Goal: Task Accomplishment & Management: Use online tool/utility

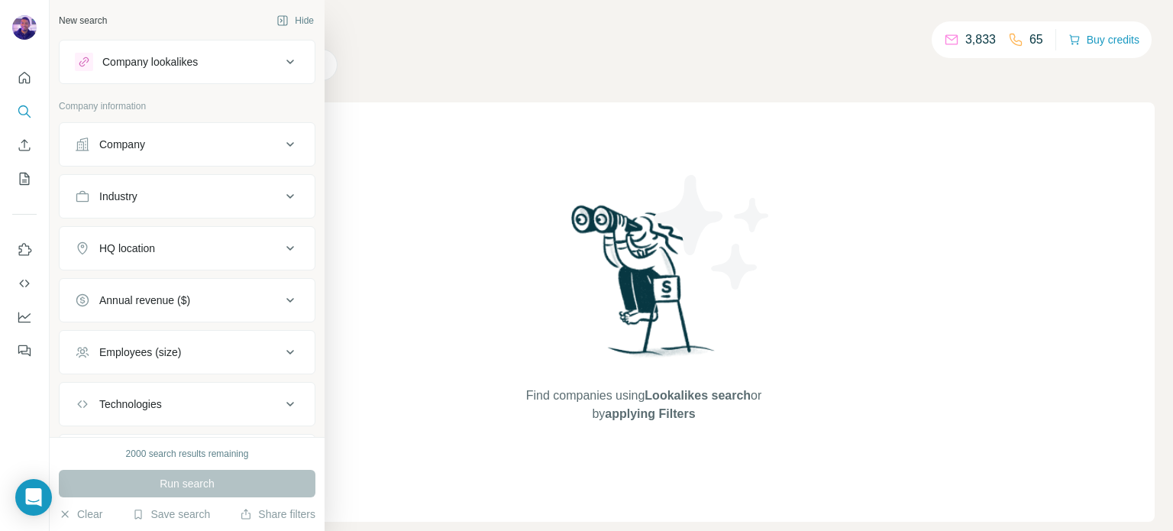
click at [217, 204] on button "Industry" at bounding box center [187, 196] width 255 height 37
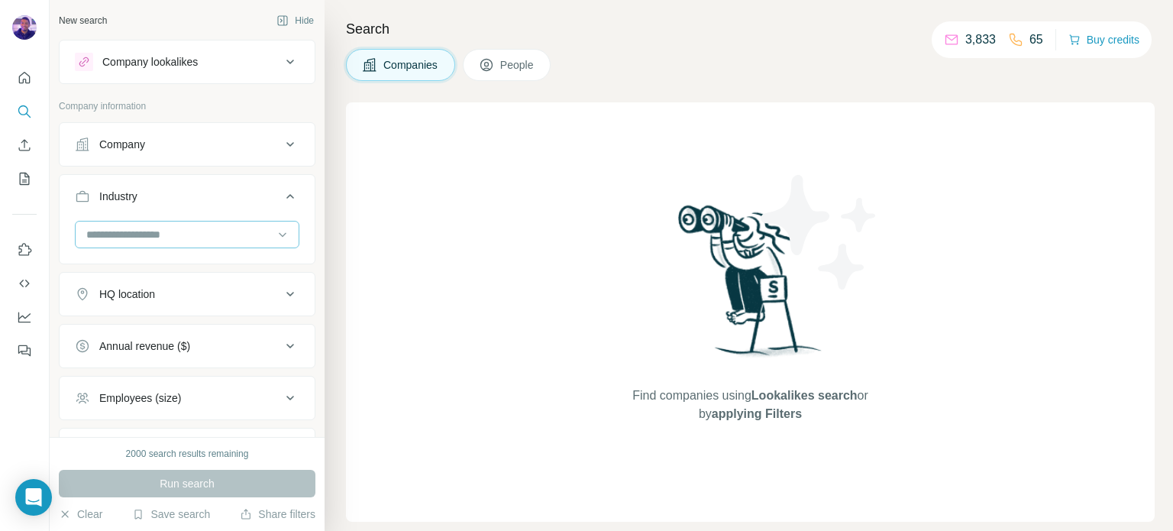
click at [221, 237] on input at bounding box center [179, 234] width 189 height 17
click at [186, 237] on input at bounding box center [179, 234] width 189 height 17
click at [192, 228] on input at bounding box center [179, 234] width 189 height 17
click at [221, 227] on input at bounding box center [179, 234] width 189 height 17
click at [203, 237] on input at bounding box center [179, 234] width 189 height 17
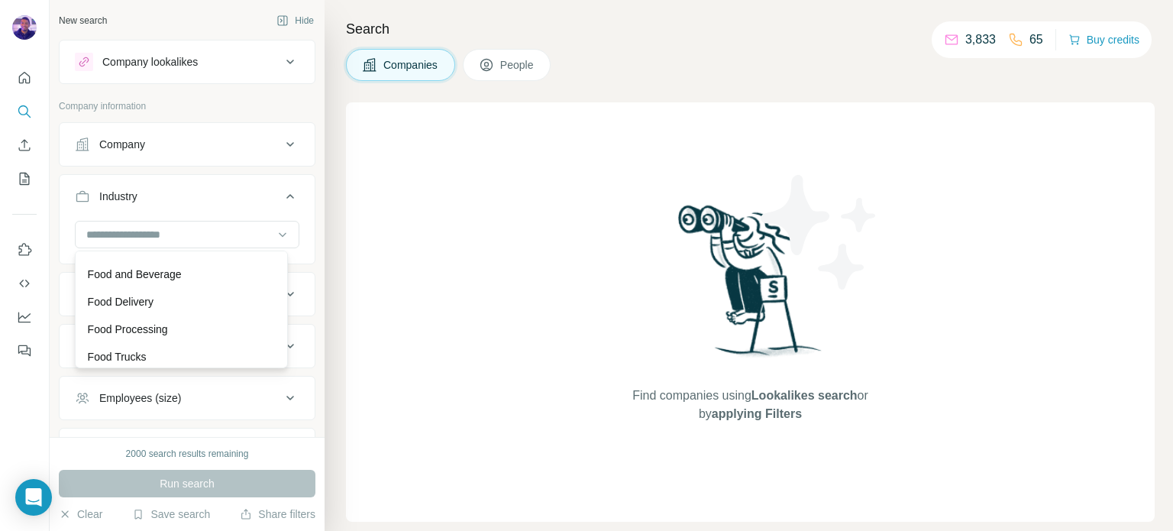
scroll to position [6491, 0]
click at [202, 245] on div "Food and Beverage" at bounding box center [181, 237] width 187 height 15
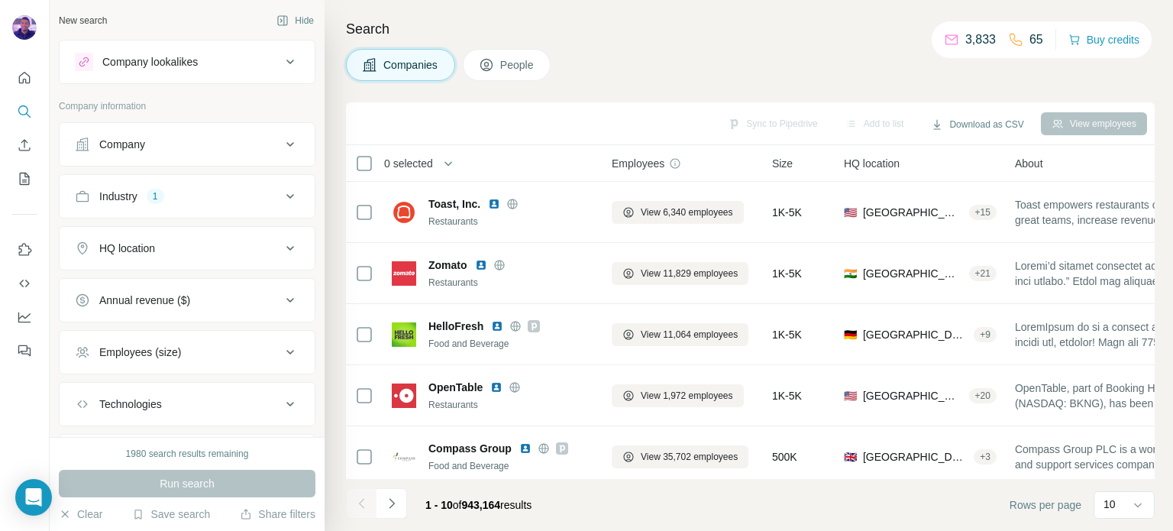
click at [256, 196] on div "Industry 1" at bounding box center [178, 196] width 206 height 15
click at [275, 235] on icon at bounding box center [282, 234] width 15 height 15
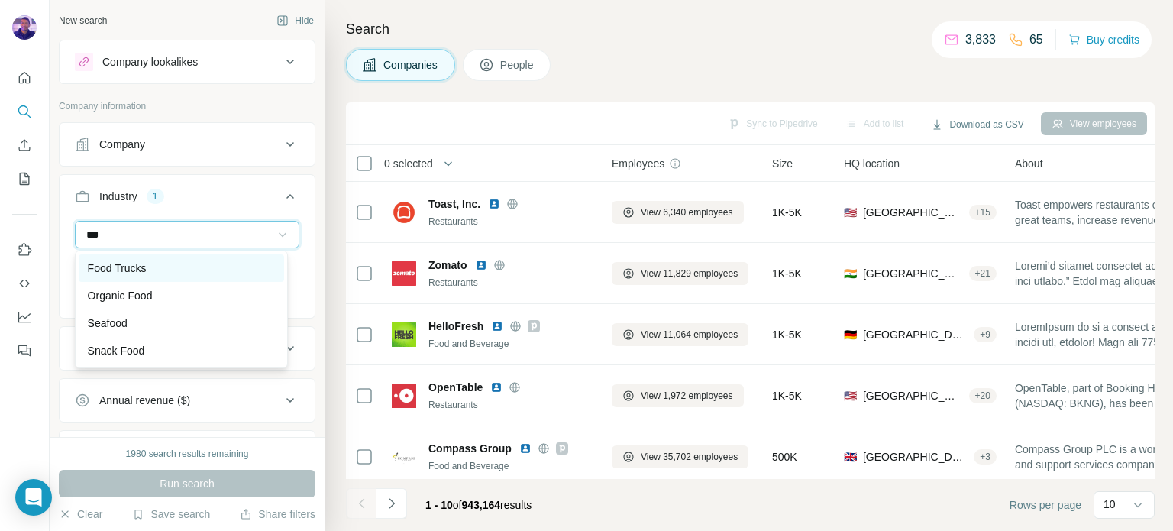
type input "***"
click at [160, 262] on div "Food Trucks" at bounding box center [181, 267] width 187 height 15
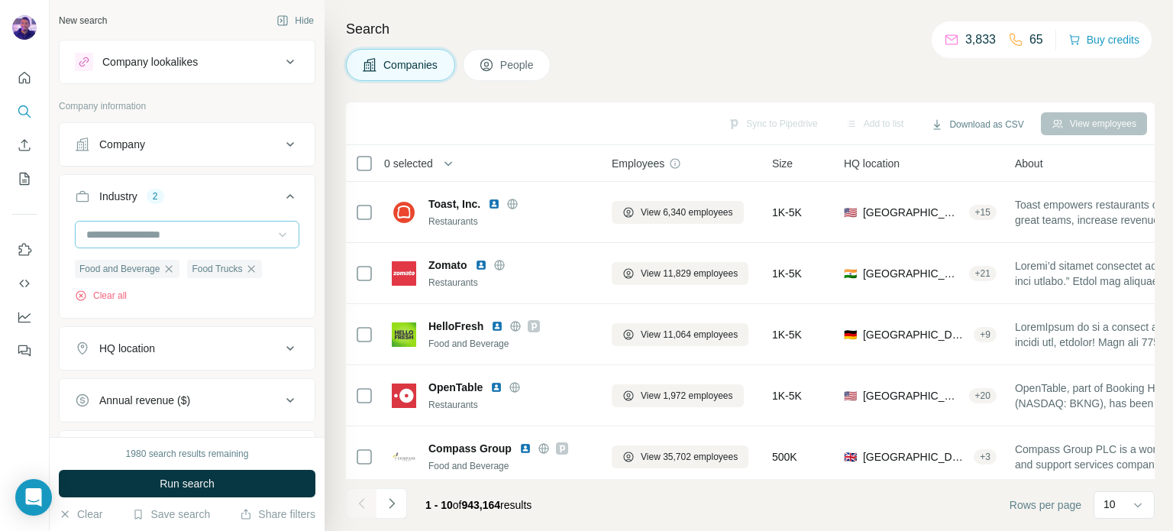
click at [165, 234] on input at bounding box center [179, 234] width 189 height 17
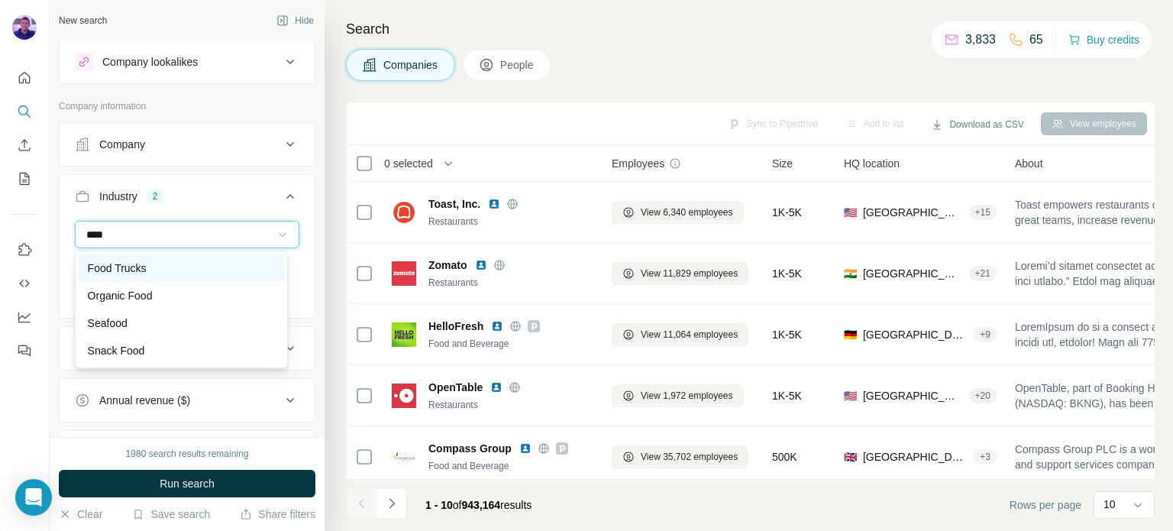
scroll to position [82, 0]
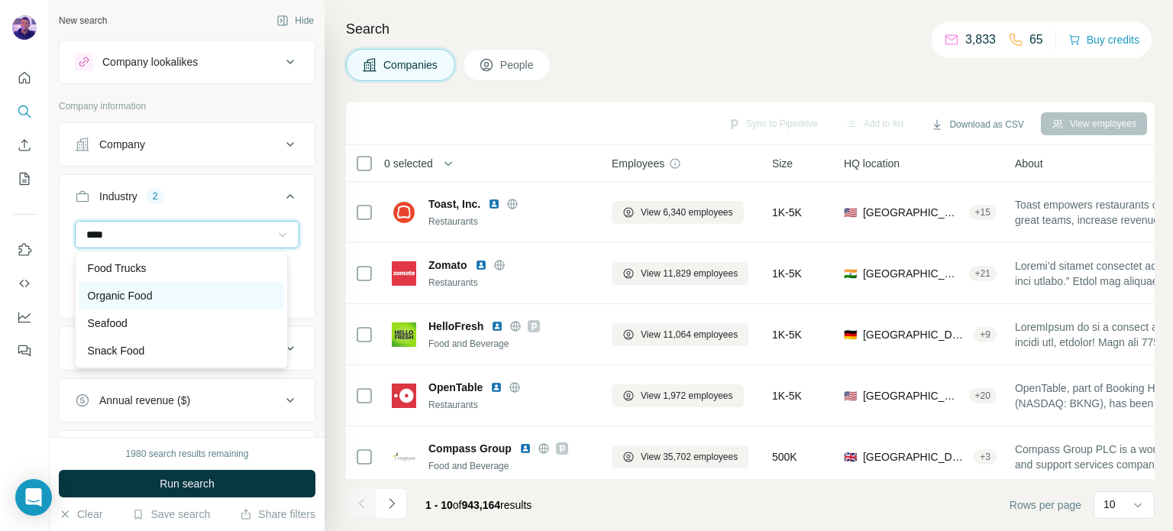
type input "****"
click at [180, 292] on div "Organic Food" at bounding box center [181, 295] width 187 height 15
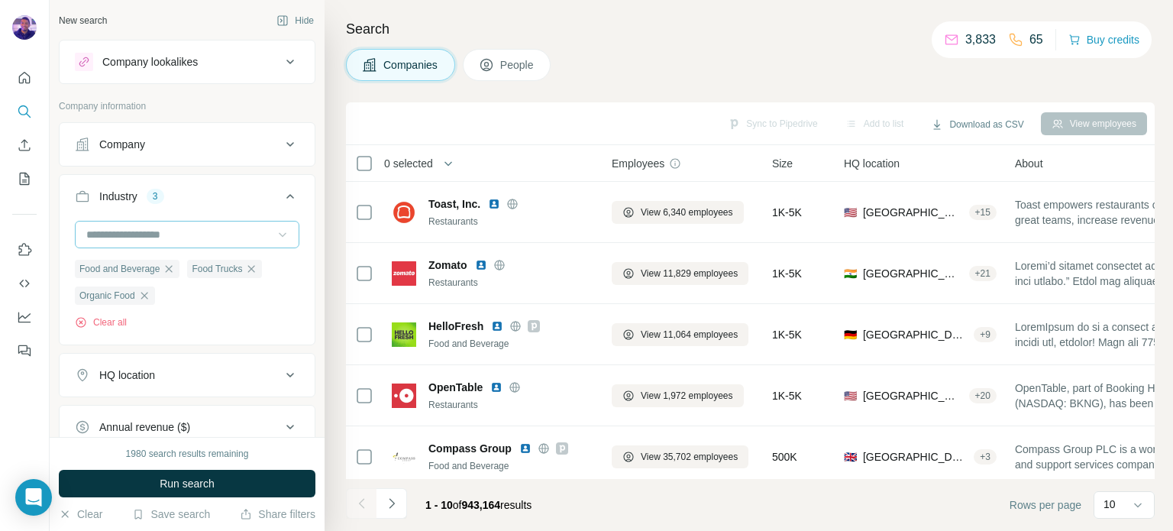
click at [171, 231] on input at bounding box center [179, 234] width 189 height 17
click at [112, 226] on input at bounding box center [179, 234] width 189 height 17
click at [252, 234] on input at bounding box center [179, 234] width 189 height 17
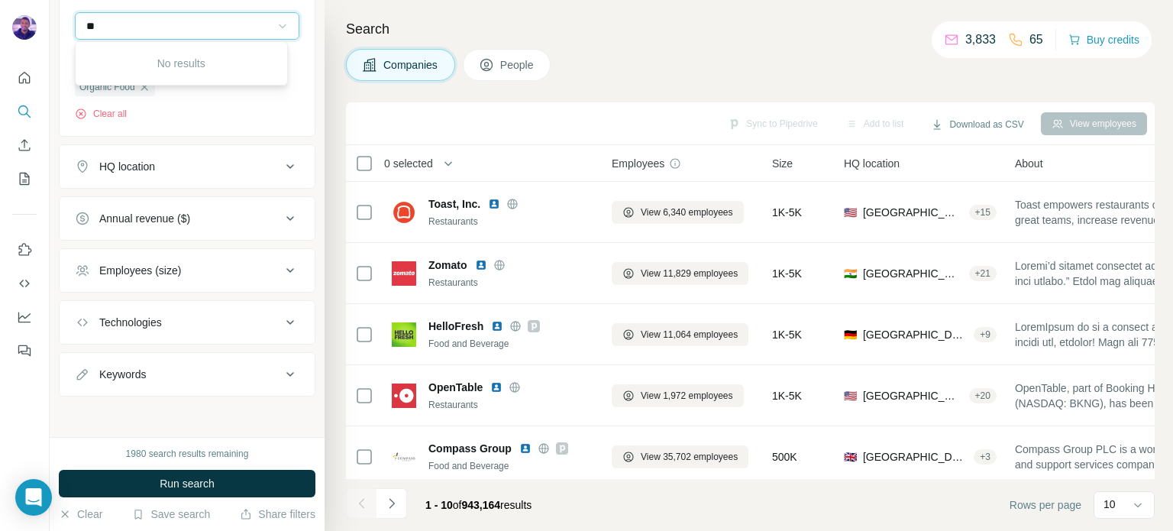
type input "*"
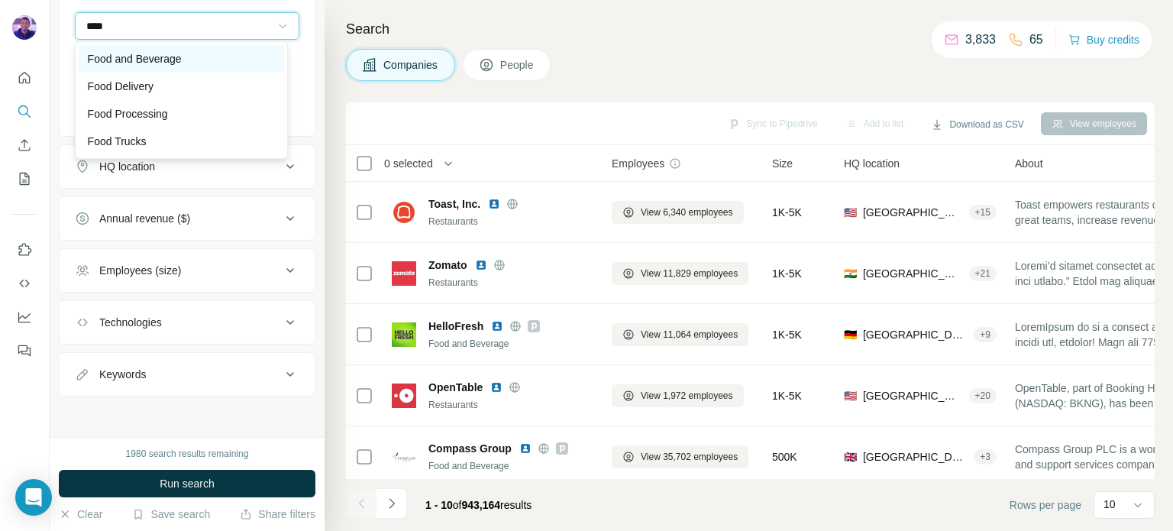
type input "****"
click at [232, 60] on div "Food and Beverage" at bounding box center [181, 58] width 187 height 15
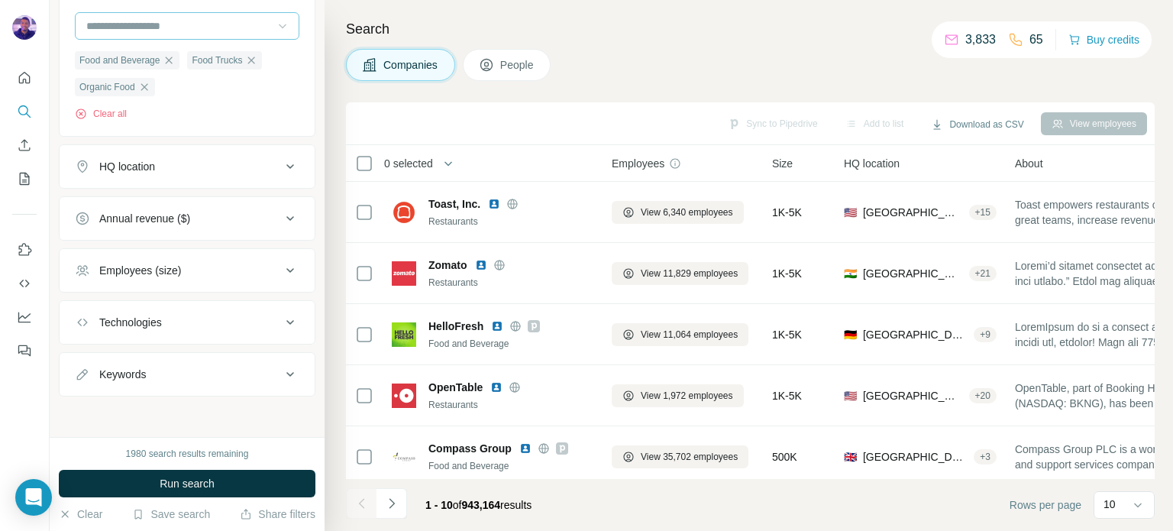
click at [197, 18] on input at bounding box center [179, 26] width 189 height 17
click at [197, 30] on input at bounding box center [179, 26] width 189 height 17
click at [234, 64] on div "3D Printing" at bounding box center [181, 58] width 187 height 15
click at [228, 85] on icon "button" at bounding box center [221, 87] width 12 height 12
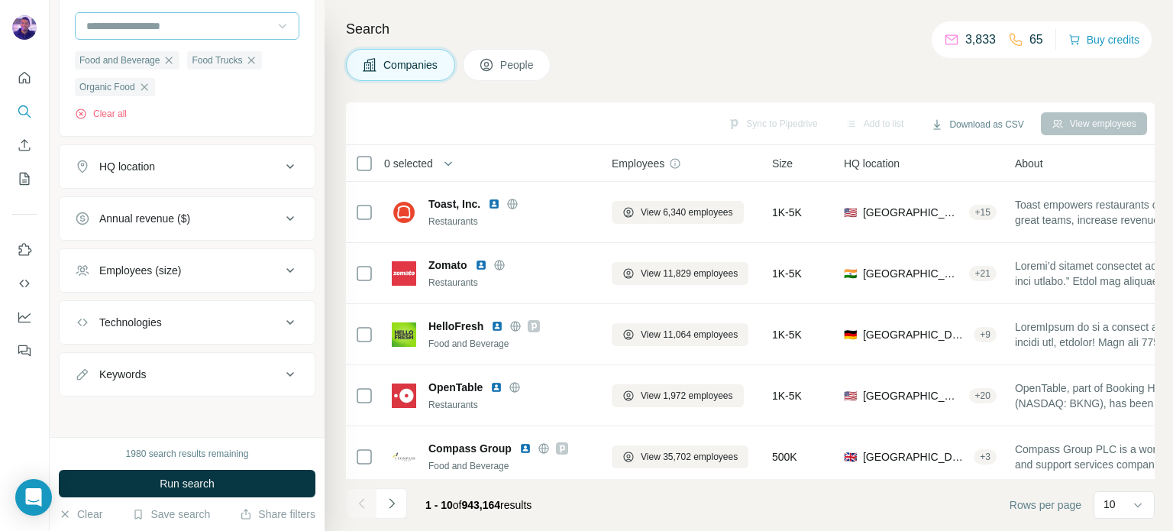
click at [240, 33] on div at bounding box center [179, 26] width 189 height 26
type input "*"
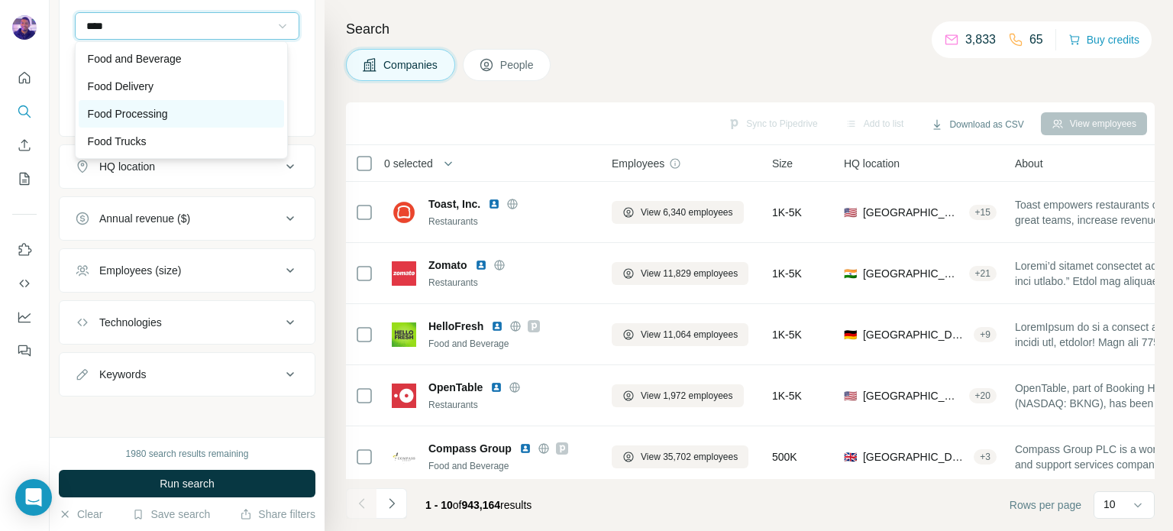
type input "****"
click at [200, 110] on div "Food Processing" at bounding box center [181, 113] width 187 height 15
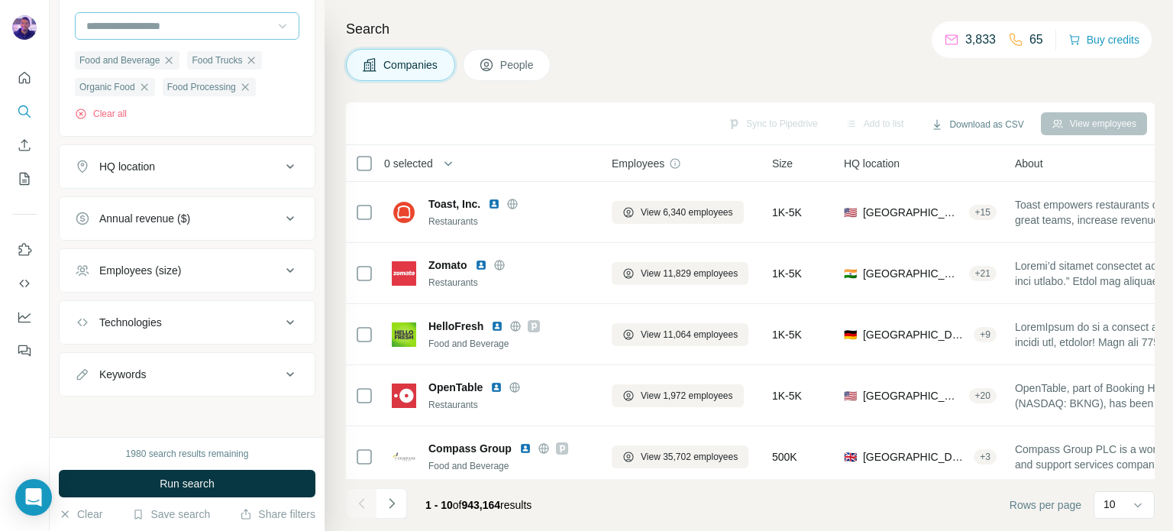
click at [199, 20] on input at bounding box center [179, 26] width 189 height 17
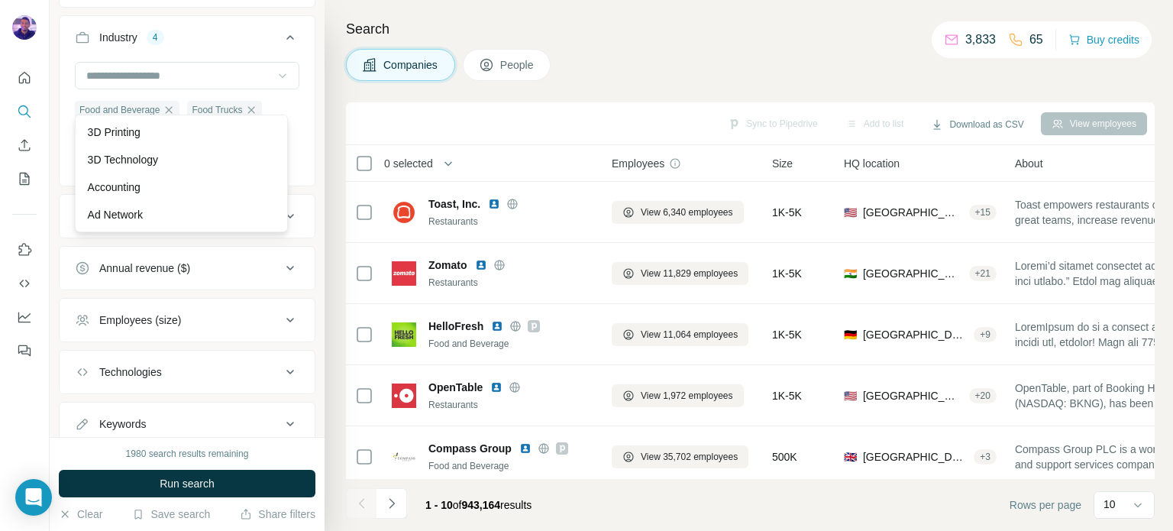
scroll to position [132, 0]
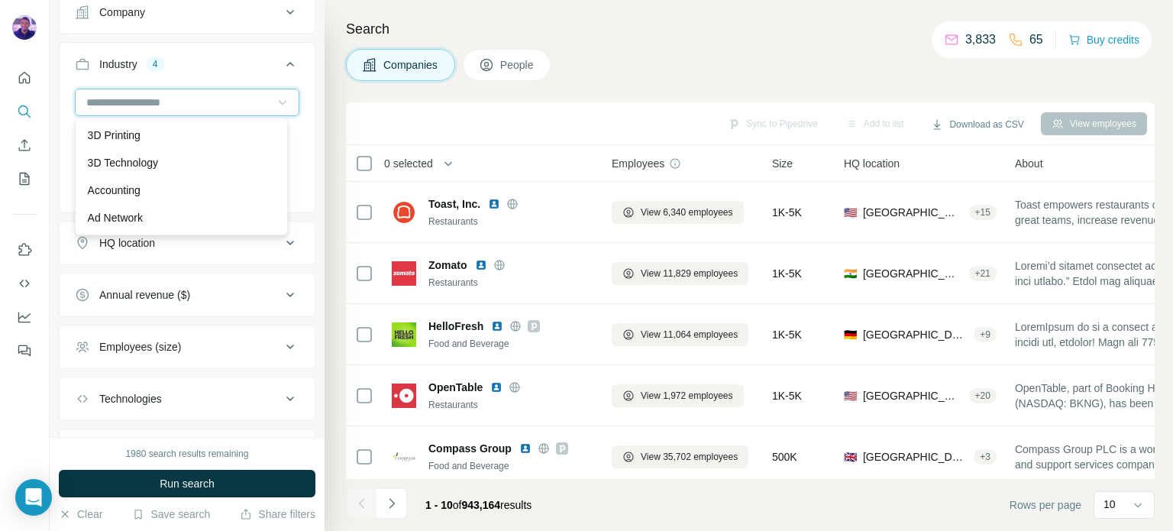
click at [217, 102] on input at bounding box center [179, 102] width 189 height 17
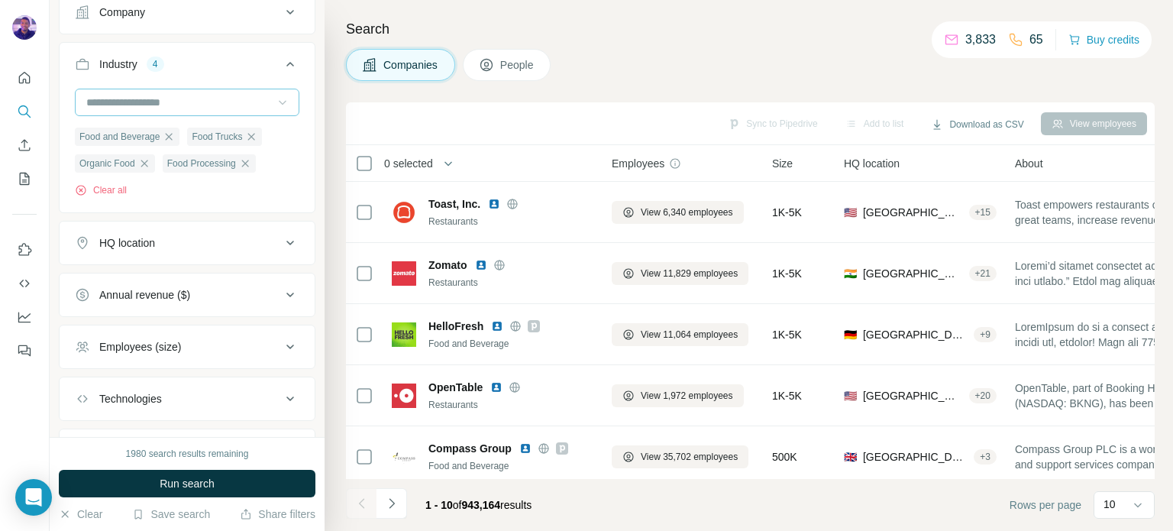
click at [216, 105] on input at bounding box center [179, 102] width 189 height 17
type input "*"
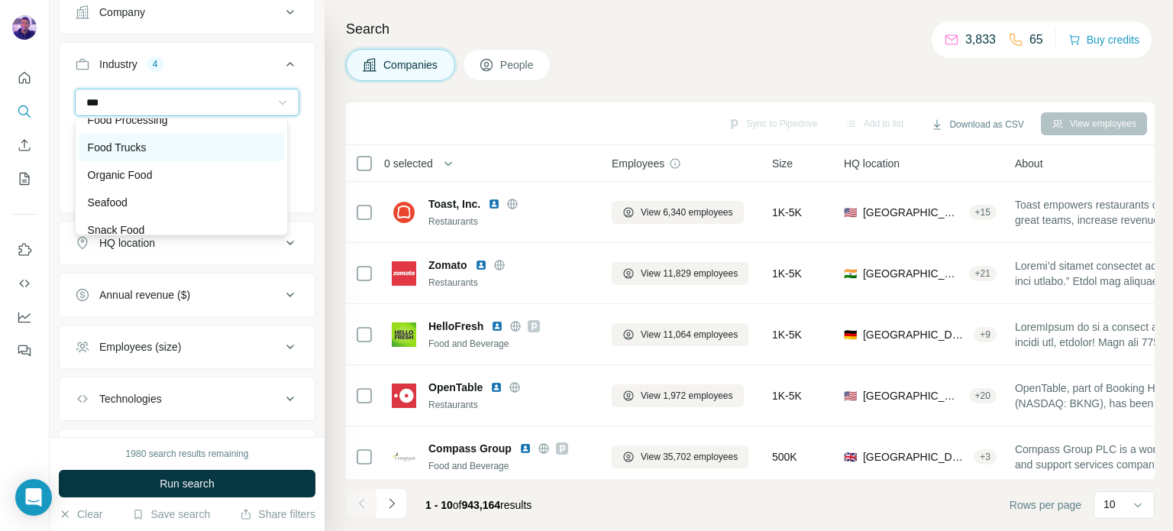
scroll to position [110, 0]
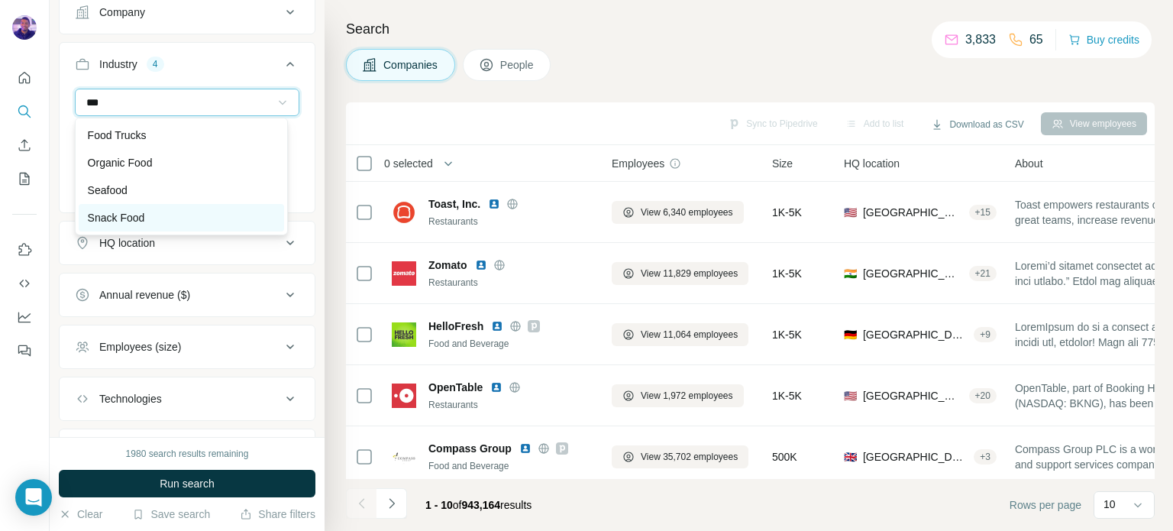
type input "***"
click at [234, 209] on div "Snack Food" at bounding box center [181, 217] width 205 height 27
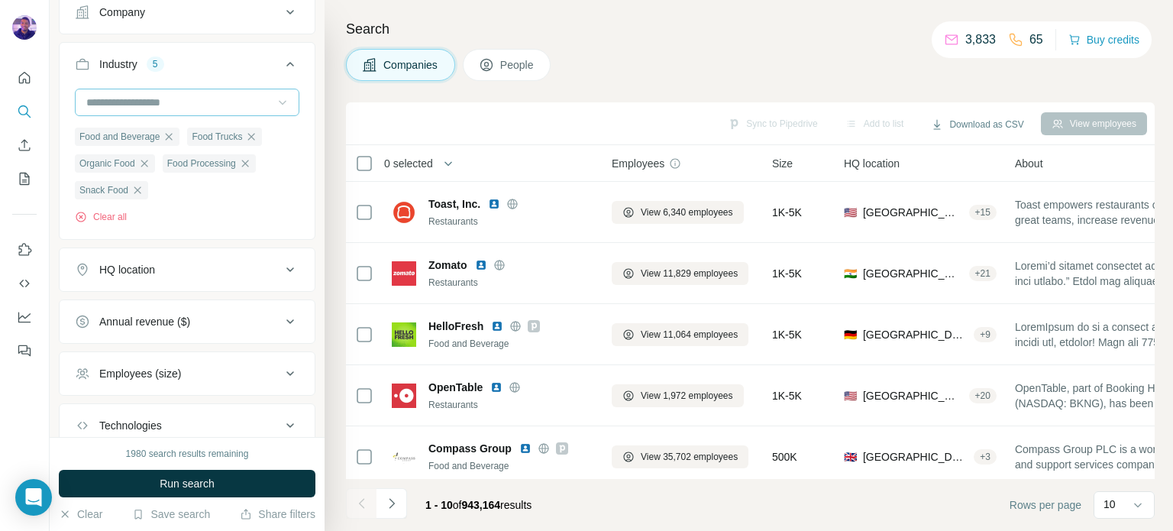
click at [244, 102] on input at bounding box center [179, 102] width 189 height 17
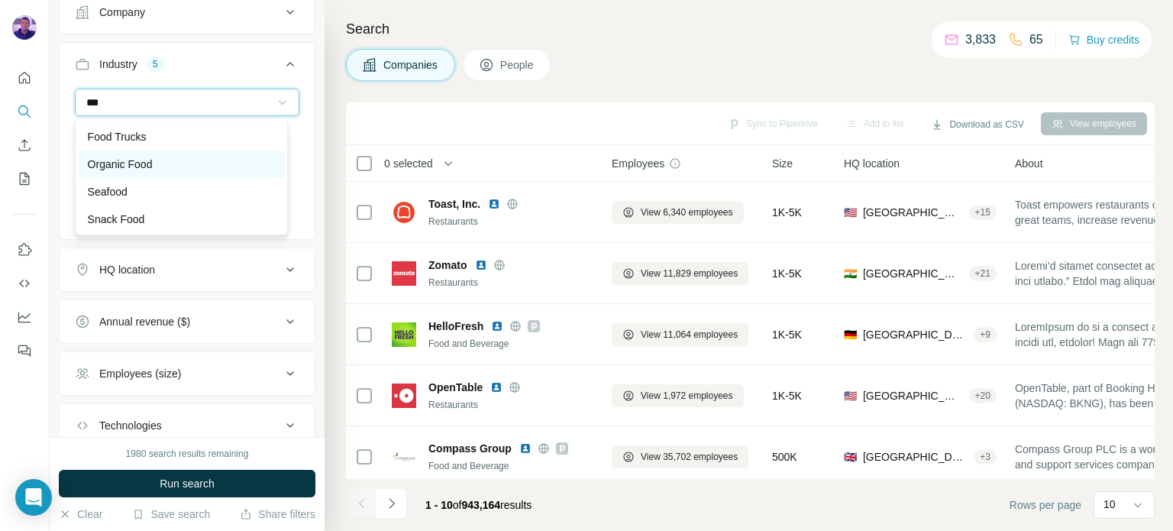
scroll to position [110, 0]
type input "***"
click at [189, 199] on div "Seafood" at bounding box center [181, 189] width 205 height 27
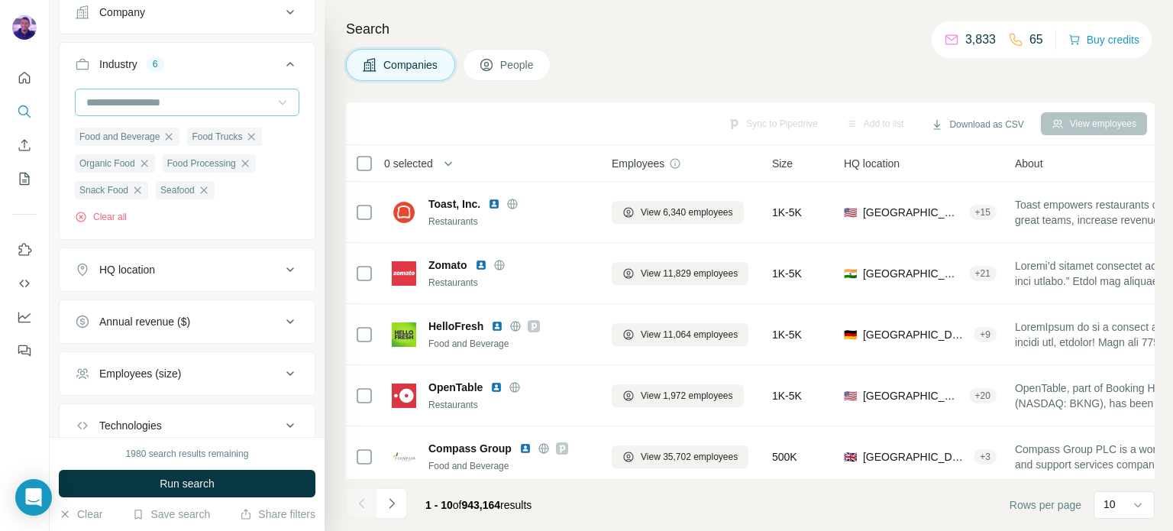
click at [189, 99] on input at bounding box center [179, 102] width 189 height 17
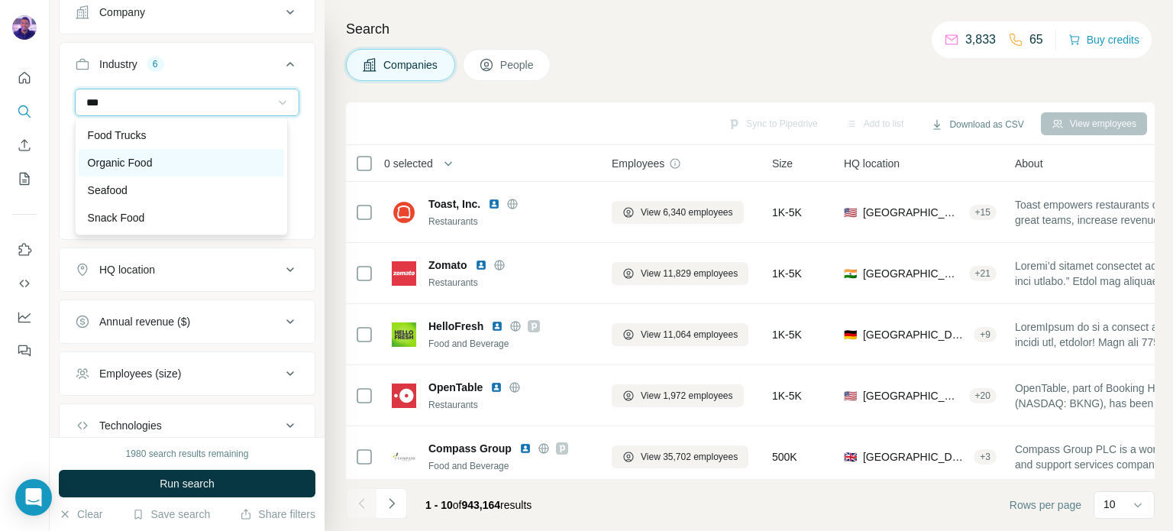
scroll to position [34, 0]
type input "***"
click at [201, 162] on div "Food Delivery" at bounding box center [181, 156] width 187 height 15
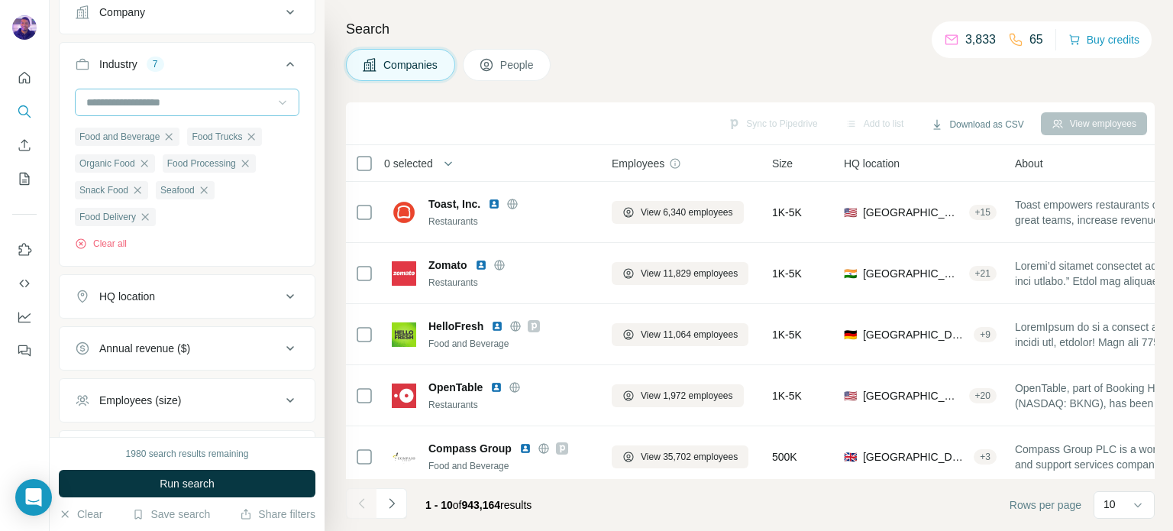
click at [242, 103] on input at bounding box center [179, 102] width 189 height 17
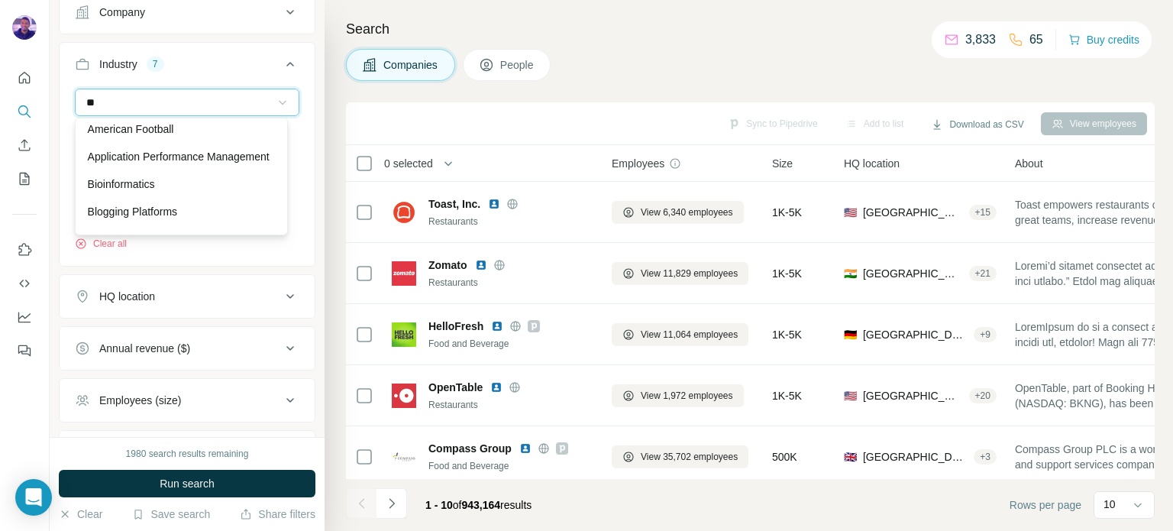
type input "***"
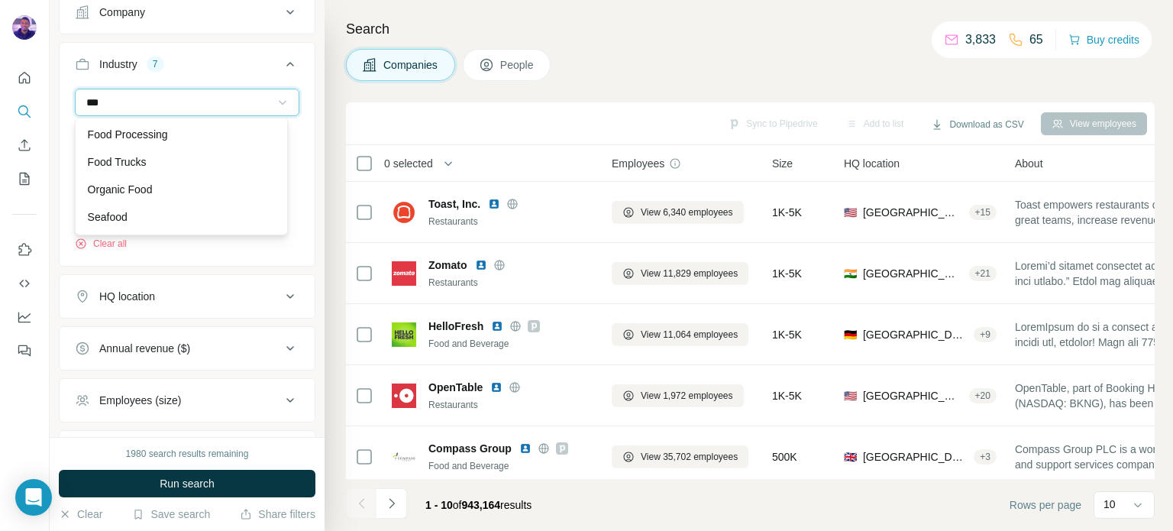
scroll to position [110, 0]
click at [302, 184] on div "Industry 7 Food and Beverage Food Trucks Organic Food Food Processing Snack Foo…" at bounding box center [187, 154] width 257 height 225
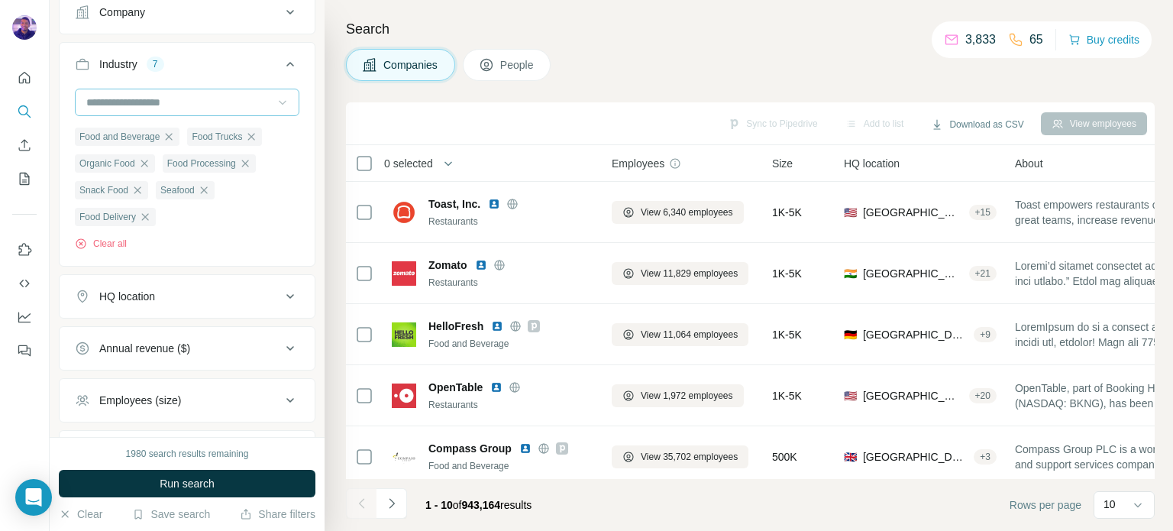
click at [206, 107] on input at bounding box center [179, 102] width 189 height 17
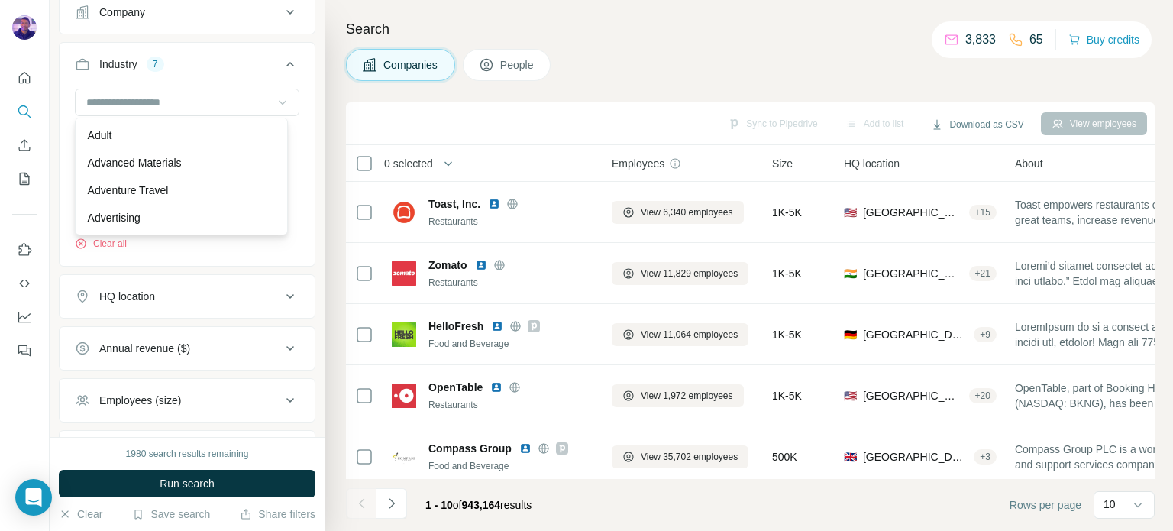
click at [305, 219] on div "New search Hide Company lookalikes Company information Company Industry 7 Food …" at bounding box center [187, 218] width 275 height 437
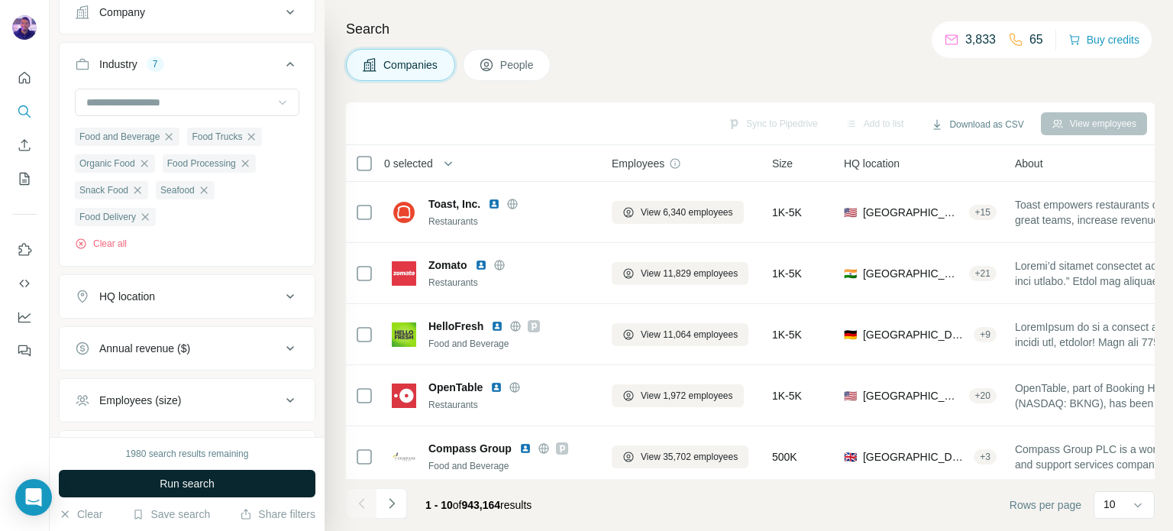
click at [286, 485] on button "Run search" at bounding box center [187, 483] width 257 height 27
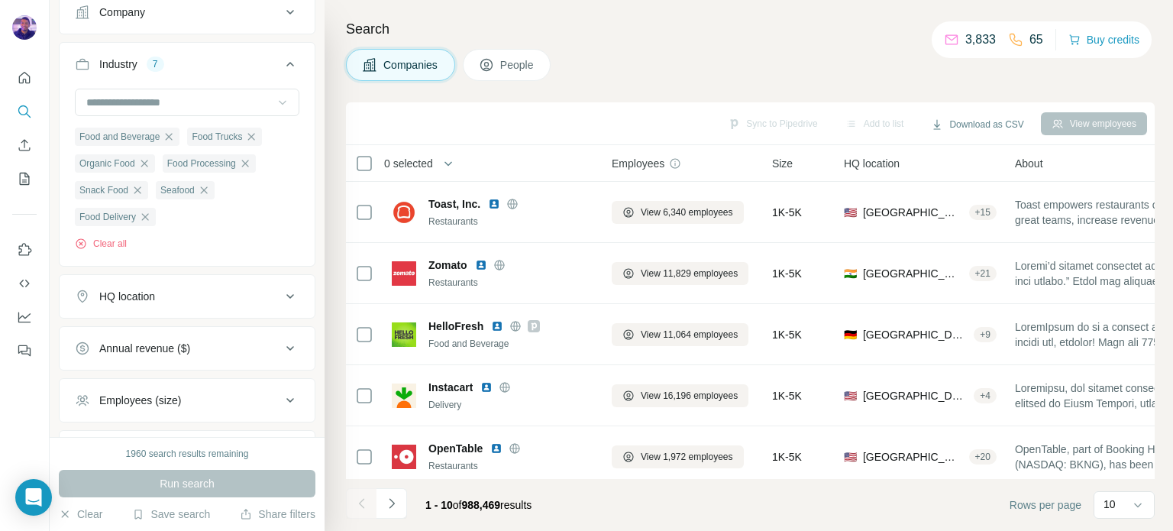
click at [249, 292] on div "HQ location" at bounding box center [178, 296] width 206 height 15
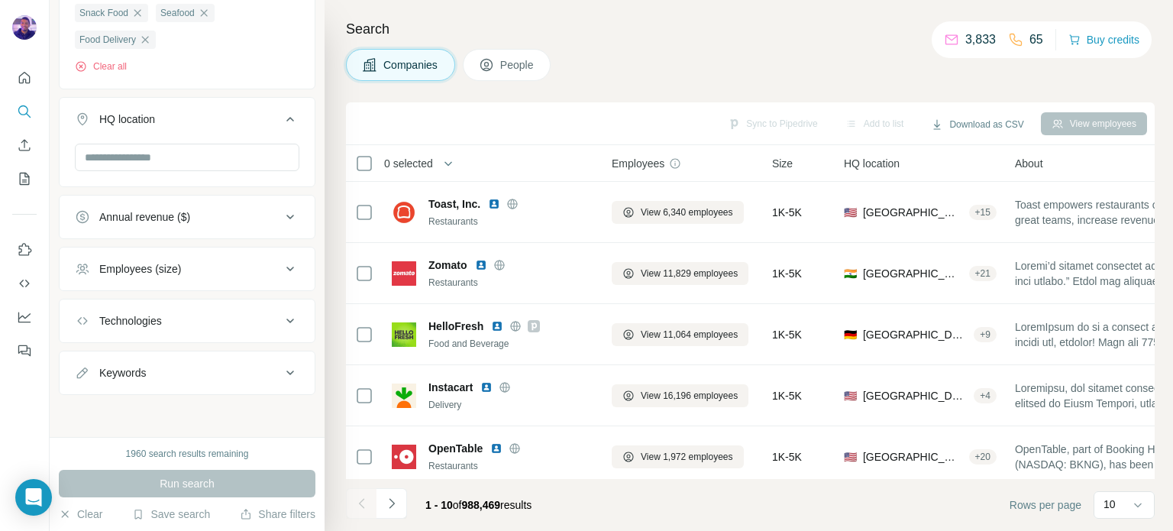
scroll to position [233, 0]
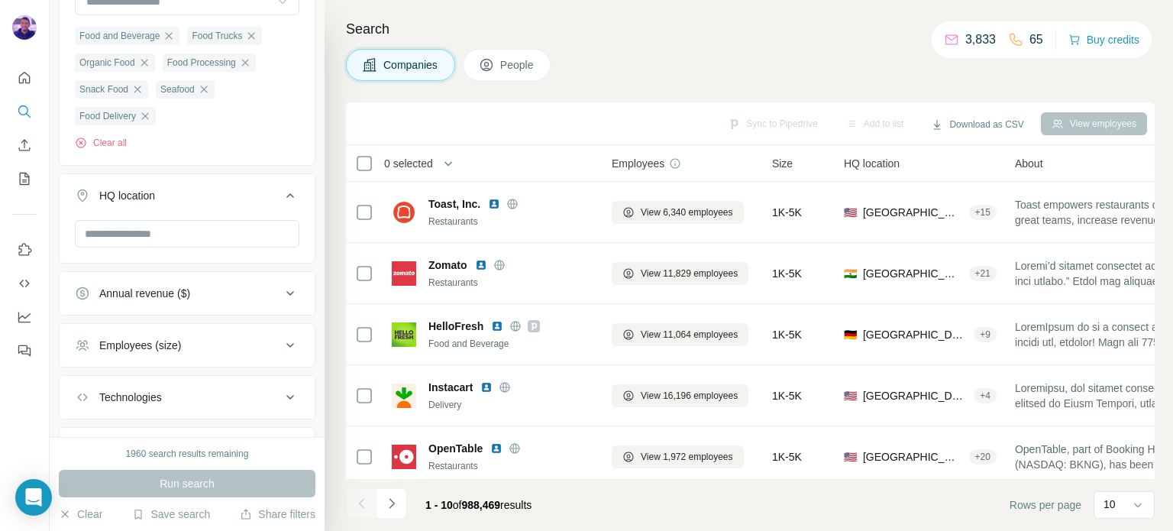
click at [532, 73] on button "People" at bounding box center [507, 65] width 89 height 32
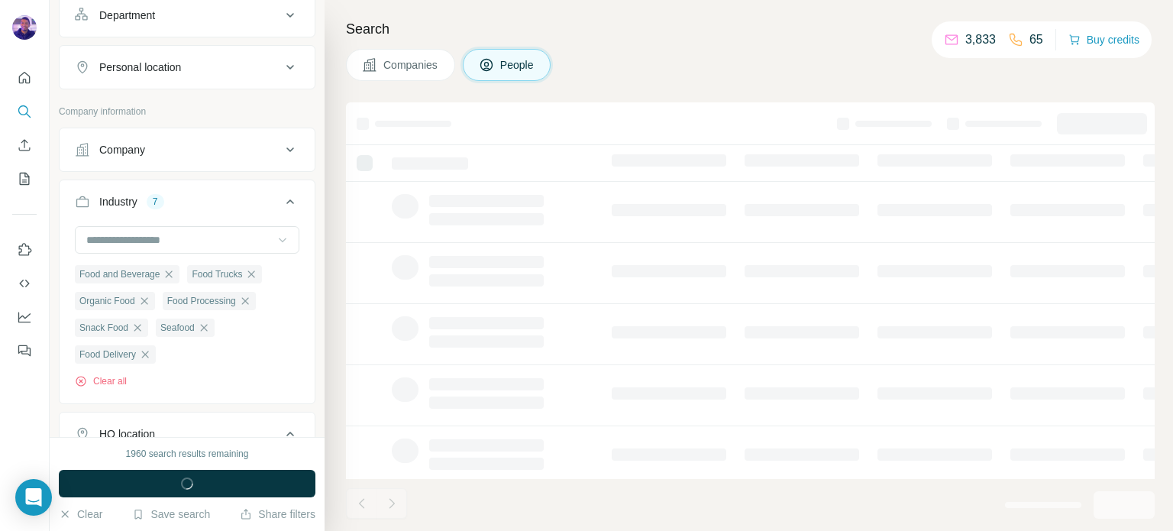
scroll to position [470, 0]
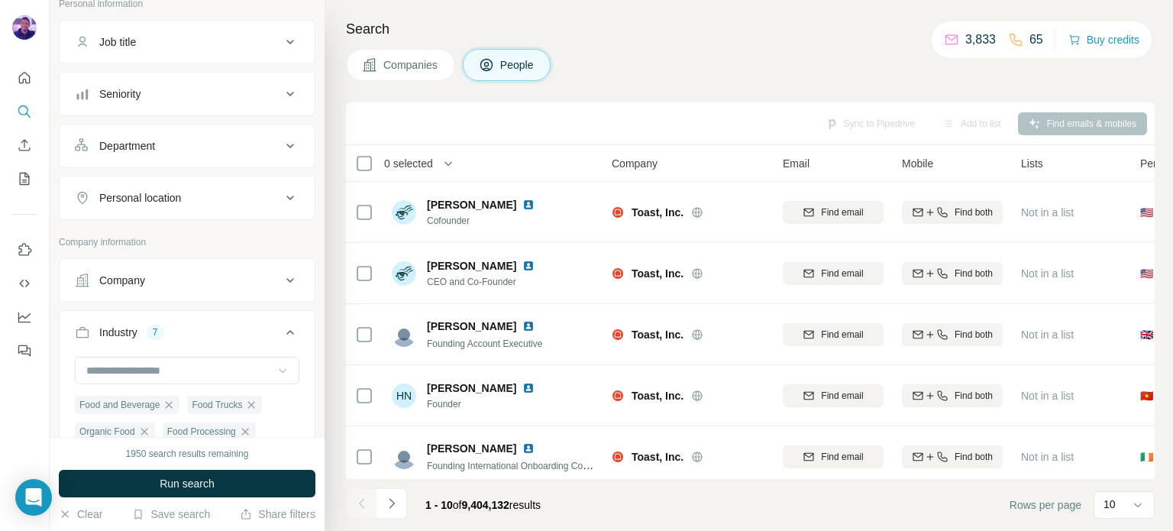
scroll to position [89, 0]
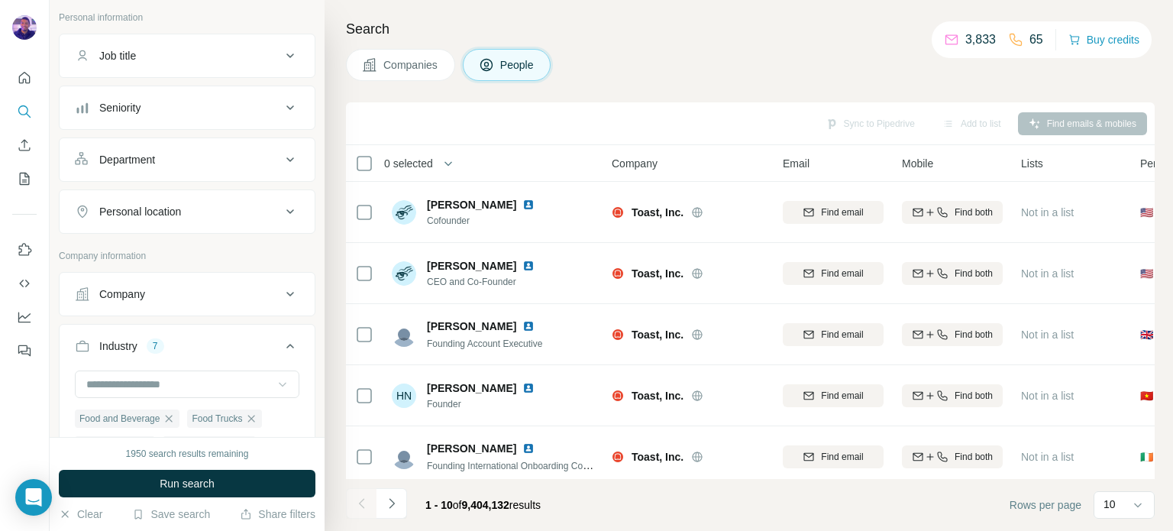
click at [210, 205] on div "Personal location" at bounding box center [178, 211] width 206 height 15
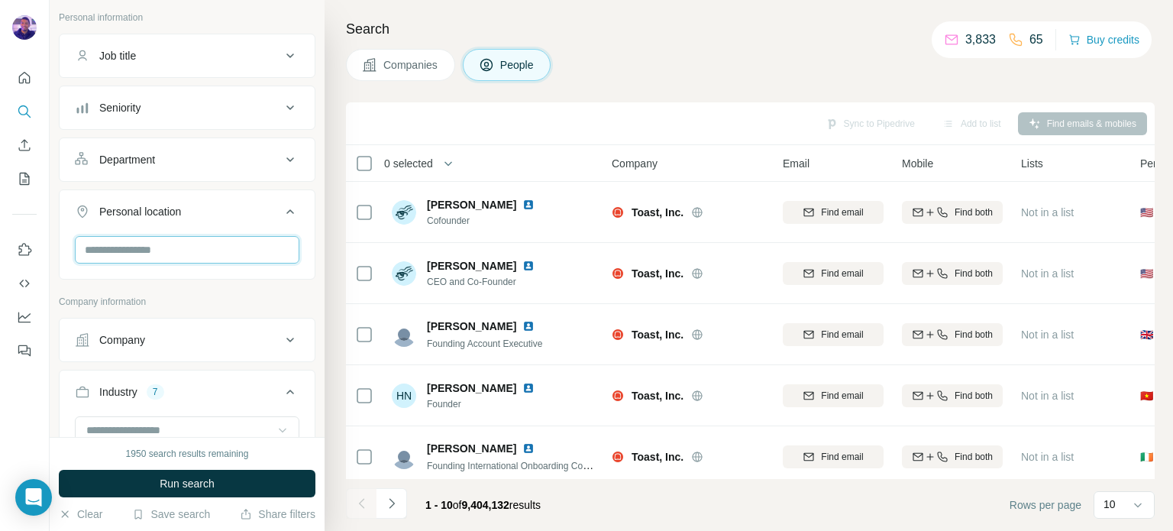
click at [235, 241] on input "text" at bounding box center [187, 249] width 225 height 27
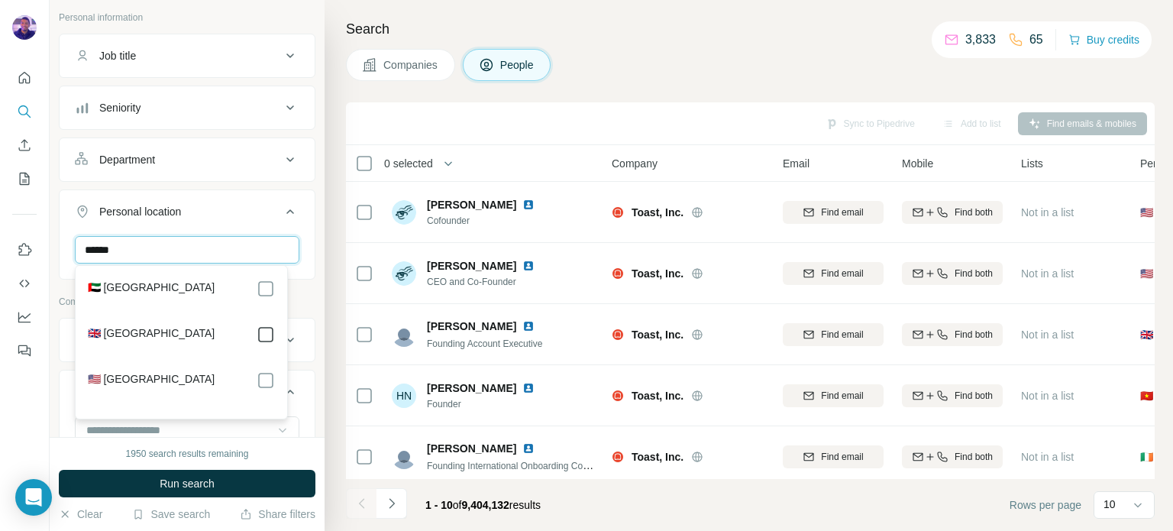
type input "******"
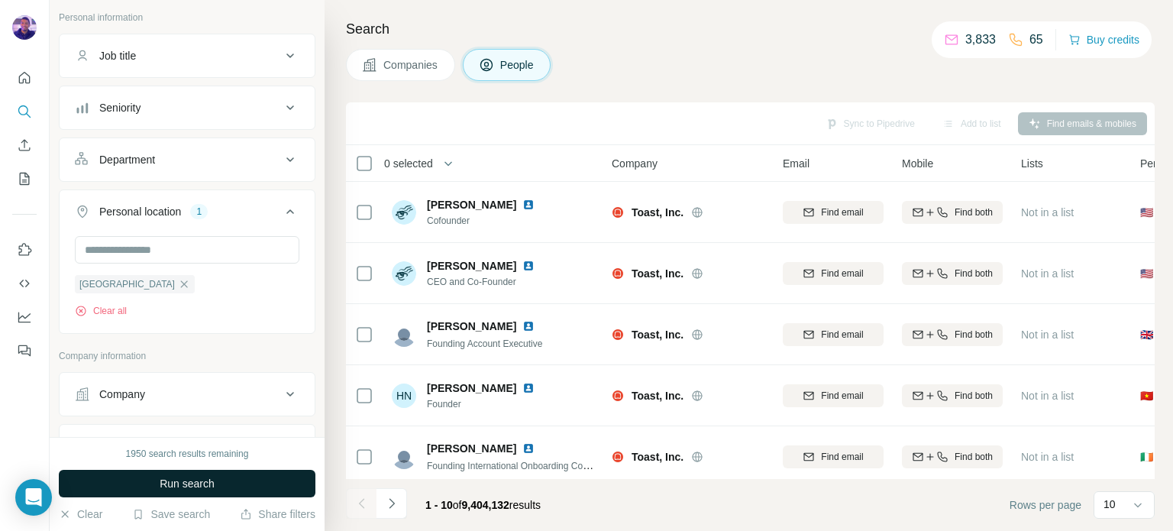
click at [266, 479] on button "Run search" at bounding box center [187, 483] width 257 height 27
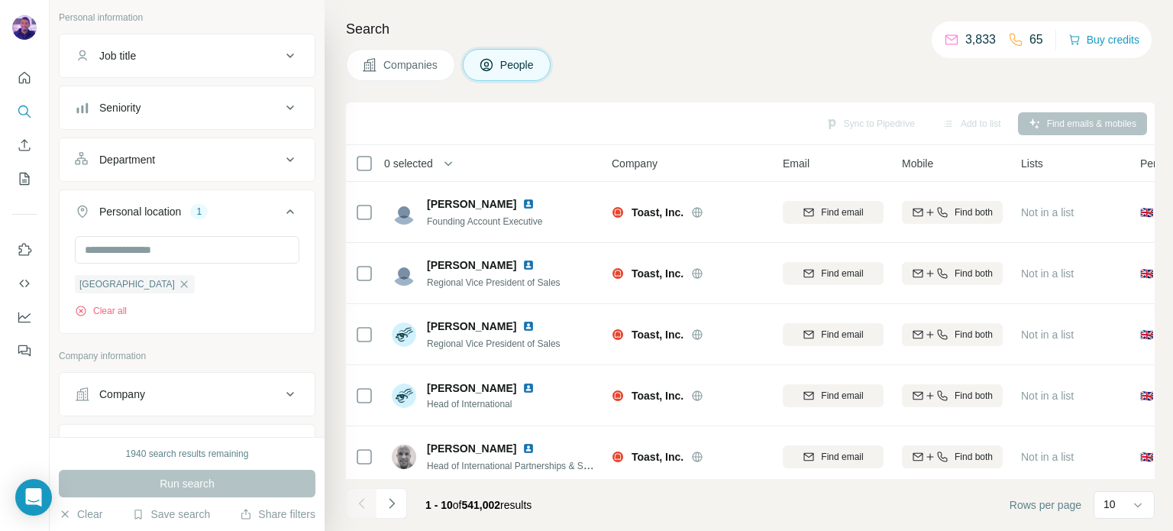
click at [212, 156] on div "Department" at bounding box center [178, 159] width 206 height 15
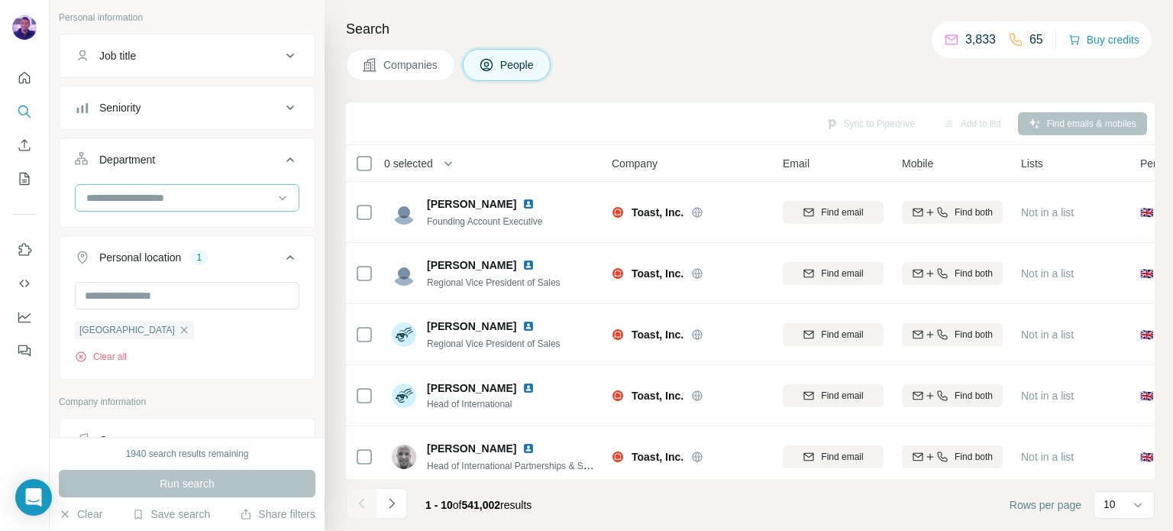
click at [211, 196] on input at bounding box center [179, 197] width 189 height 17
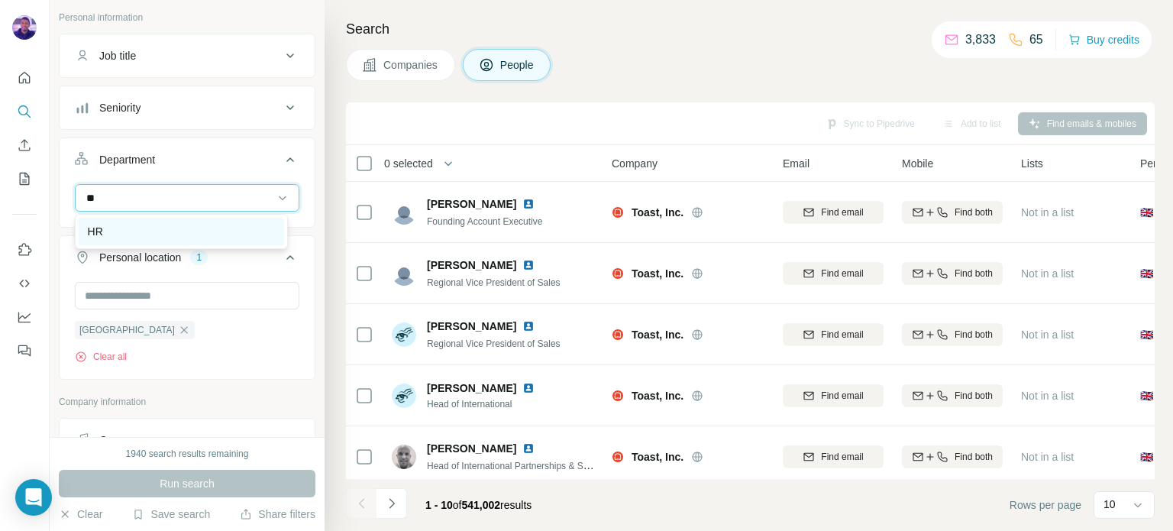
type input "**"
click at [208, 231] on div "HR" at bounding box center [181, 231] width 187 height 15
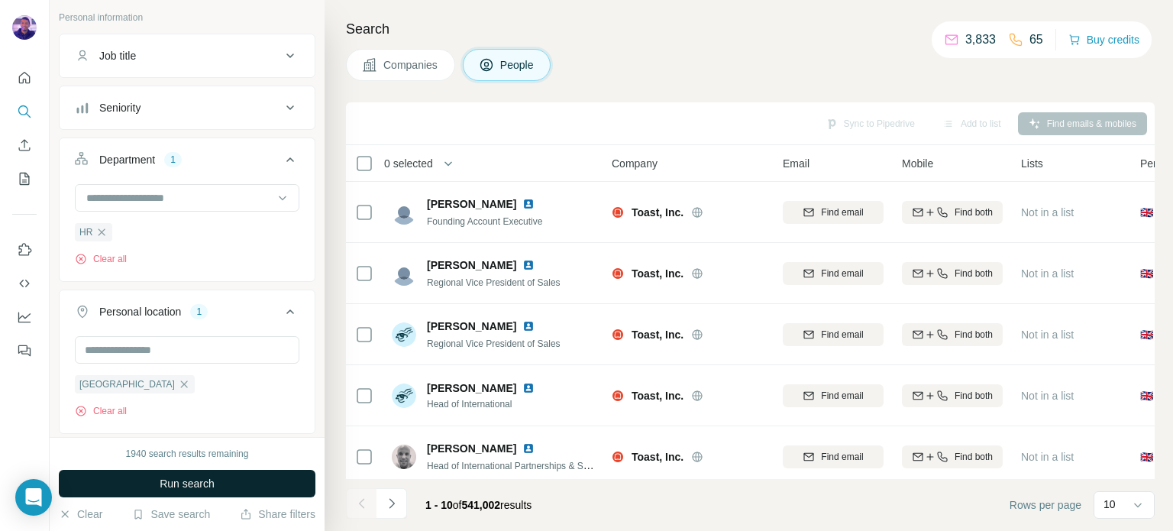
click at [269, 478] on button "Run search" at bounding box center [187, 483] width 257 height 27
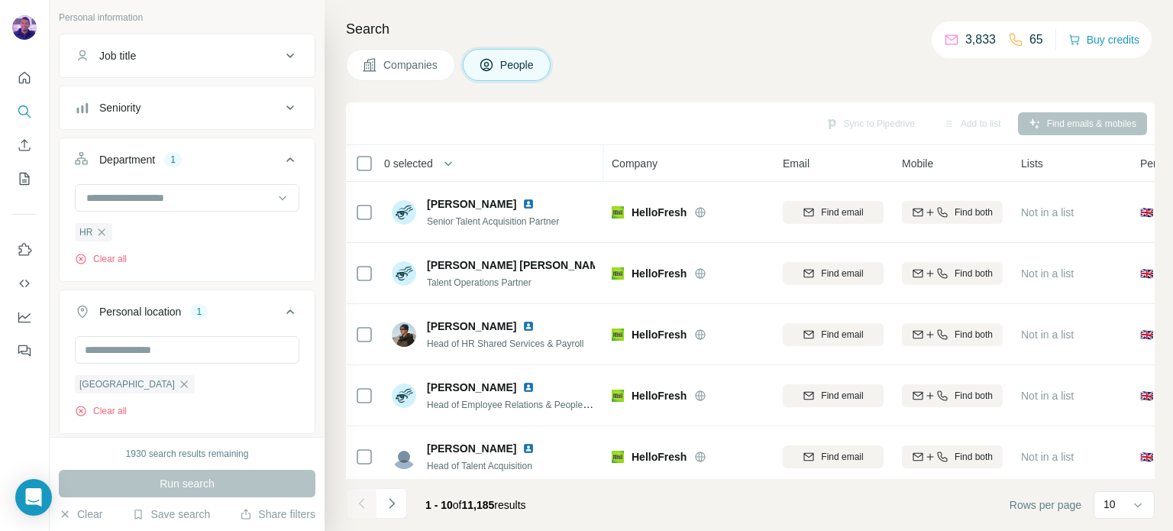
scroll to position [321, 0]
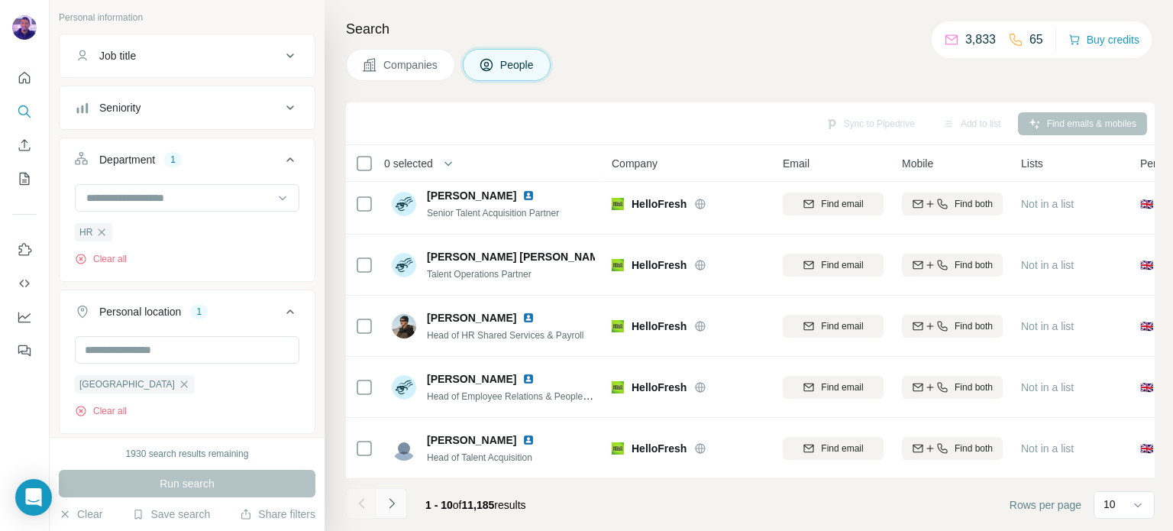
click at [399, 503] on button "Navigate to next page" at bounding box center [391, 503] width 31 height 31
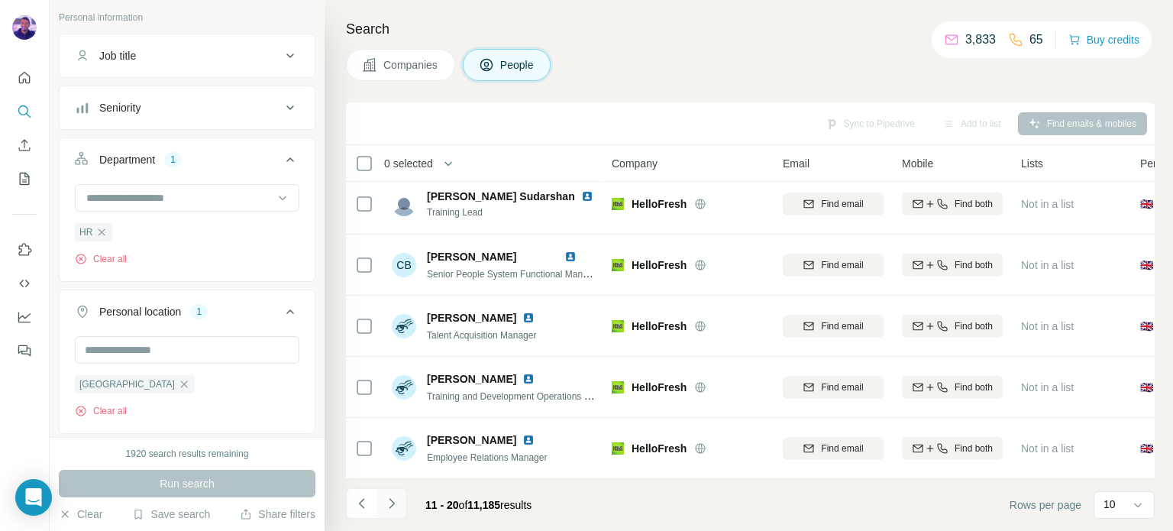
click at [399, 503] on button "Navigate to next page" at bounding box center [391, 503] width 31 height 31
click at [134, 107] on div "Seniority" at bounding box center [119, 107] width 41 height 15
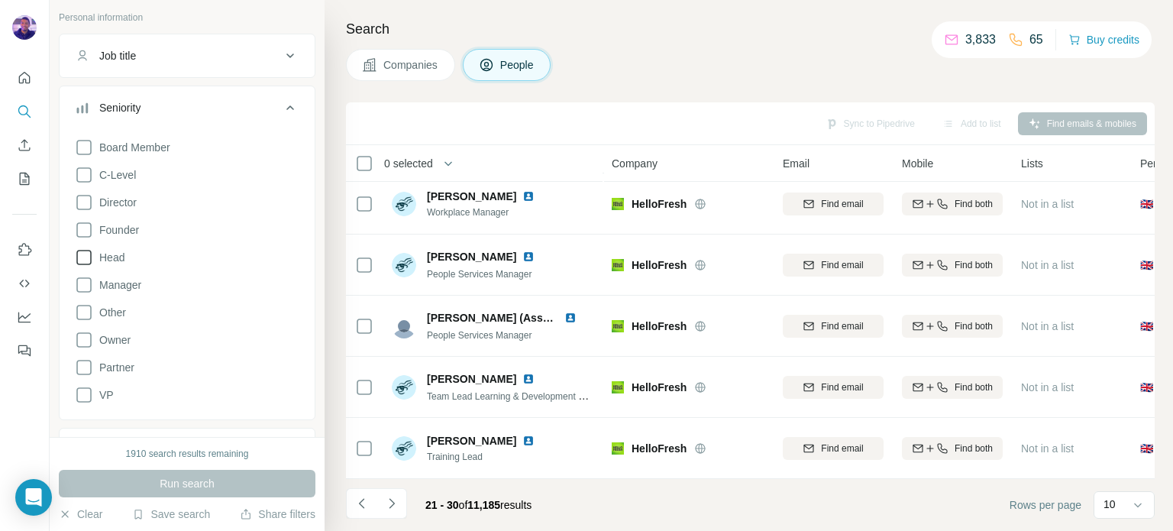
click at [110, 261] on span "Head" at bounding box center [108, 257] width 31 height 15
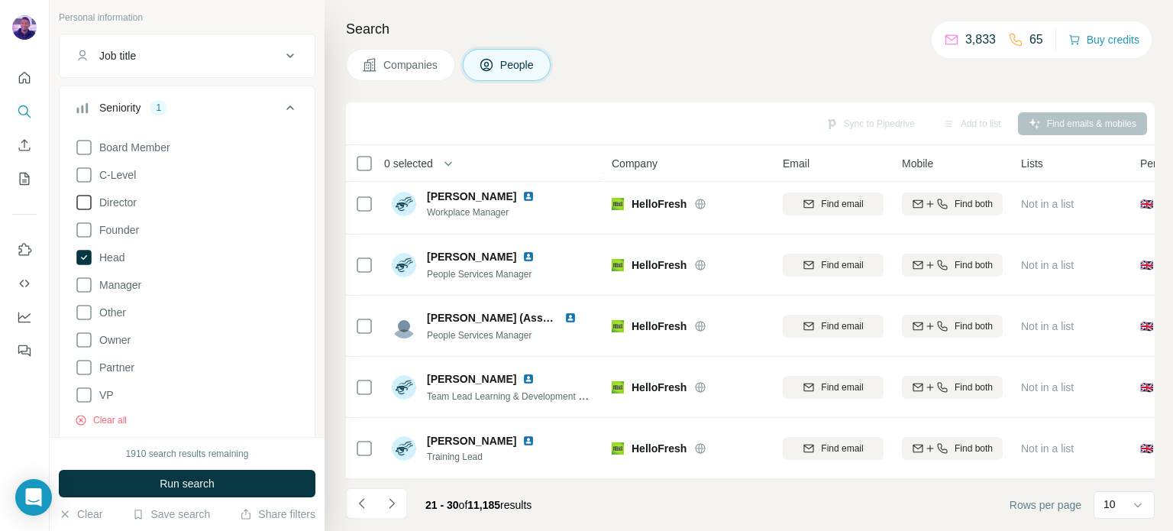
click at [125, 201] on span "Director" at bounding box center [115, 202] width 44 height 15
click at [237, 486] on button "Run search" at bounding box center [187, 483] width 257 height 27
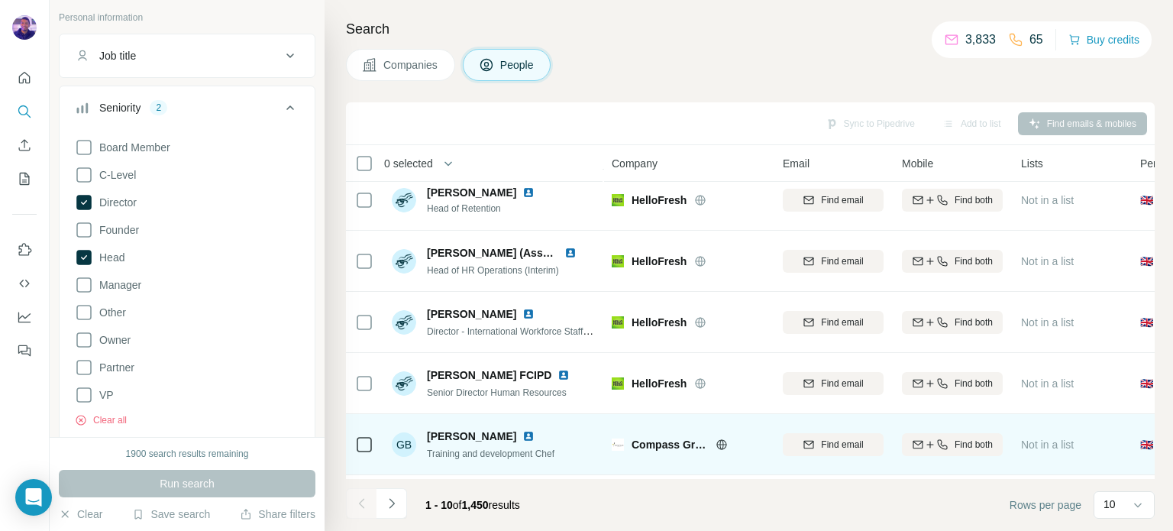
scroll to position [321, 0]
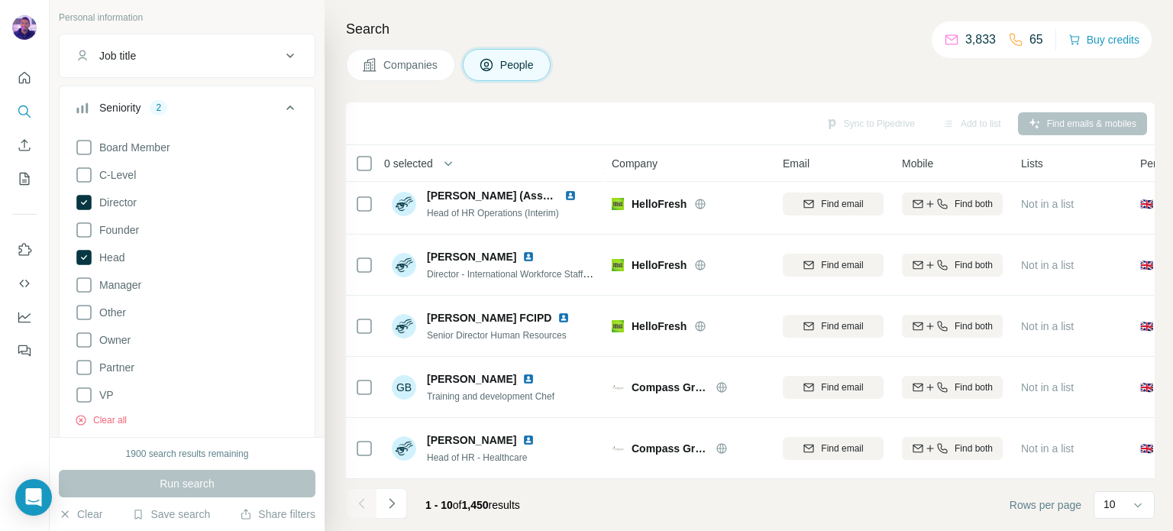
click at [409, 503] on div "1 - 10 of 1,450 results" at bounding box center [439, 505] width 186 height 34
click at [399, 503] on button "Navigate to next page" at bounding box center [391, 503] width 31 height 31
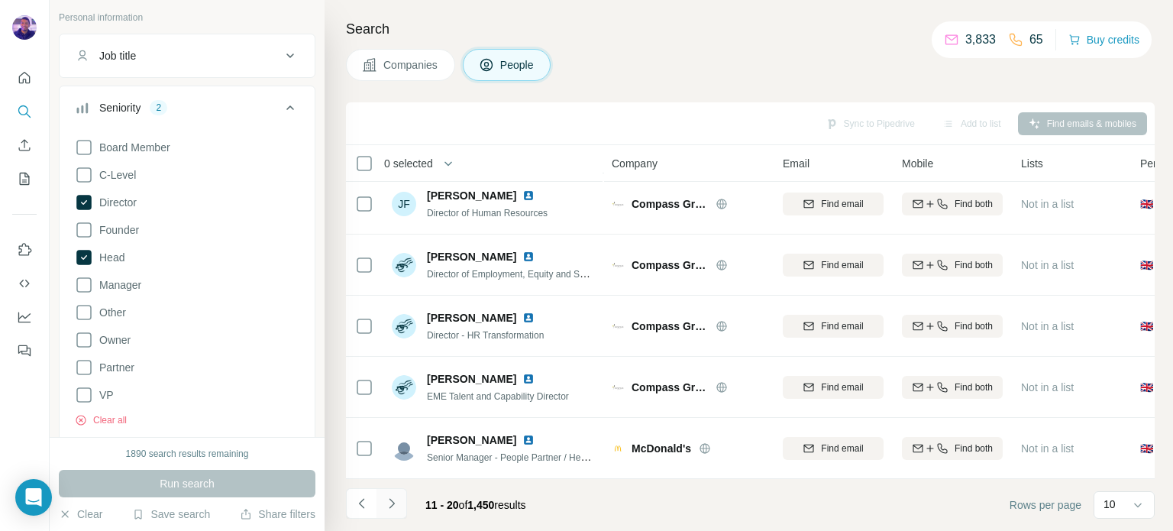
click at [390, 506] on icon "Navigate to next page" at bounding box center [391, 503] width 5 height 10
click at [396, 512] on button "Navigate to next page" at bounding box center [391, 503] width 31 height 31
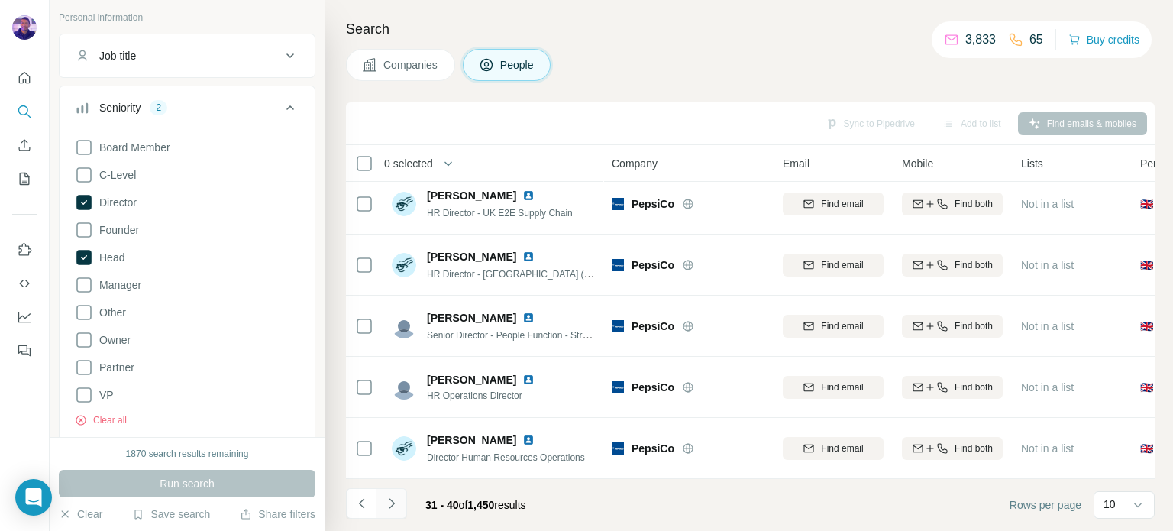
click at [399, 498] on button "Navigate to next page" at bounding box center [391, 503] width 31 height 31
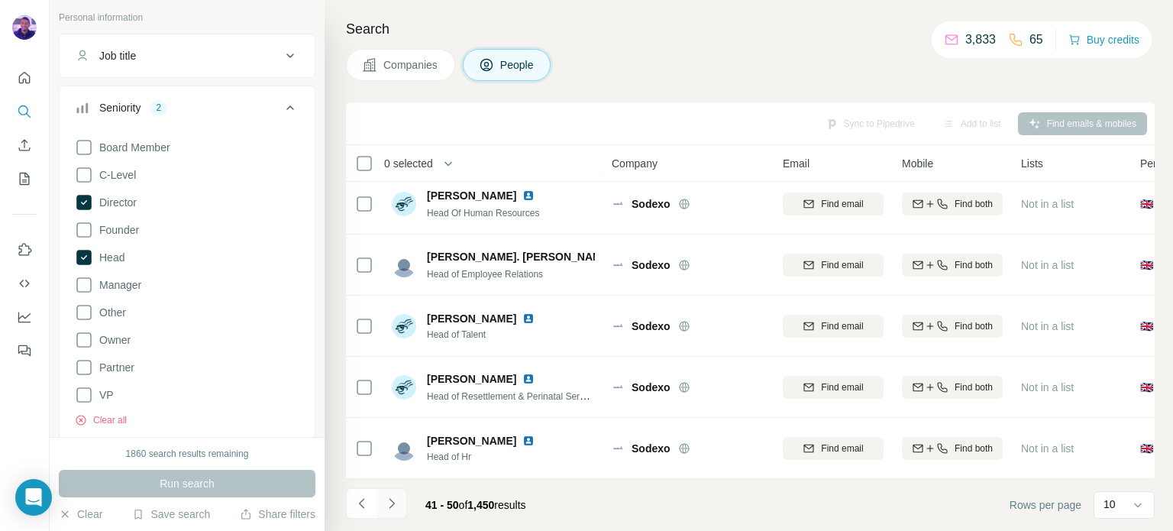
click at [397, 504] on icon "Navigate to next page" at bounding box center [391, 503] width 15 height 15
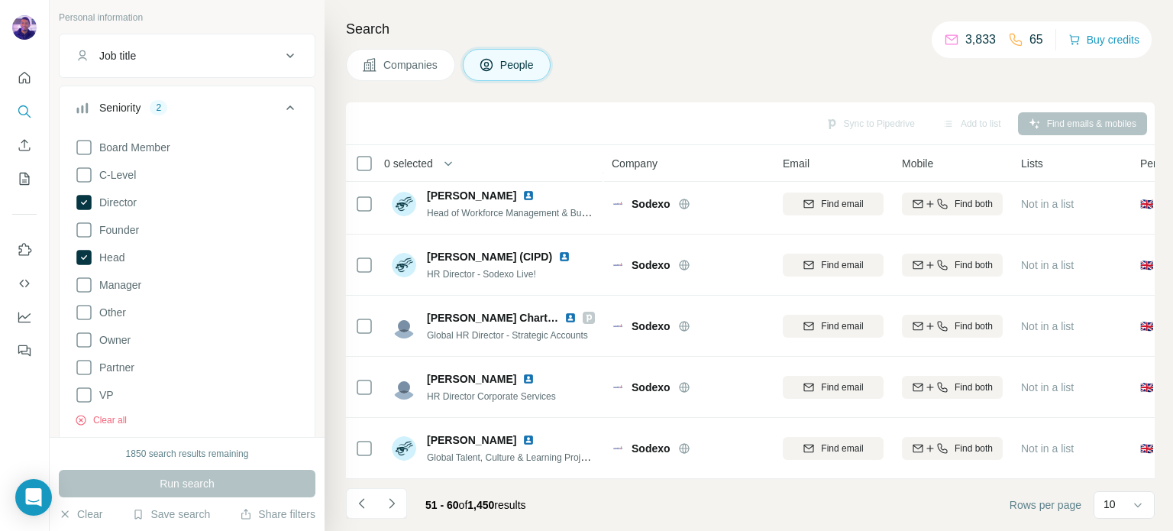
click at [414, 161] on span "0 selected" at bounding box center [408, 163] width 49 height 15
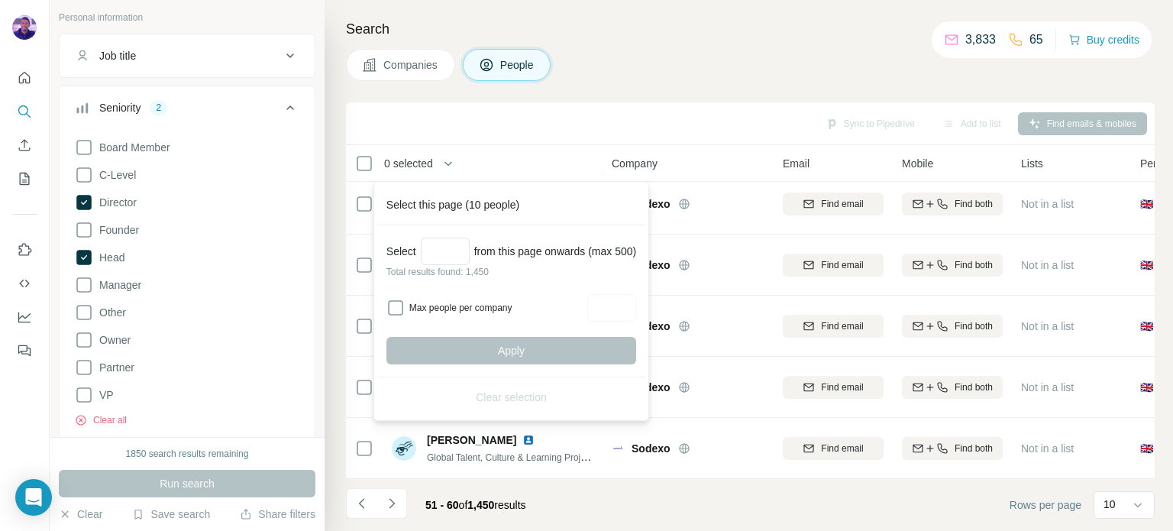
click at [406, 308] on div "Max people per company" at bounding box center [511, 307] width 250 height 27
click at [609, 302] on input "Max people per company" at bounding box center [611, 307] width 49 height 27
type input "*"
click at [509, 279] on div "Select from this page onwards (max 500) Total results found: 1,450 Max people p…" at bounding box center [511, 301] width 268 height 152
click at [464, 247] on input "Select a number (up to 500)" at bounding box center [445, 251] width 49 height 27
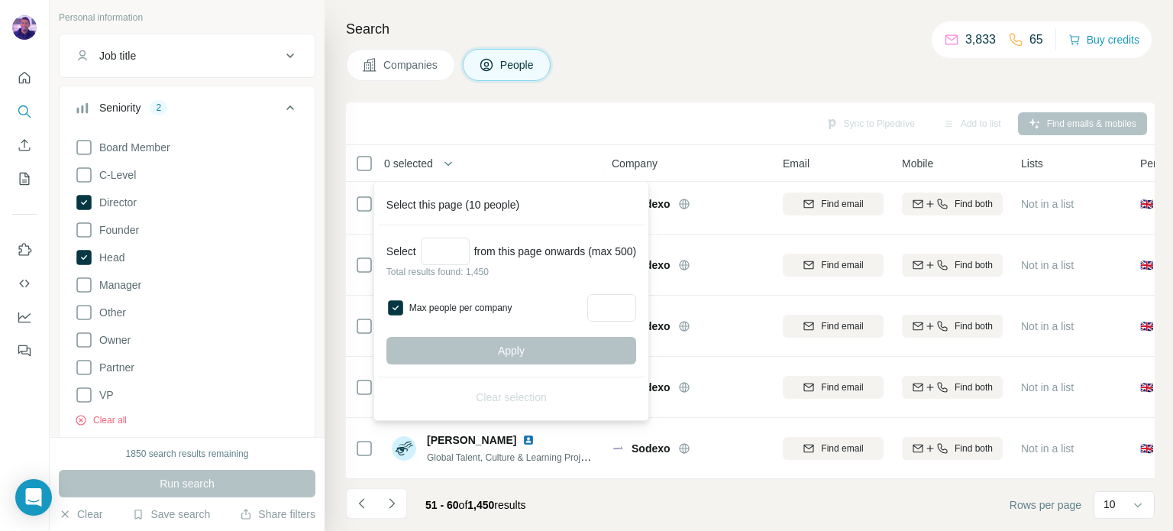
click at [659, 113] on div "Sync to Pipedrive Add to list Find emails & mobiles" at bounding box center [750, 123] width 793 height 27
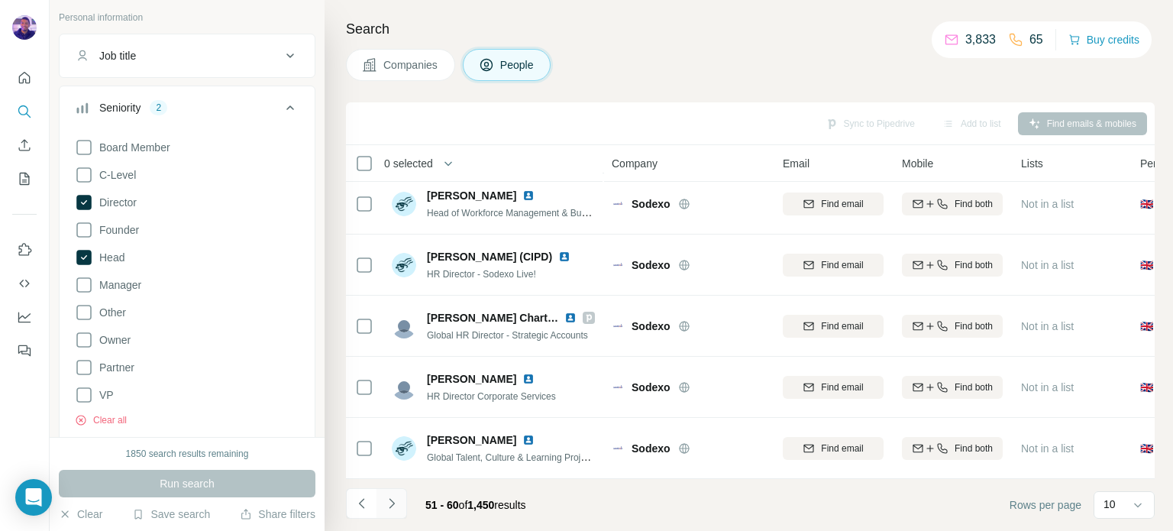
click at [394, 504] on icon "Navigate to next page" at bounding box center [391, 503] width 15 height 15
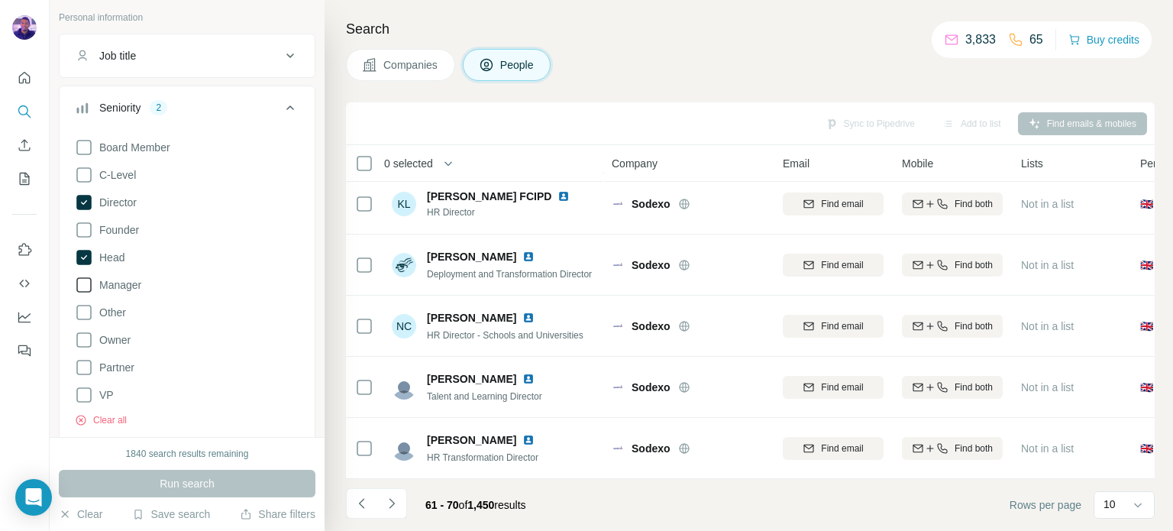
drag, startPoint x: 86, startPoint y: 257, endPoint x: 84, endPoint y: 277, distance: 20.7
click at [86, 257] on icon at bounding box center [83, 257] width 15 height 15
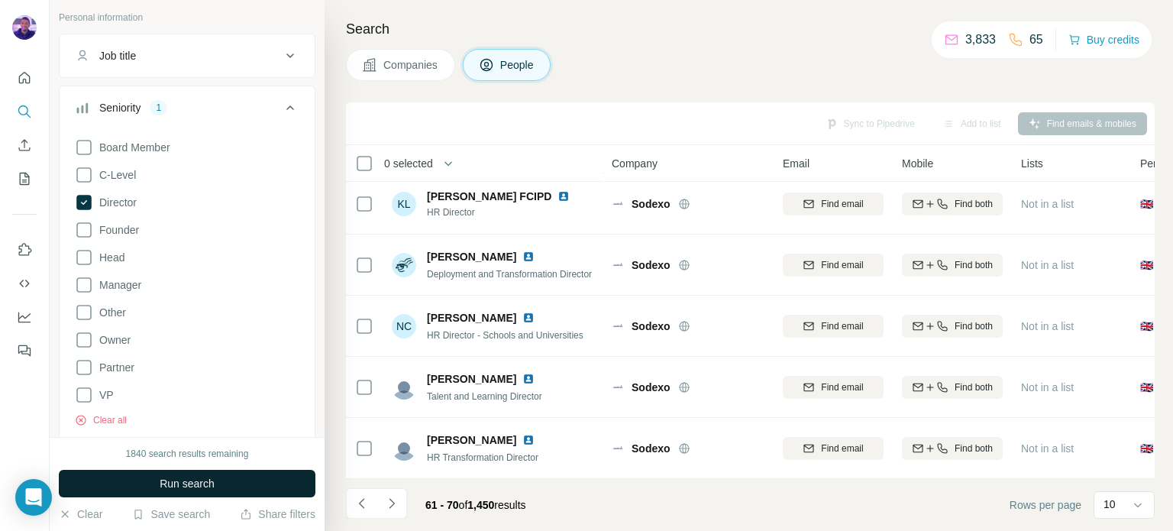
click at [195, 477] on span "Run search" at bounding box center [187, 483] width 55 height 15
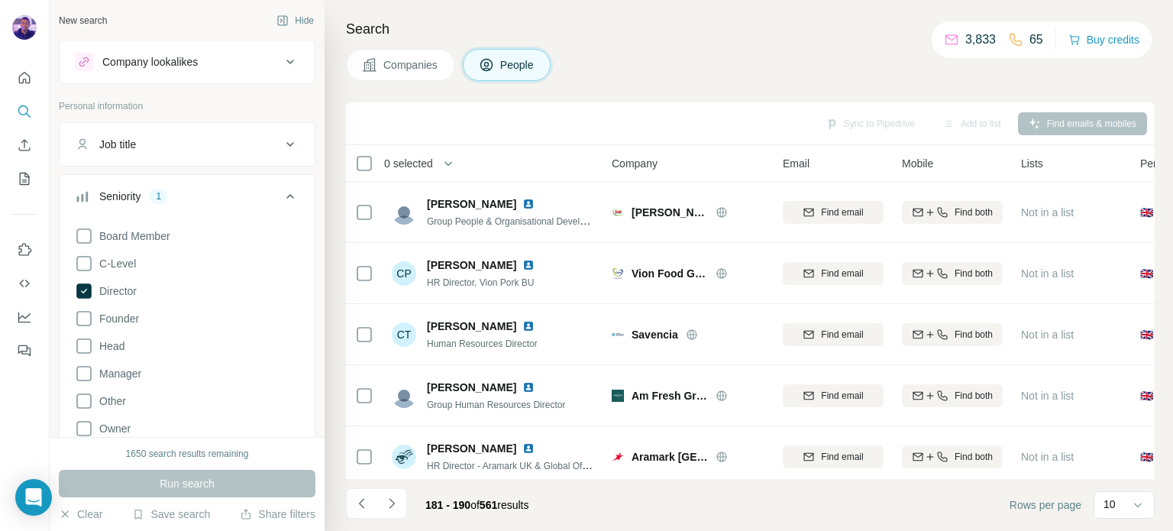
scroll to position [110, 0]
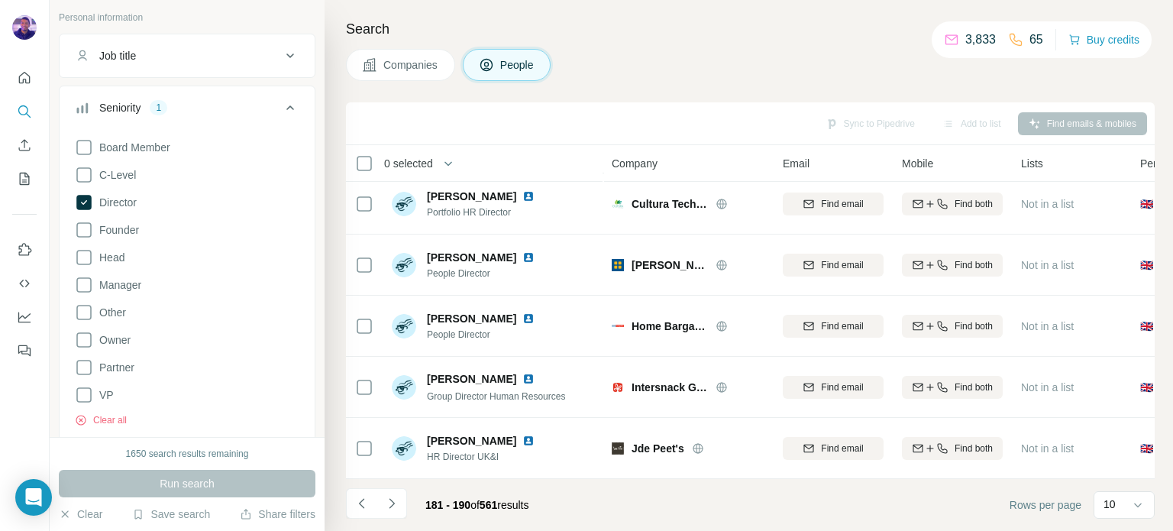
click at [388, 505] on icon "Navigate to next page" at bounding box center [391, 503] width 15 height 15
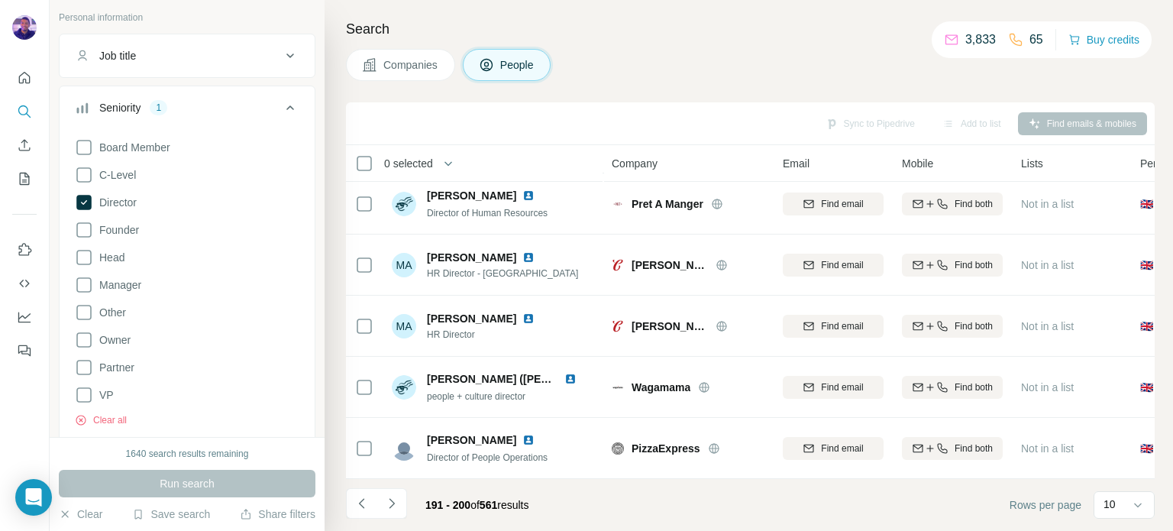
click at [388, 505] on icon "Navigate to next page" at bounding box center [391, 503] width 15 height 15
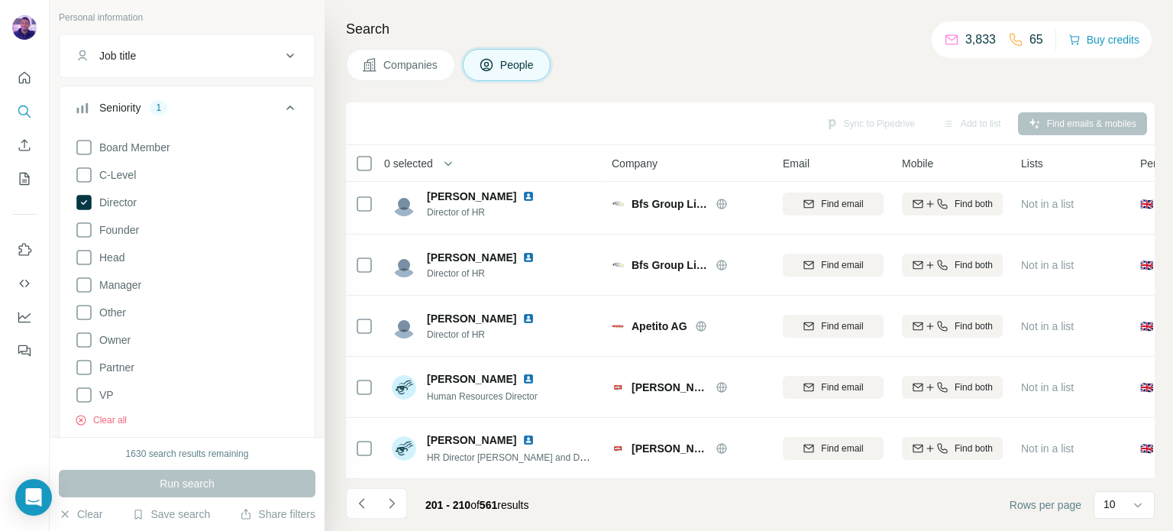
click at [388, 505] on icon "Navigate to next page" at bounding box center [391, 503] width 15 height 15
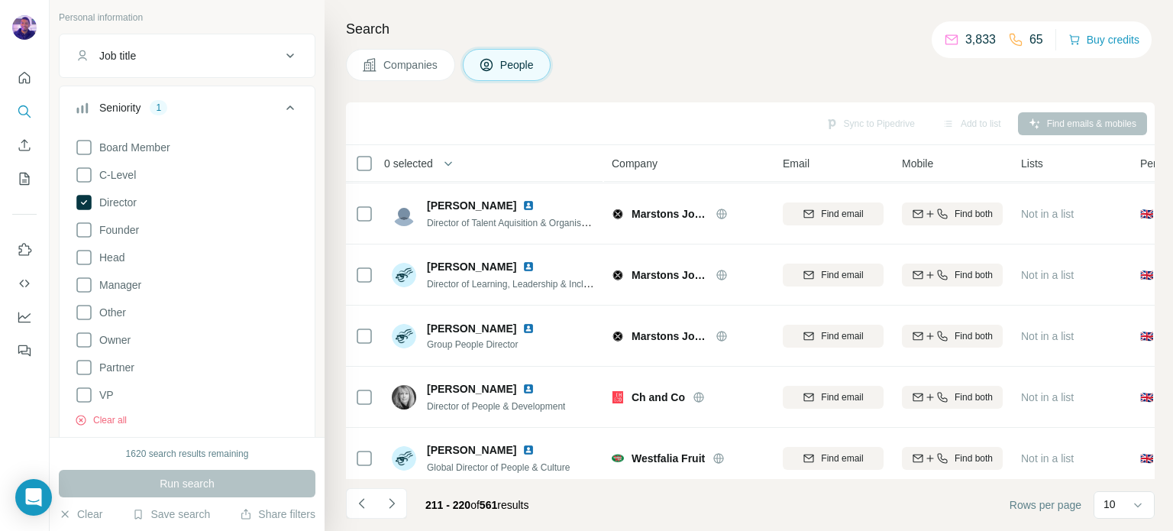
scroll to position [0, 0]
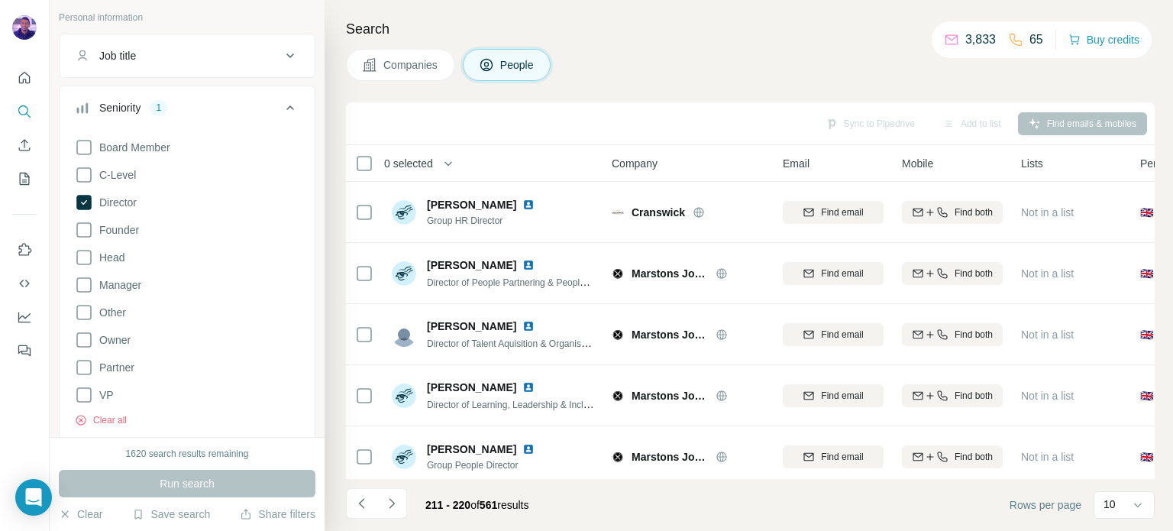
click at [433, 156] on span "0 selected" at bounding box center [408, 163] width 49 height 15
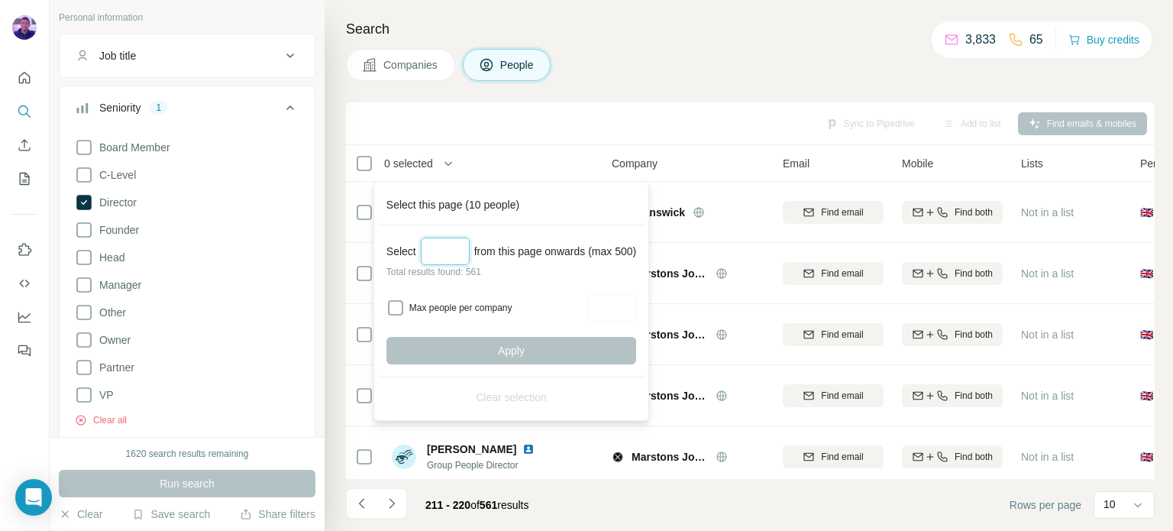
click at [458, 251] on input "Select a number (up to 500)" at bounding box center [445, 251] width 49 height 27
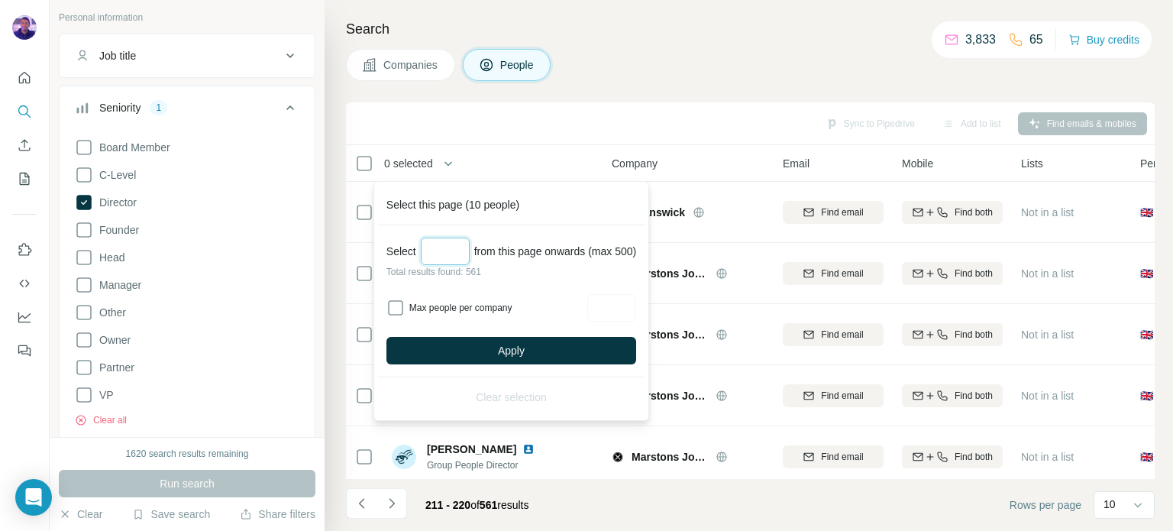
type input "***"
click at [606, 305] on input "Max people per company" at bounding box center [611, 307] width 49 height 27
type input "*"
click at [577, 315] on div "Max people per company *" at bounding box center [511, 307] width 250 height 27
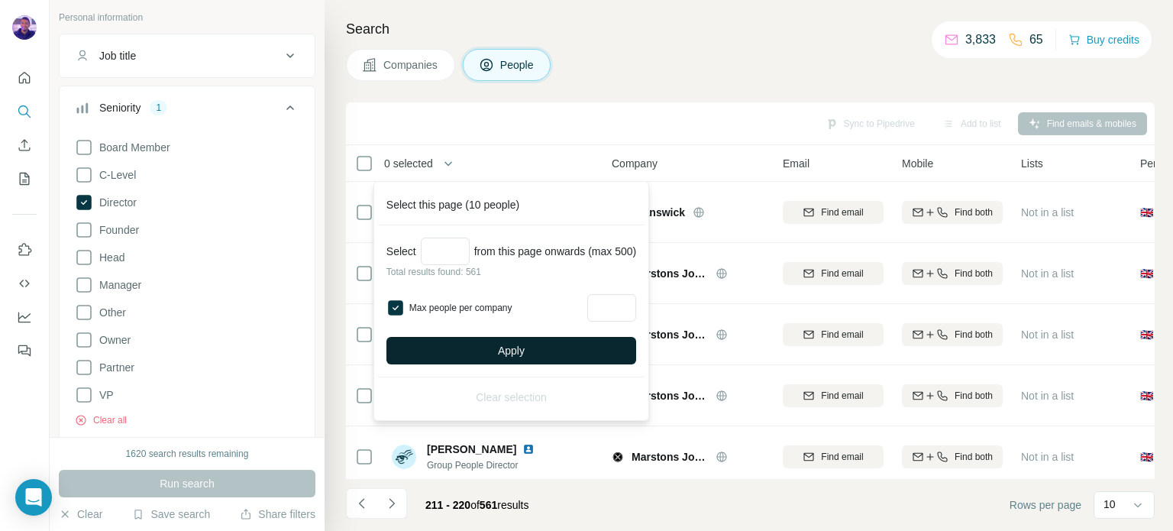
click at [574, 350] on button "Apply" at bounding box center [511, 350] width 250 height 27
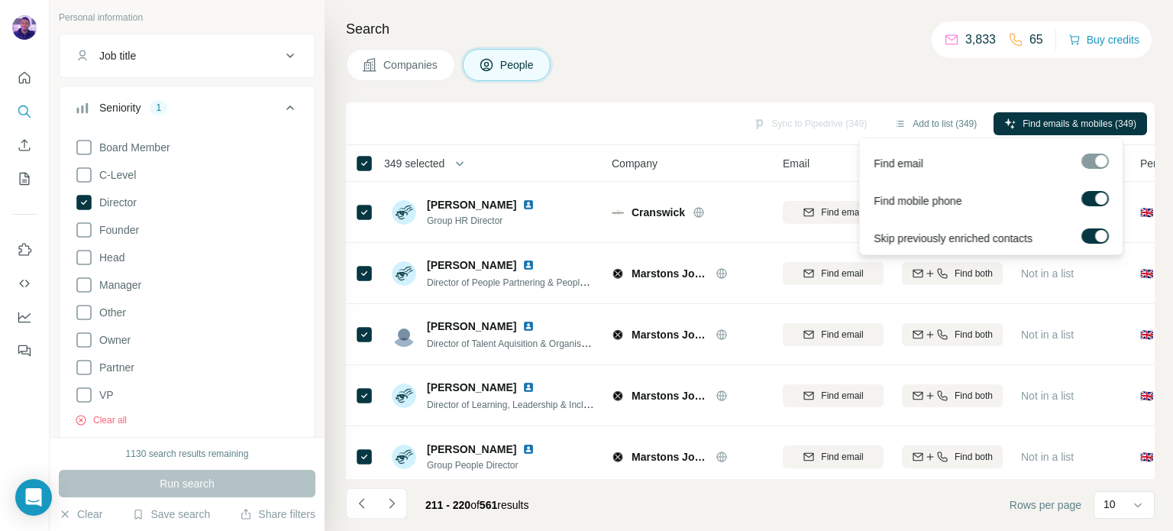
click at [1091, 193] on label at bounding box center [1094, 198] width 27 height 15
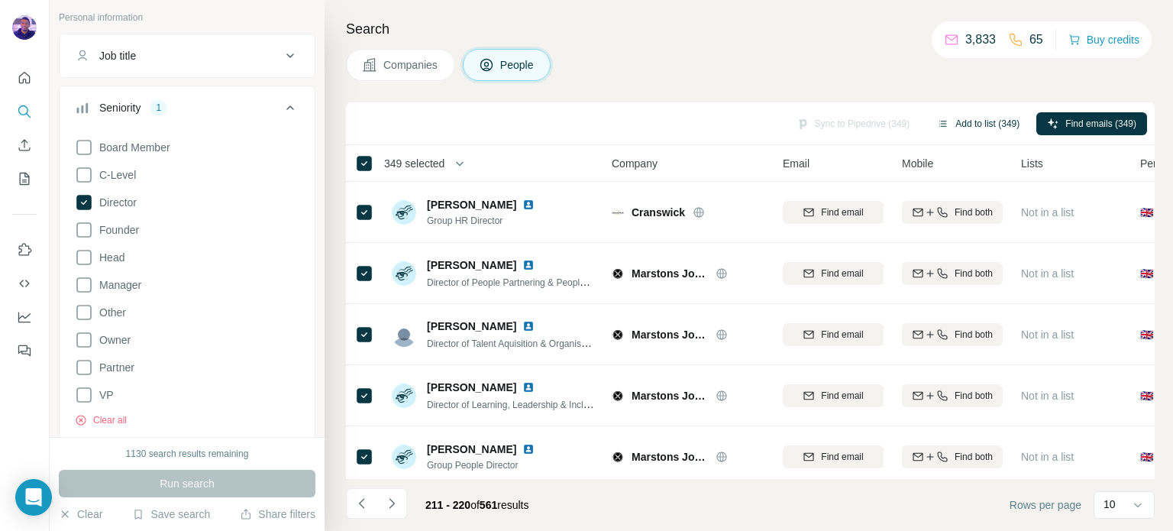
click at [1006, 122] on button "Add to list (349)" at bounding box center [978, 123] width 104 height 23
click at [941, 120] on button "Add to list (349)" at bounding box center [978, 123] width 104 height 23
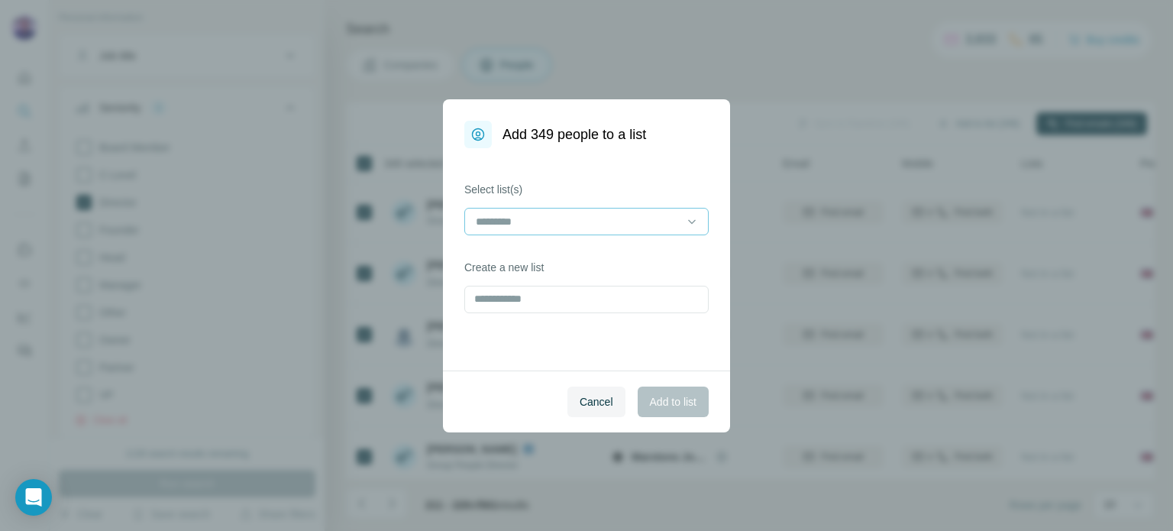
click at [612, 228] on input at bounding box center [577, 221] width 206 height 17
click at [721, 286] on div "Select list(s) Create a new list" at bounding box center [586, 259] width 287 height 222
click at [648, 294] on input "text" at bounding box center [586, 299] width 244 height 27
type input "*"
type input "**********"
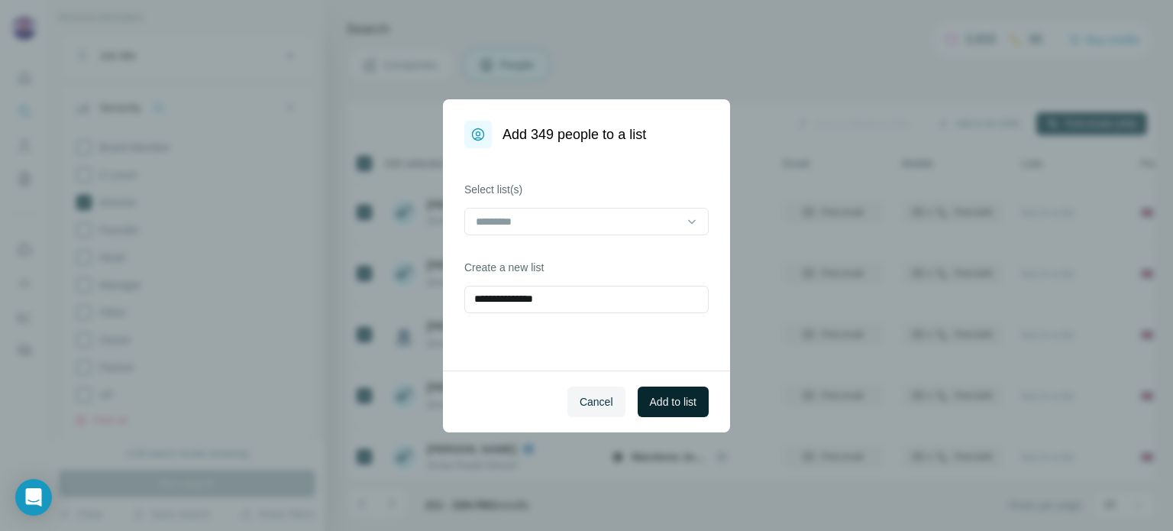
click at [665, 399] on span "Add to list" at bounding box center [673, 401] width 47 height 15
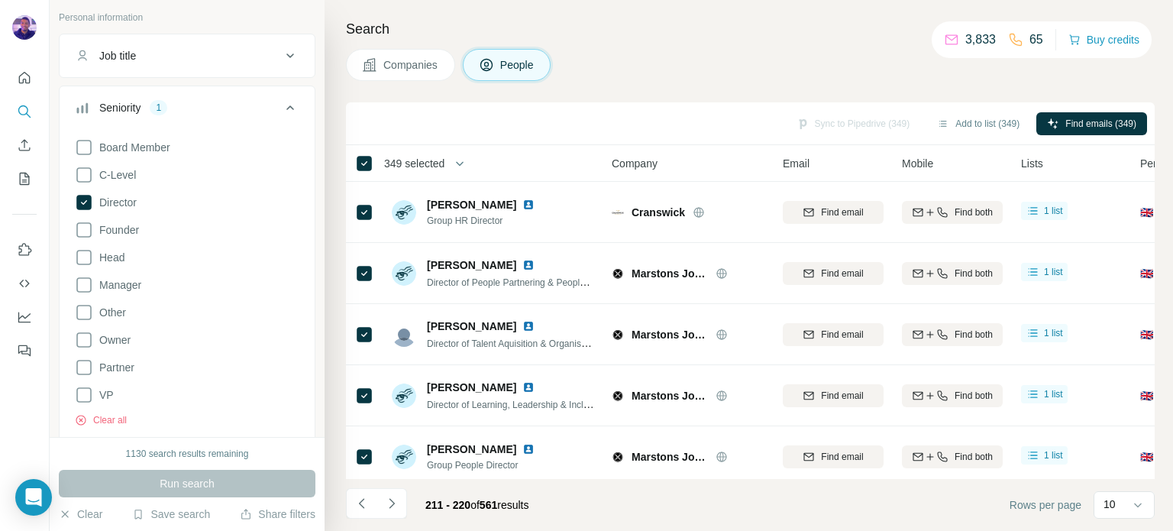
drag, startPoint x: 1086, startPoint y: 121, endPoint x: 566, endPoint y: 115, distance: 520.1
click at [566, 115] on div "Sync to Pipedrive (349) Add to list (349) Find emails (349)" at bounding box center [750, 123] width 793 height 27
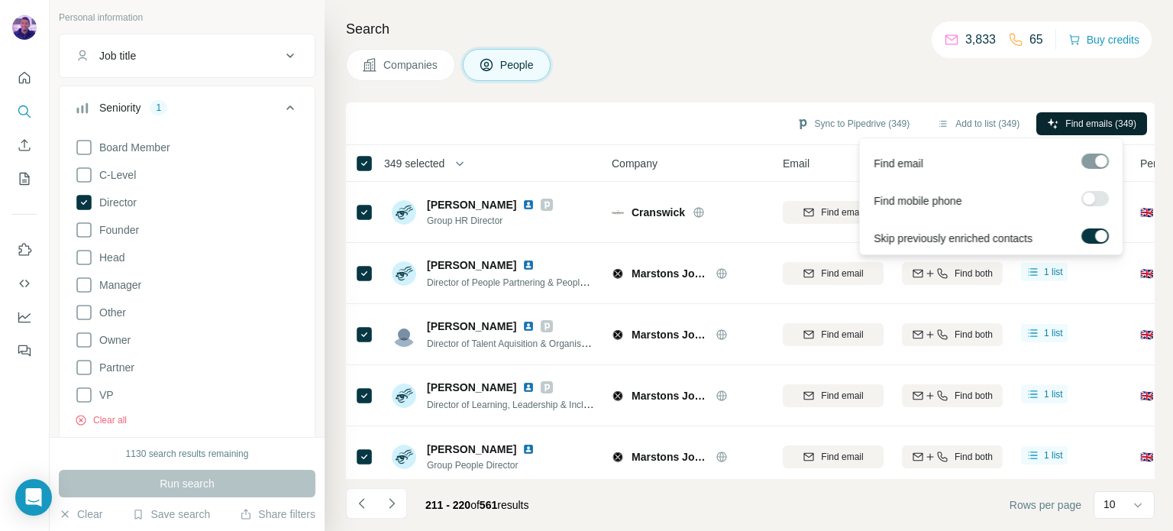
click at [1048, 125] on icon "button" at bounding box center [1053, 124] width 12 height 12
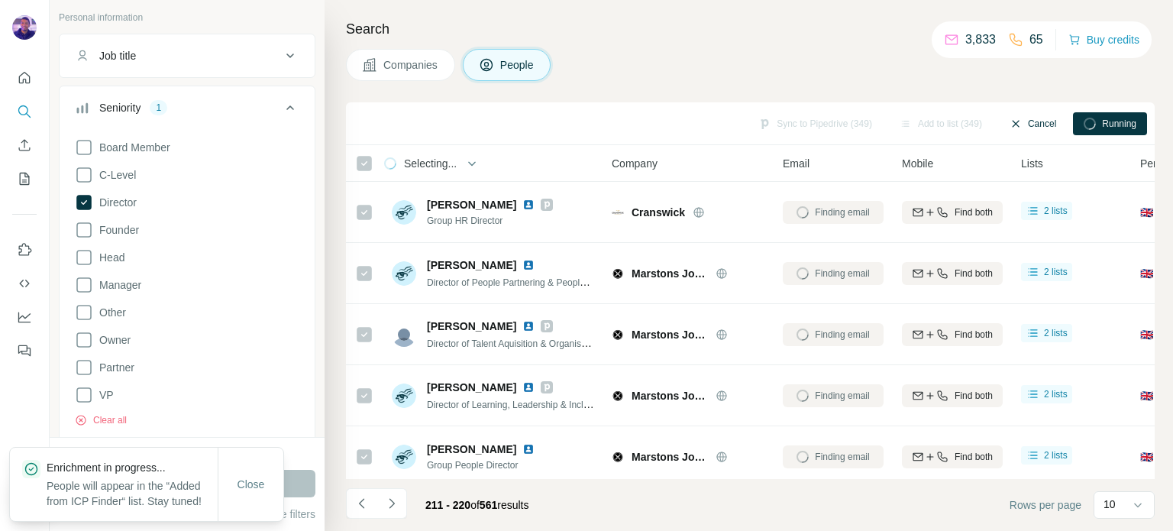
click at [1043, 128] on button "Cancel" at bounding box center [1033, 123] width 68 height 23
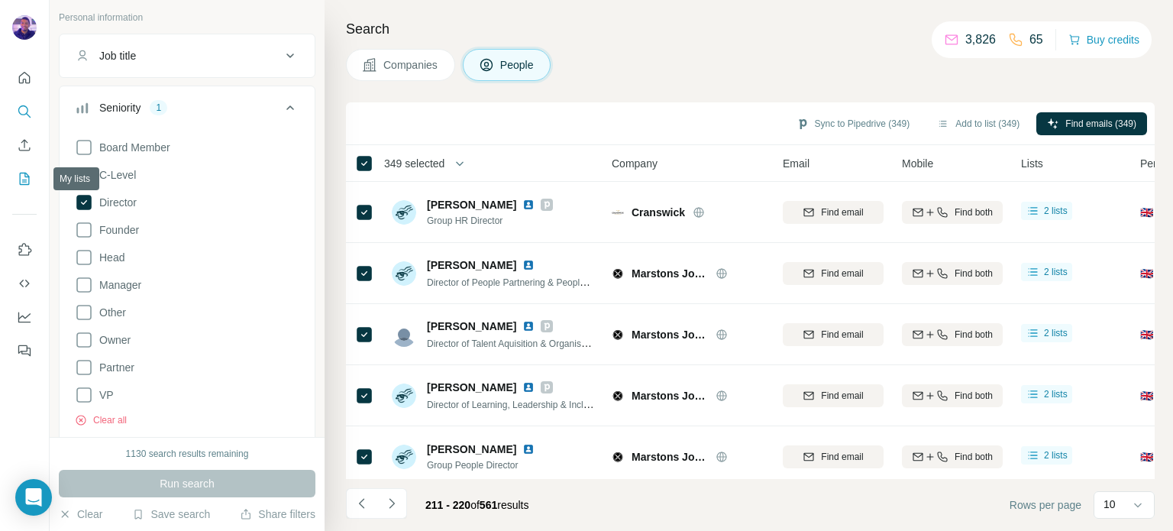
click at [27, 174] on icon "My lists" at bounding box center [25, 179] width 10 height 12
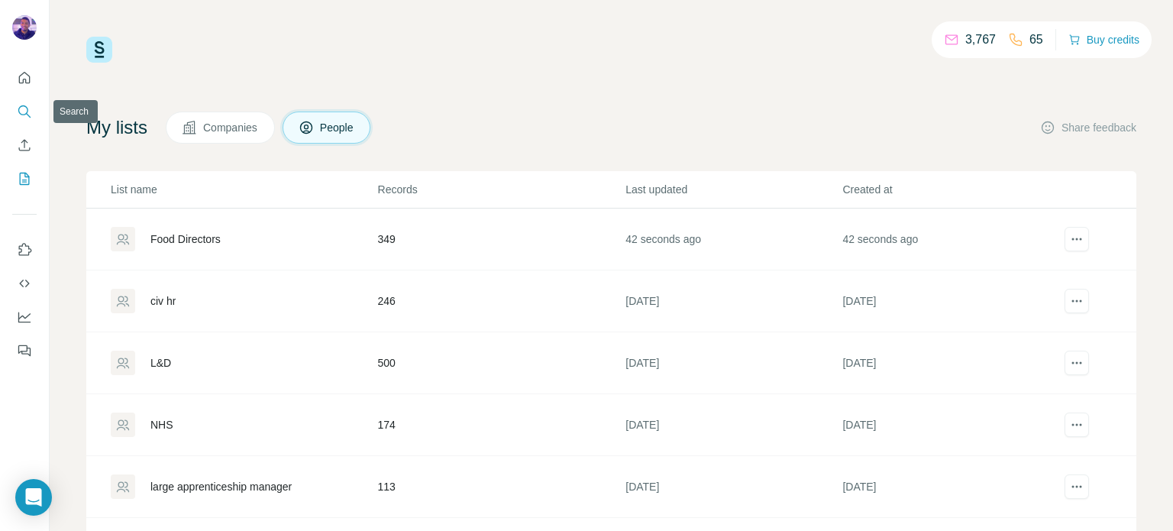
click at [22, 107] on icon "Search" at bounding box center [24, 111] width 15 height 15
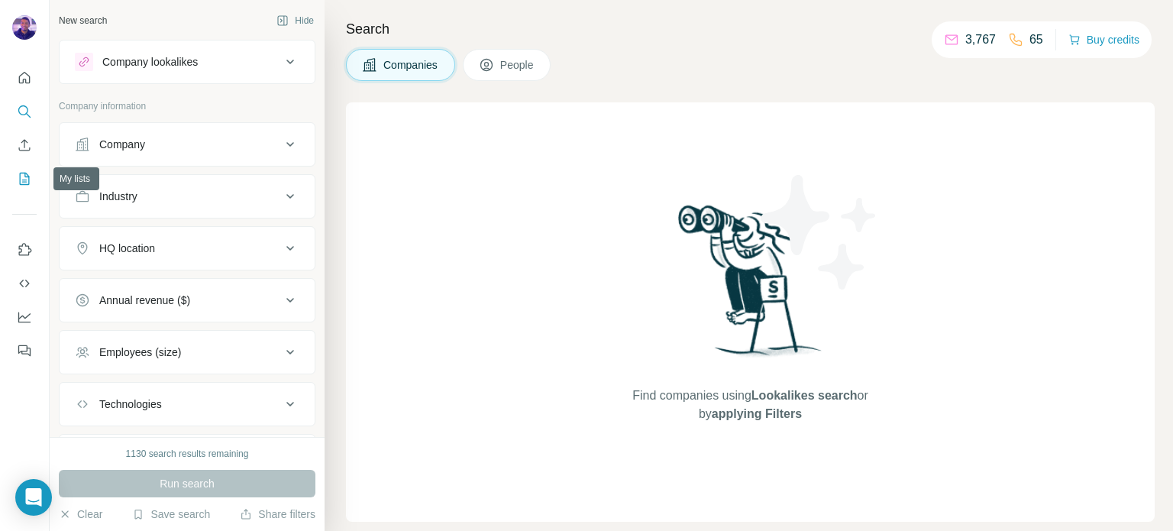
click at [19, 171] on icon "My lists" at bounding box center [24, 178] width 15 height 15
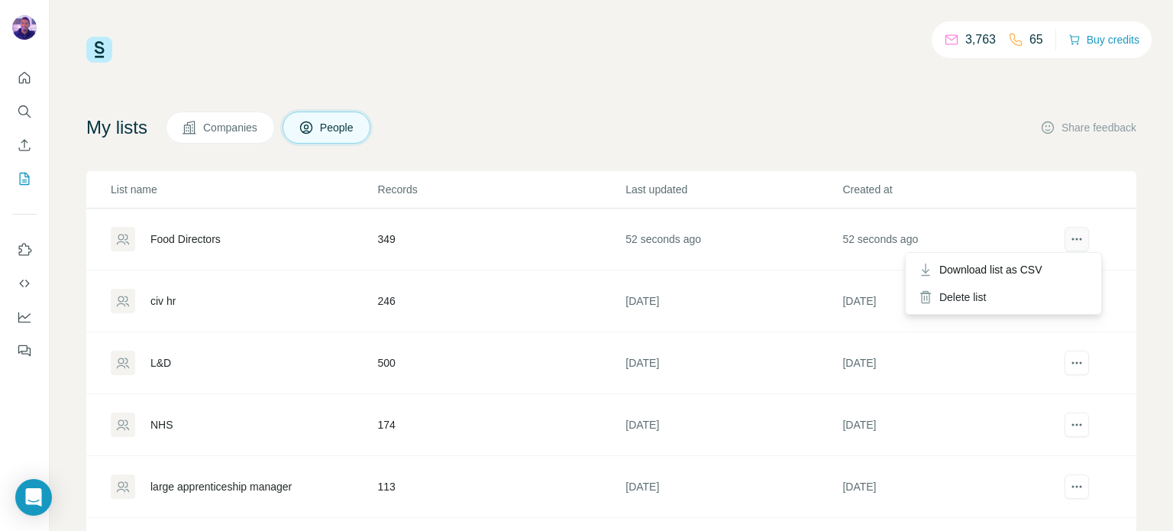
click at [1069, 235] on icon "actions" at bounding box center [1076, 238] width 15 height 15
click at [291, 244] on div "Food Directors" at bounding box center [244, 239] width 266 height 24
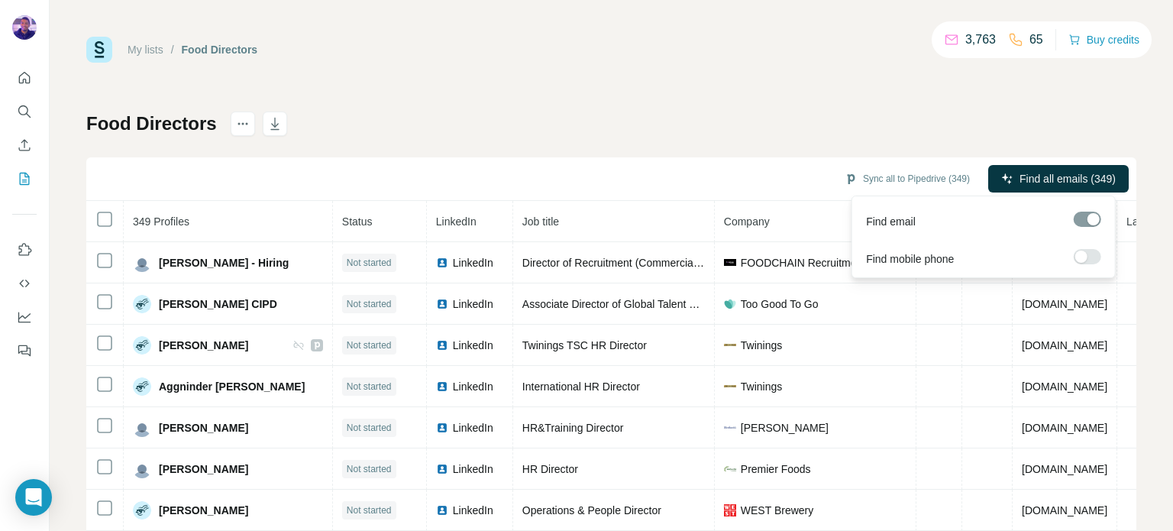
click at [1058, 184] on span "Find all emails (349)" at bounding box center [1068, 178] width 96 height 15
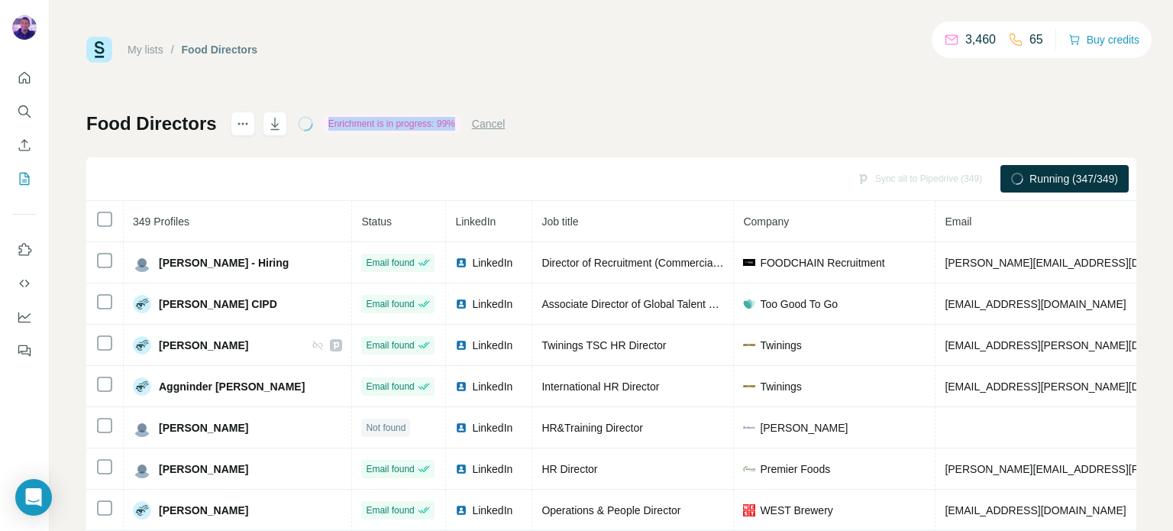
drag, startPoint x: 461, startPoint y: 126, endPoint x: 323, endPoint y: 124, distance: 137.5
click at [324, 124] on div "Enrichment is in progress: 99%" at bounding box center [392, 124] width 136 height 18
click at [577, 114] on div "Food Directors Enrichment is in progress: 99% Cancel Sync all to Pipedrive (349…" at bounding box center [611, 357] width 1050 height 493
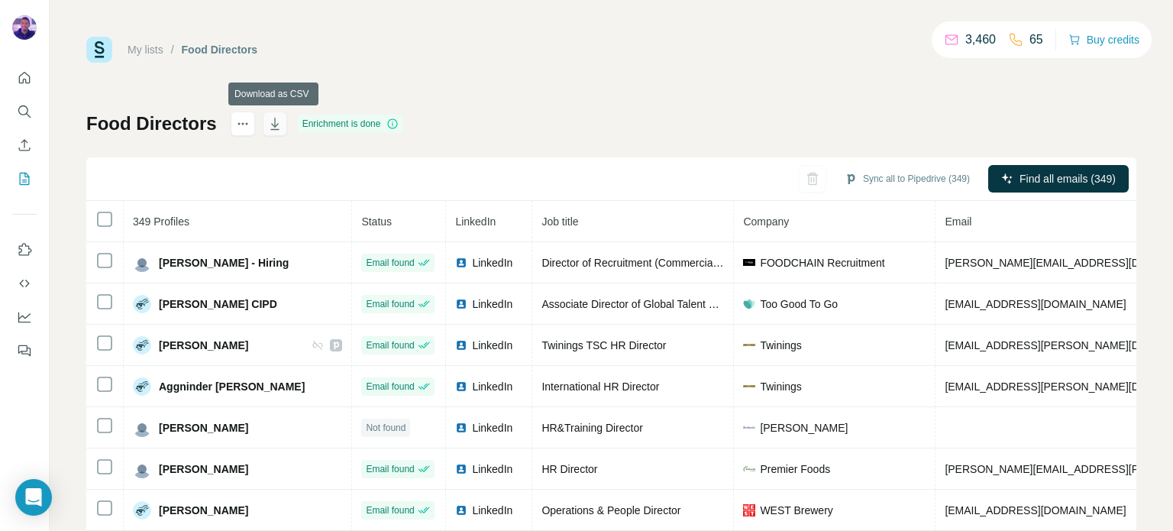
click at [275, 121] on icon "button" at bounding box center [274, 123] width 15 height 15
click at [20, 108] on icon "Search" at bounding box center [24, 111] width 15 height 15
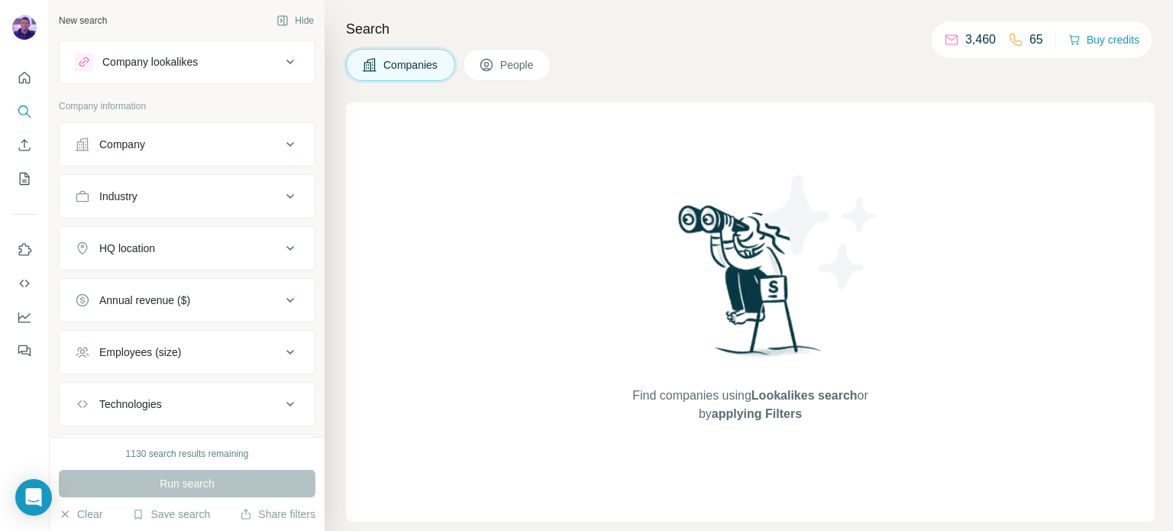
click at [189, 192] on div "Industry" at bounding box center [178, 196] width 206 height 15
click at [208, 238] on input at bounding box center [179, 234] width 189 height 17
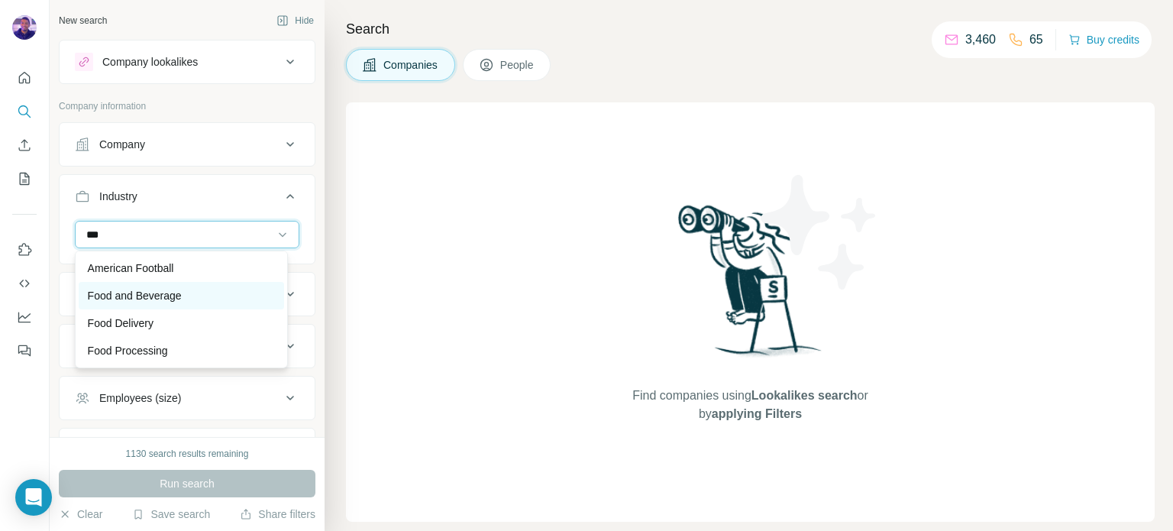
type input "***"
click at [217, 293] on div "Food and Beverage" at bounding box center [181, 295] width 187 height 15
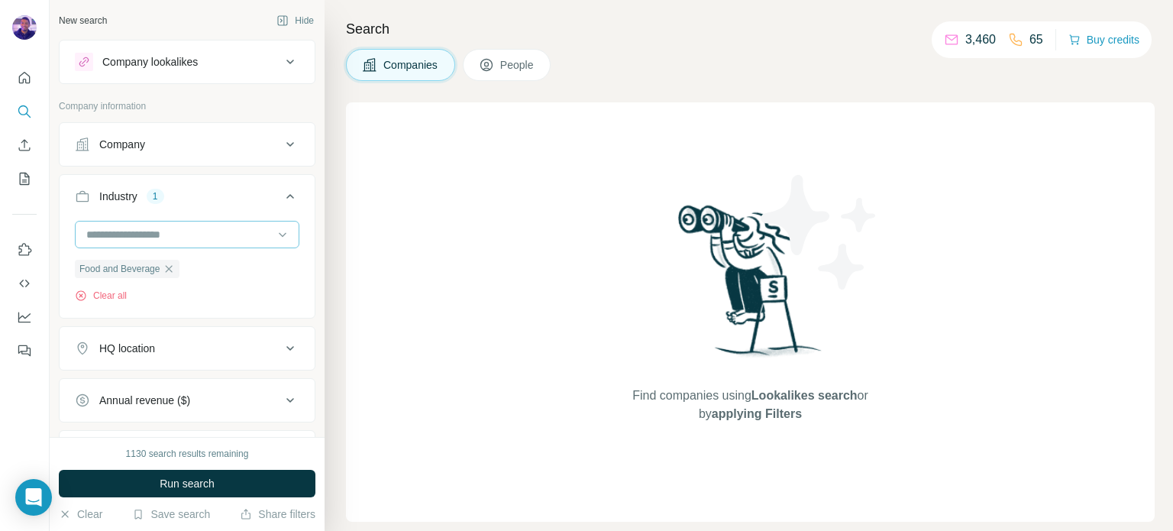
click at [197, 241] on input at bounding box center [179, 234] width 189 height 17
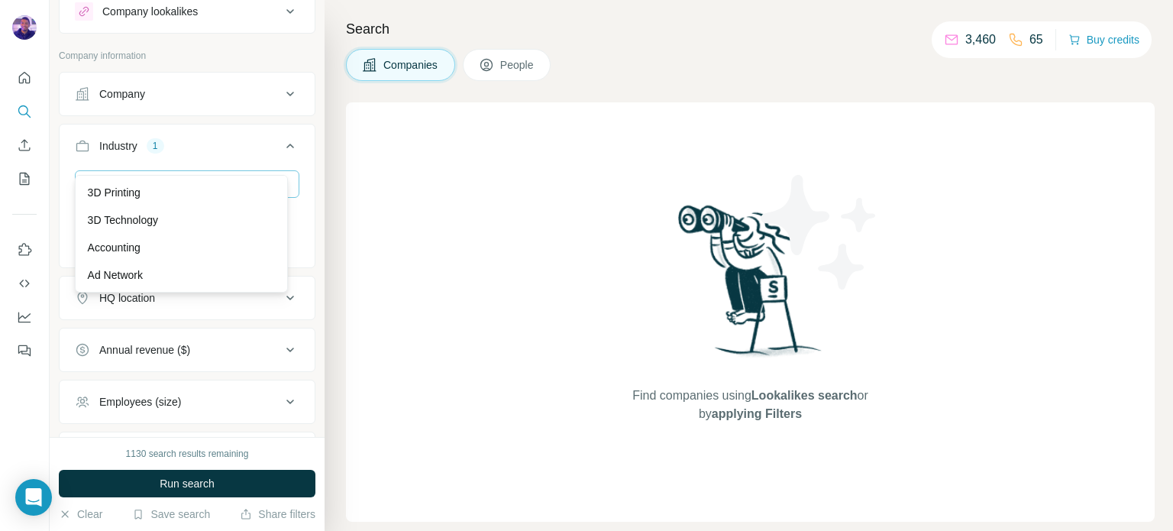
scroll to position [76, 0]
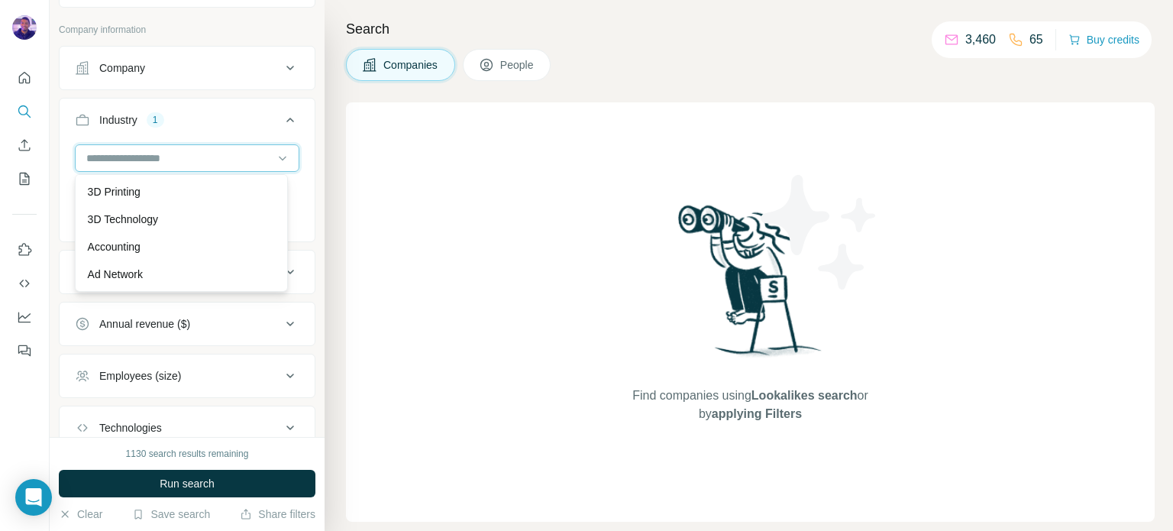
type input "*"
click at [162, 153] on input "*" at bounding box center [179, 158] width 189 height 17
click at [162, 153] on input at bounding box center [179, 158] width 189 height 17
click at [162, 157] on input at bounding box center [179, 158] width 189 height 17
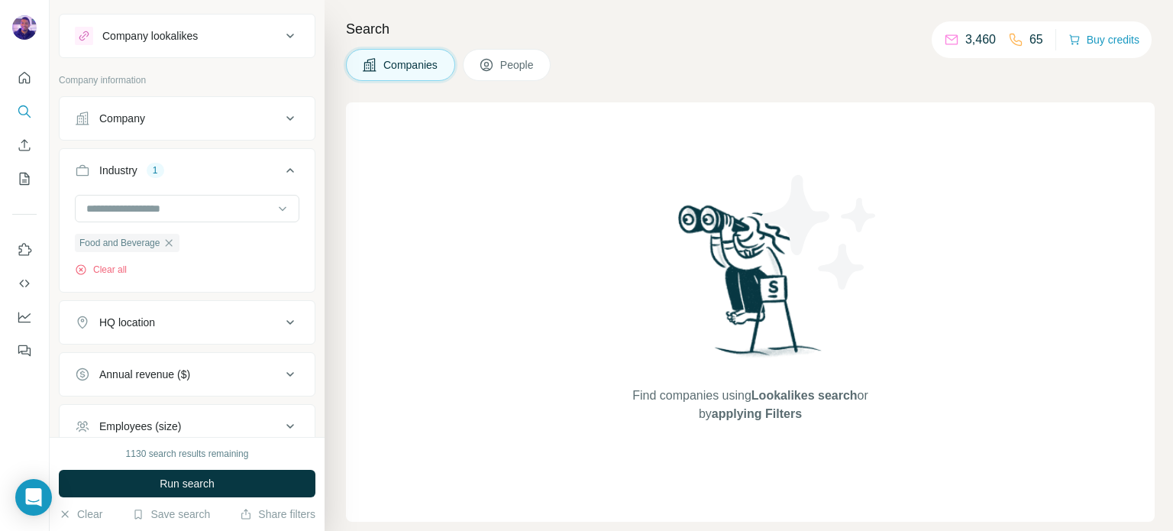
scroll to position [0, 0]
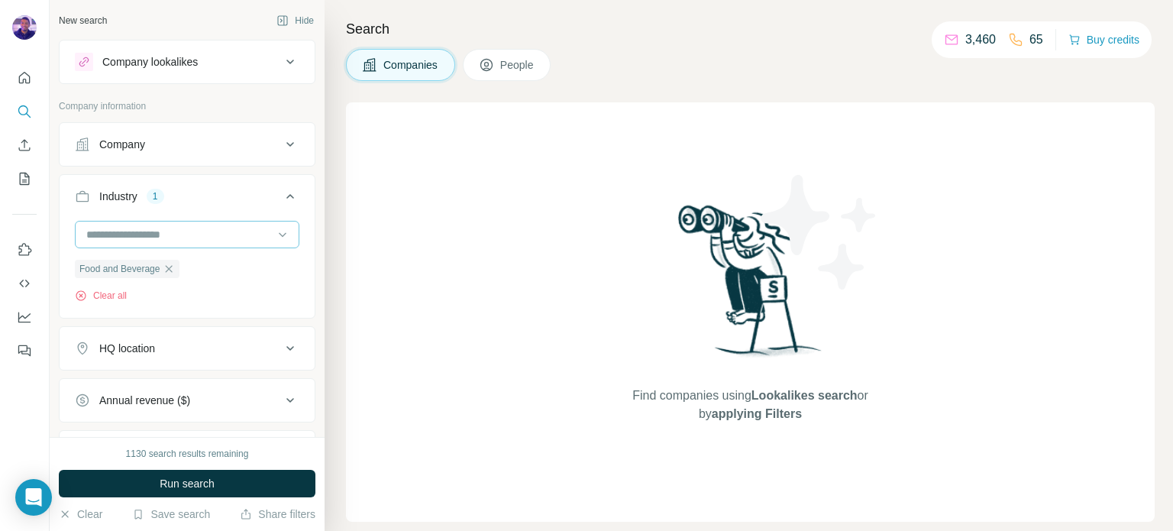
click at [151, 231] on input at bounding box center [179, 234] width 189 height 17
click at [245, 240] on input at bounding box center [179, 234] width 189 height 17
click at [226, 236] on input at bounding box center [179, 234] width 189 height 17
click at [197, 315] on div "Accounting" at bounding box center [181, 322] width 187 height 15
click at [253, 268] on icon "button" at bounding box center [247, 269] width 12 height 12
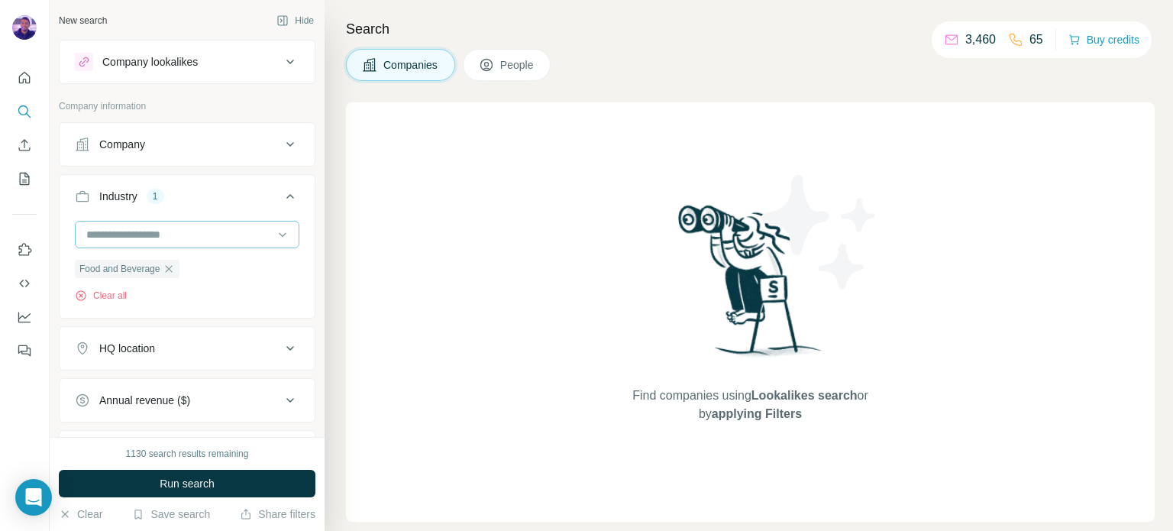
click at [239, 231] on input at bounding box center [179, 234] width 189 height 17
click at [183, 273] on div "Food Delivery" at bounding box center [181, 264] width 187 height 15
click at [205, 235] on input at bounding box center [179, 234] width 189 height 17
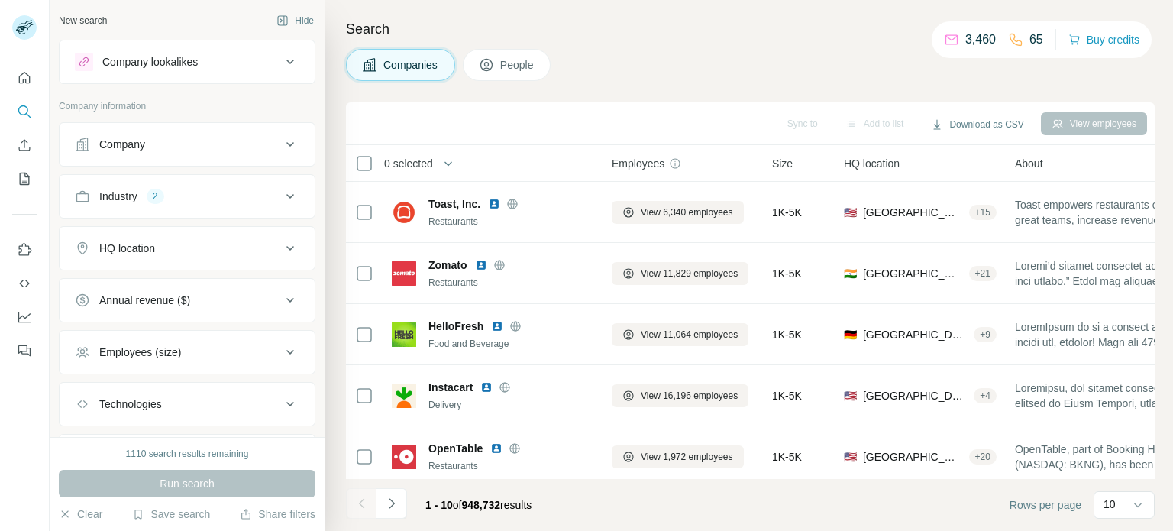
click at [178, 199] on div "Industry 2" at bounding box center [178, 196] width 206 height 15
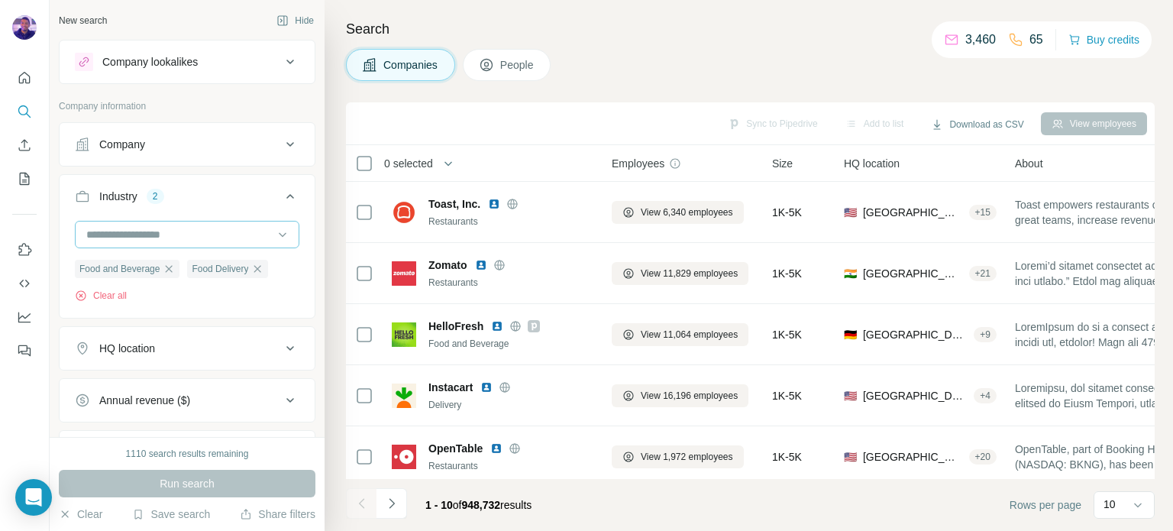
click at [194, 234] on input at bounding box center [179, 234] width 189 height 17
click at [196, 238] on input at bounding box center [179, 234] width 189 height 17
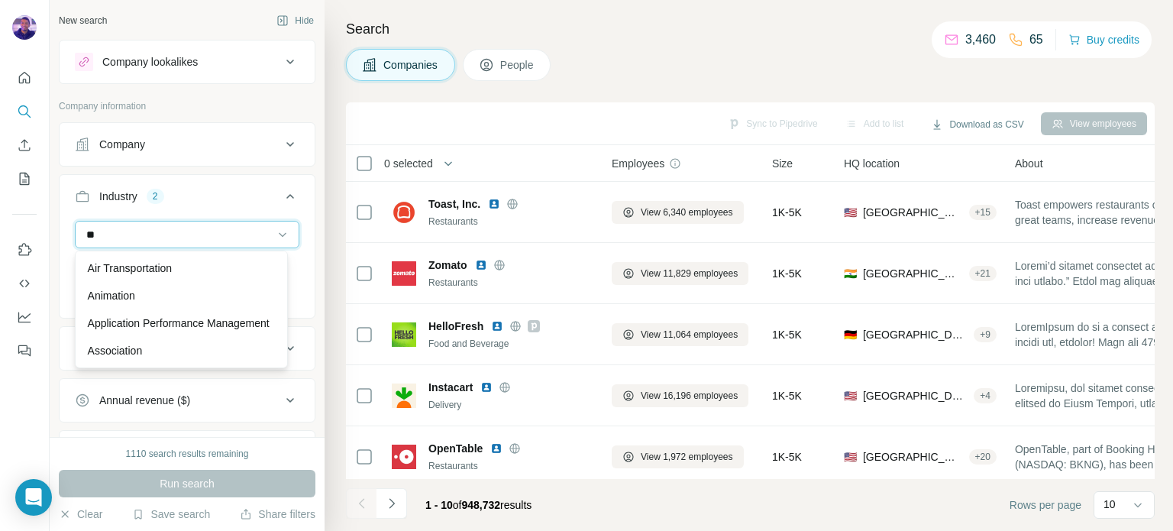
type input "*"
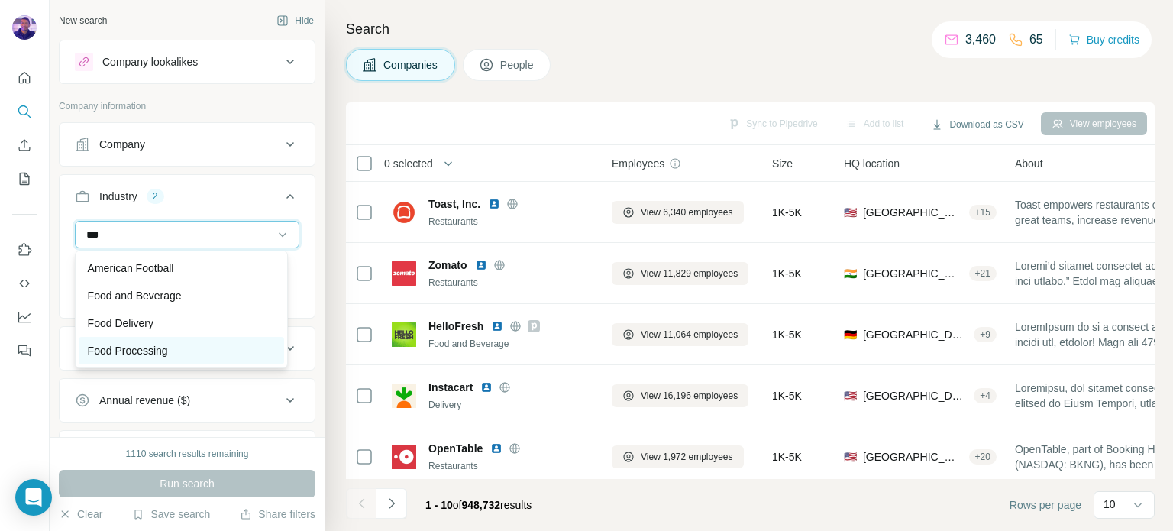
type input "***"
click at [213, 344] on div "Food Processing" at bounding box center [181, 350] width 187 height 15
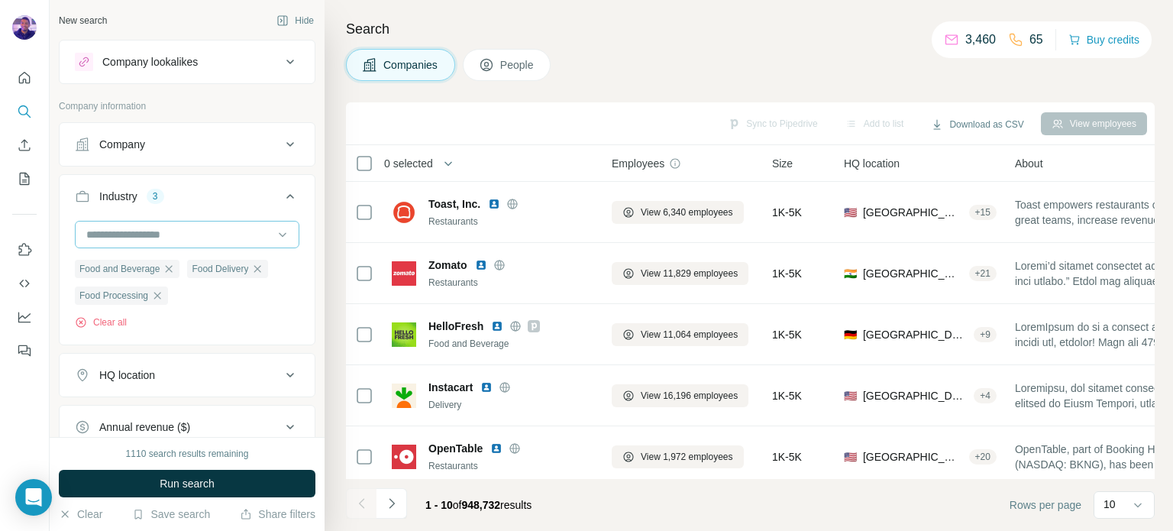
click at [183, 234] on input at bounding box center [179, 234] width 189 height 17
type input "*"
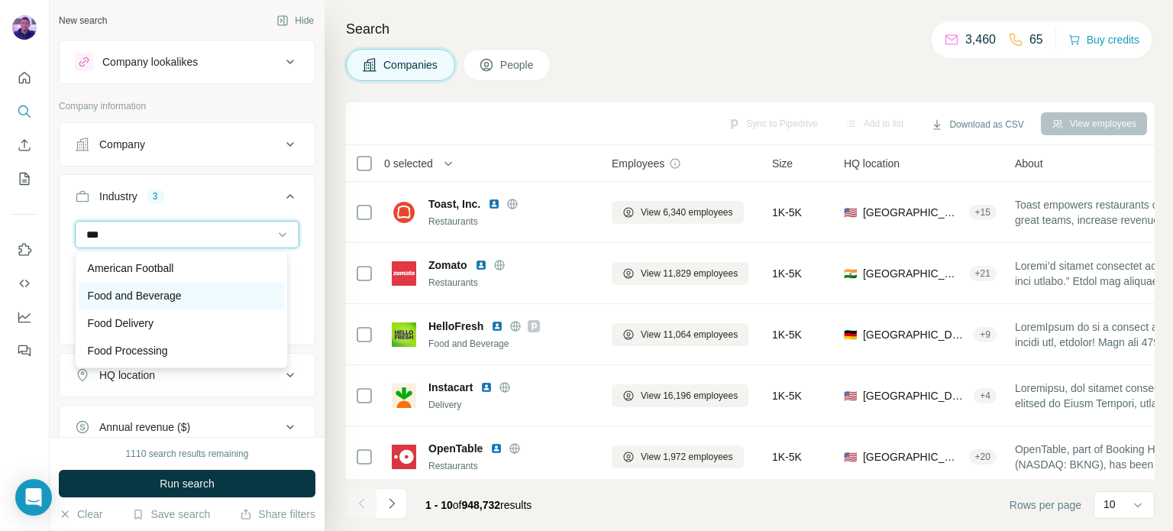
scroll to position [76, 0]
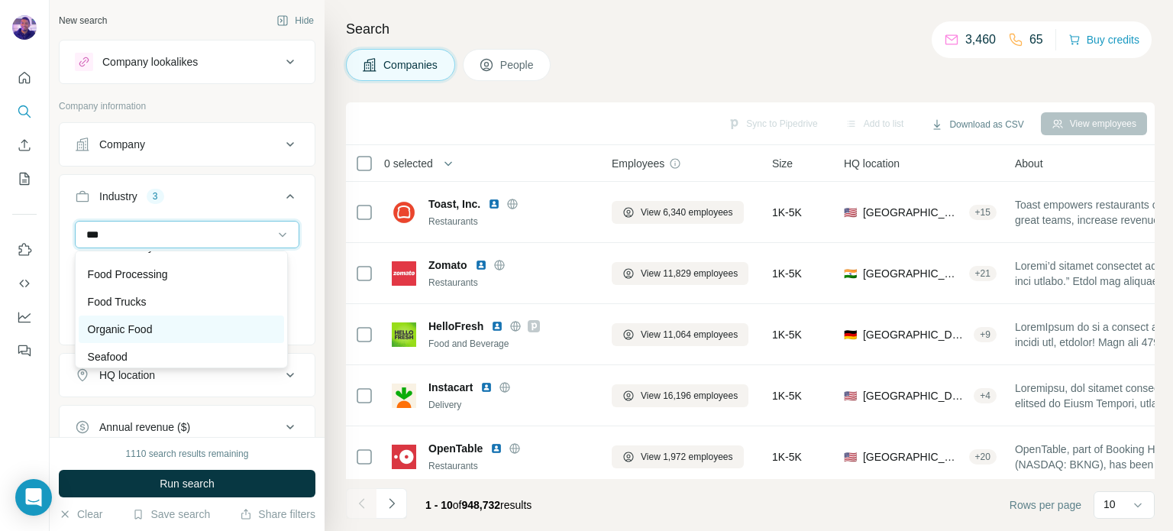
type input "***"
click at [199, 321] on div "Organic Food" at bounding box center [181, 328] width 205 height 27
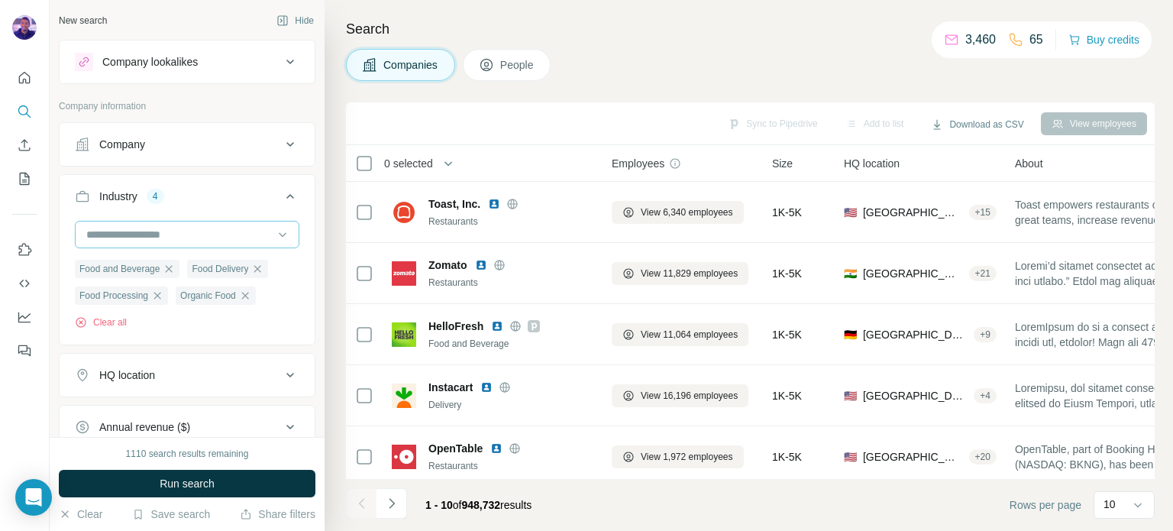
click at [216, 238] on input at bounding box center [179, 234] width 189 height 17
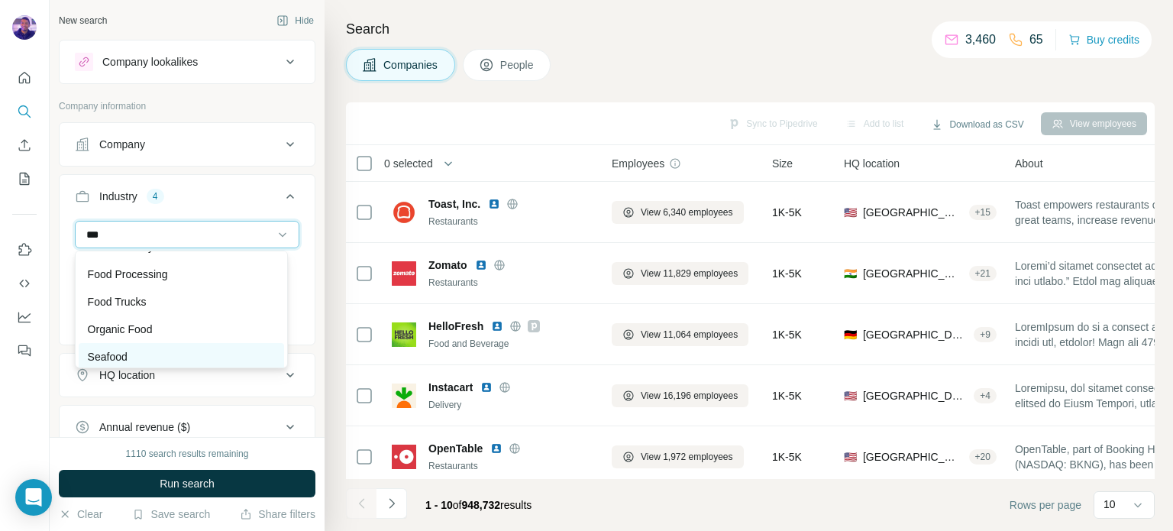
type input "***"
click at [252, 350] on div "Seafood" at bounding box center [181, 356] width 187 height 15
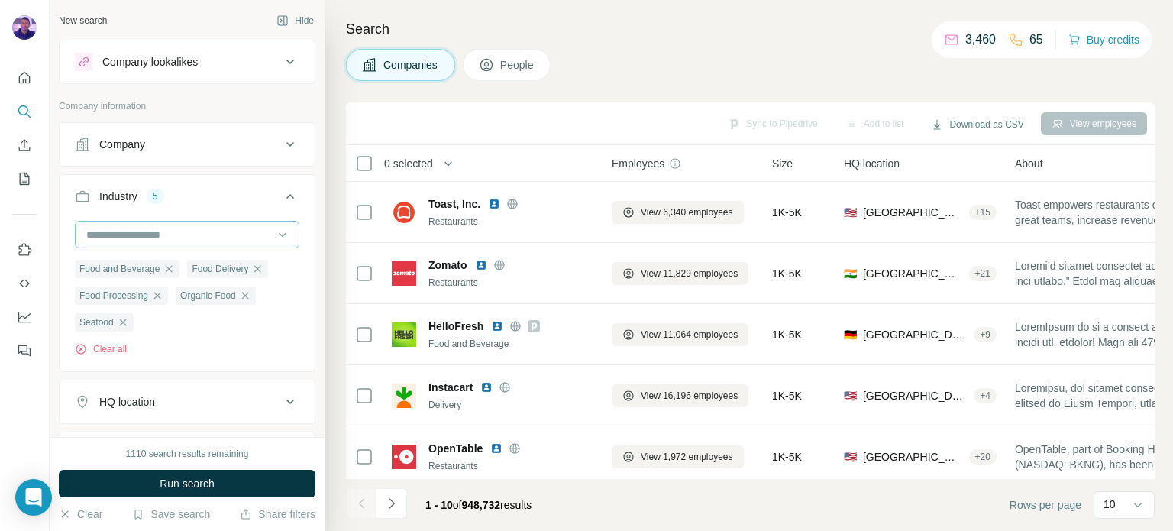
click at [211, 241] on input at bounding box center [179, 234] width 189 height 17
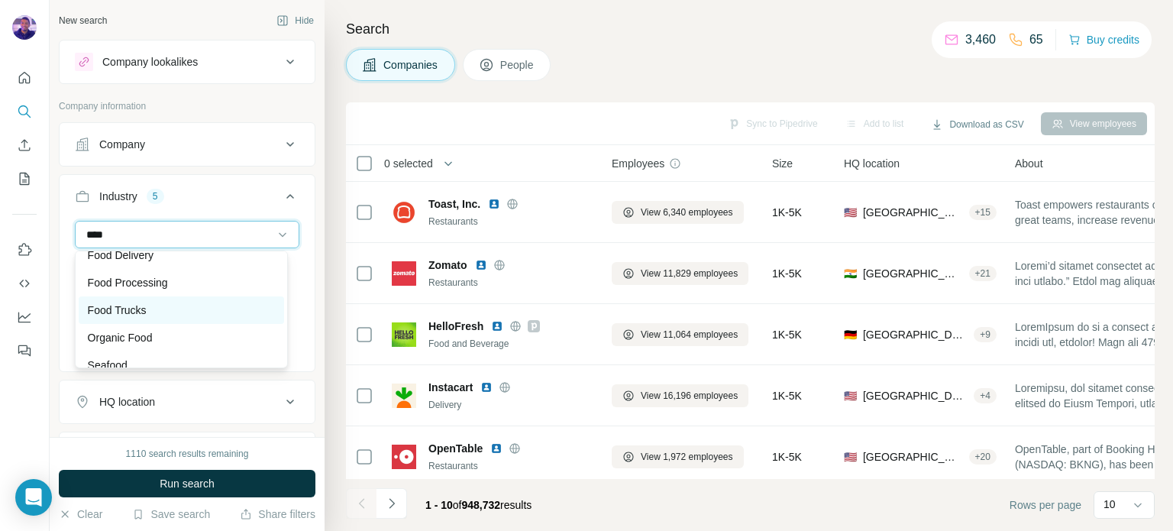
scroll to position [76, 0]
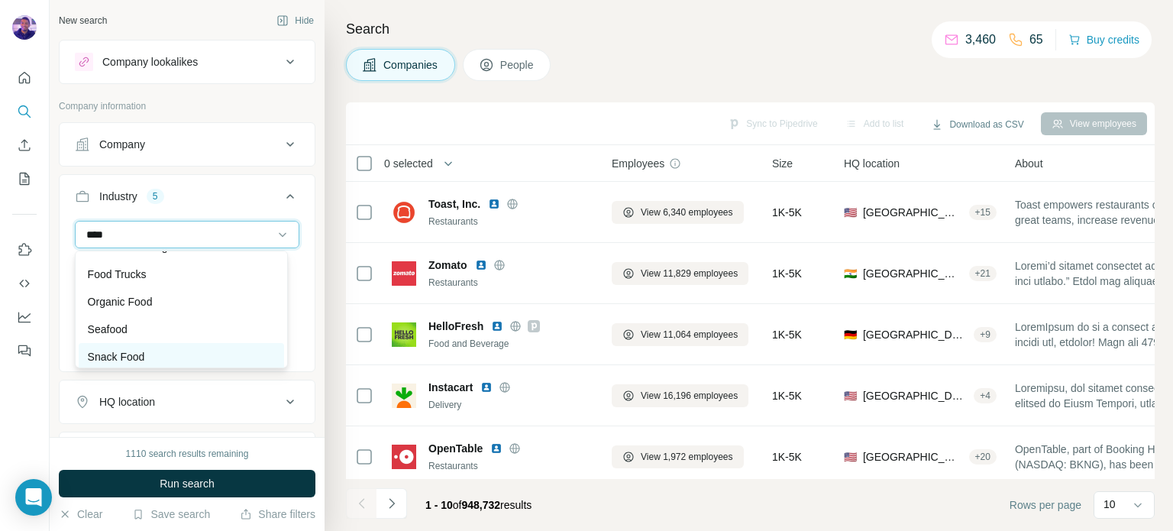
type input "****"
click at [197, 349] on div "Snack Food" at bounding box center [181, 356] width 187 height 15
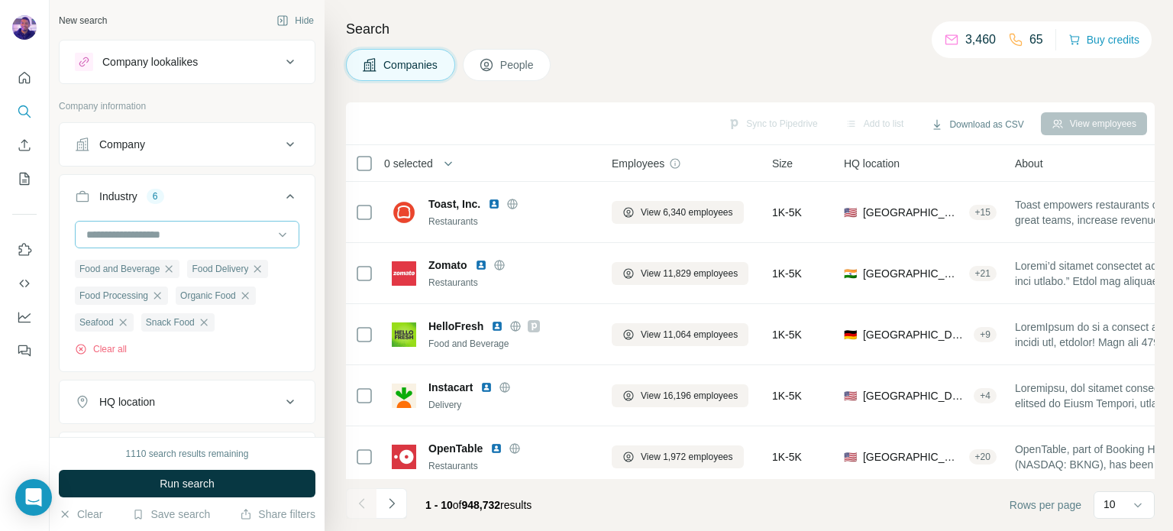
click at [218, 228] on input at bounding box center [179, 234] width 189 height 17
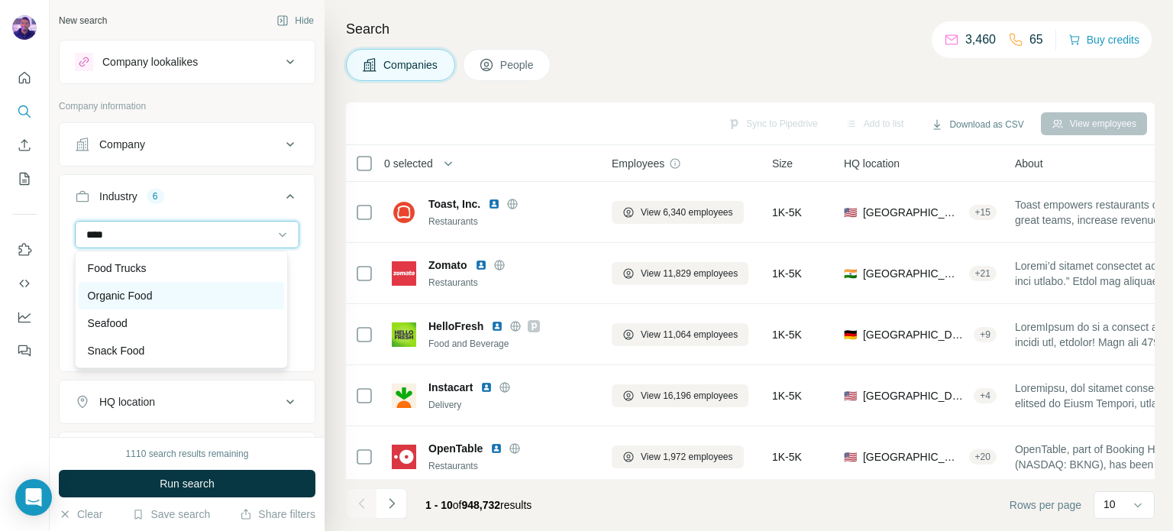
scroll to position [6, 0]
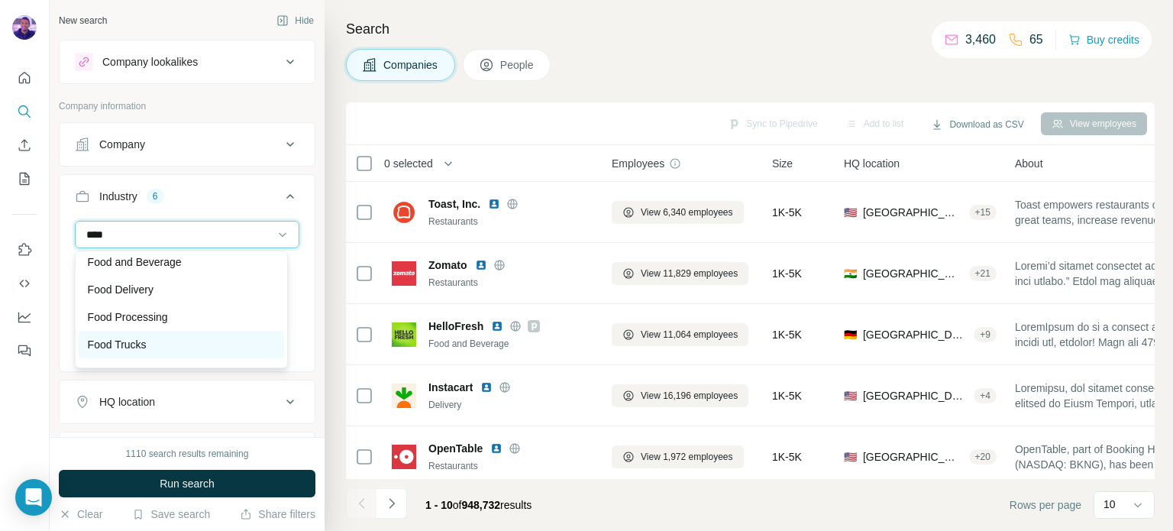
type input "****"
click at [199, 337] on div "Food Trucks" at bounding box center [181, 344] width 187 height 15
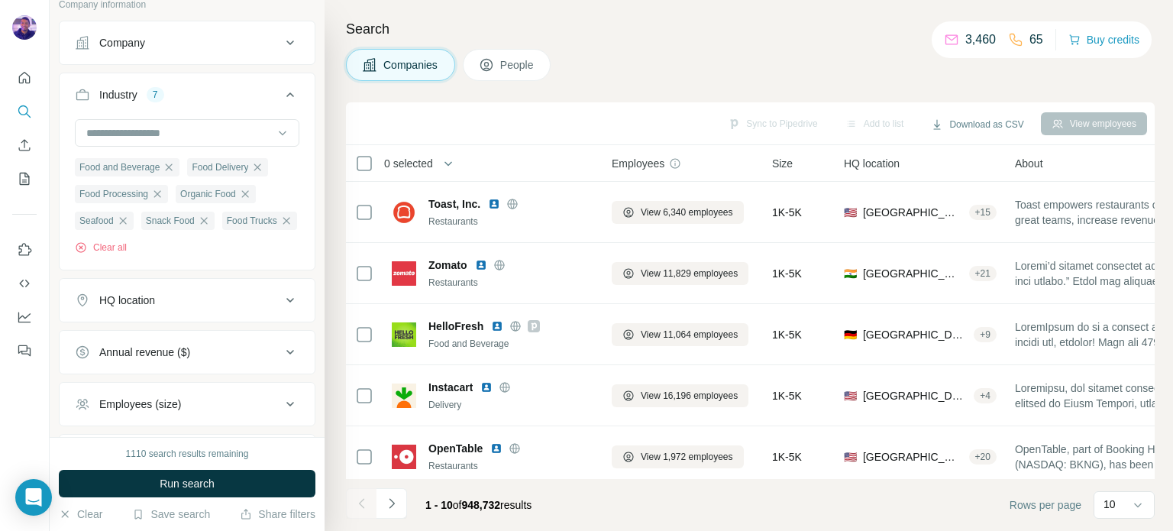
scroll to position [34, 0]
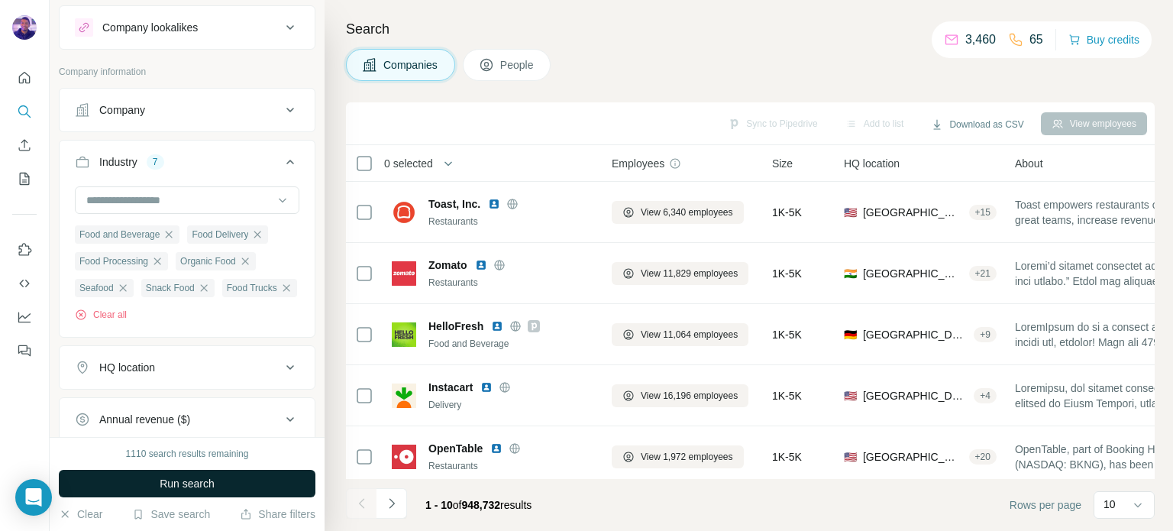
click at [213, 487] on span "Run search" at bounding box center [187, 483] width 55 height 15
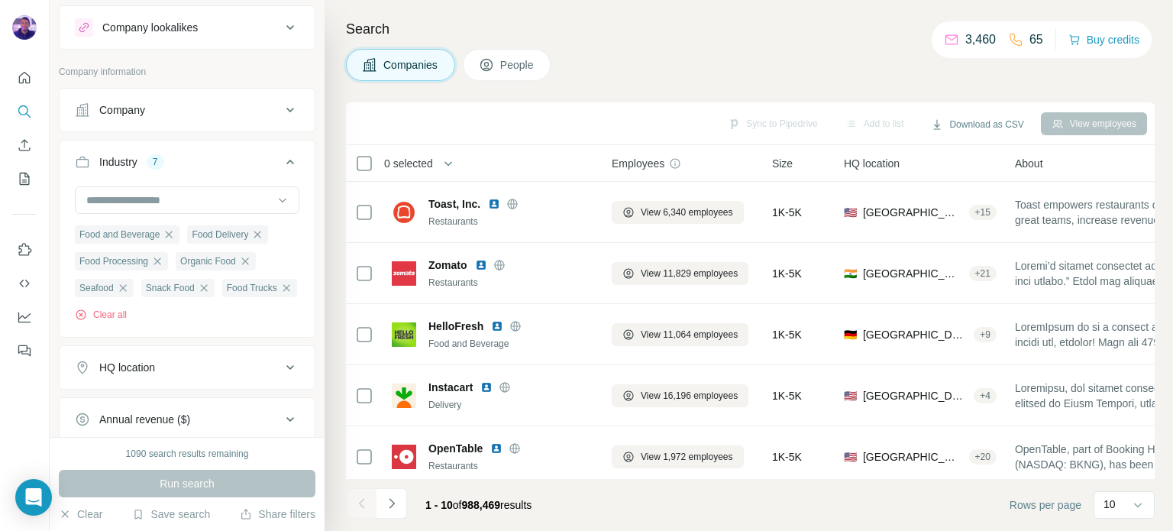
click at [486, 59] on icon at bounding box center [486, 64] width 15 height 15
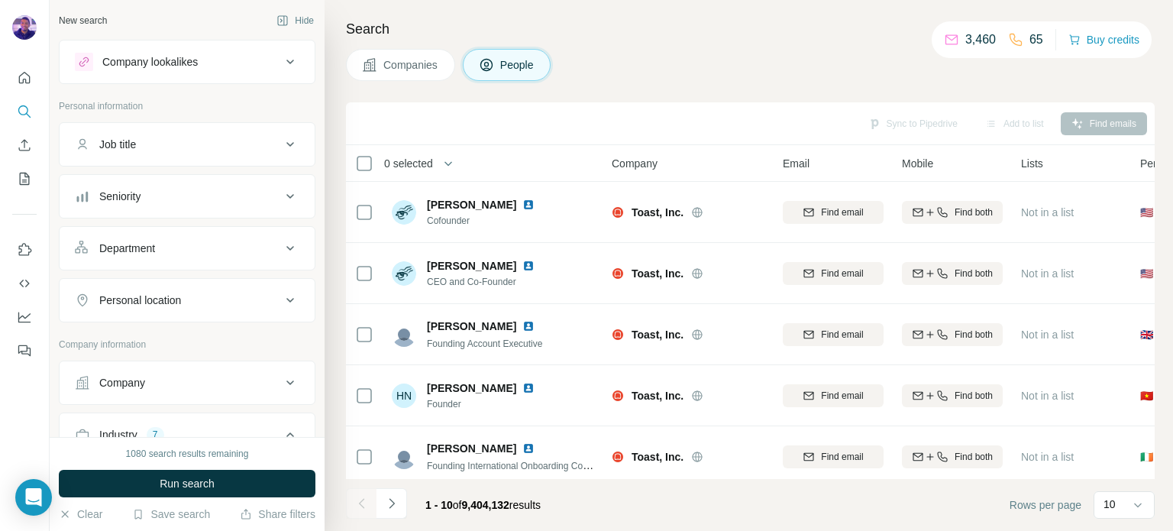
click at [214, 255] on button "Department" at bounding box center [187, 248] width 255 height 37
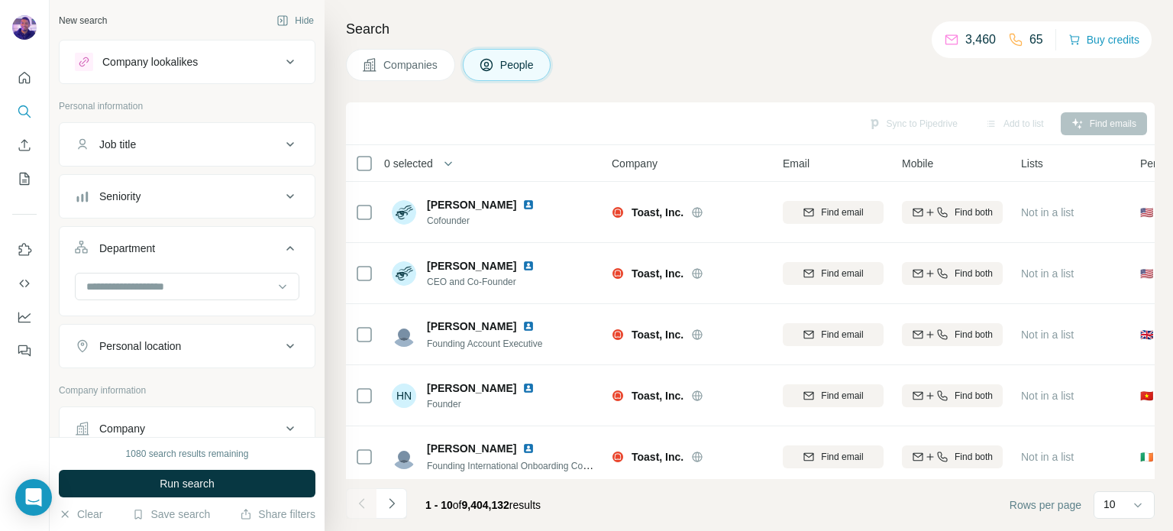
click at [228, 338] on div "Personal location" at bounding box center [178, 345] width 206 height 15
click at [231, 372] on input "text" at bounding box center [187, 383] width 225 height 27
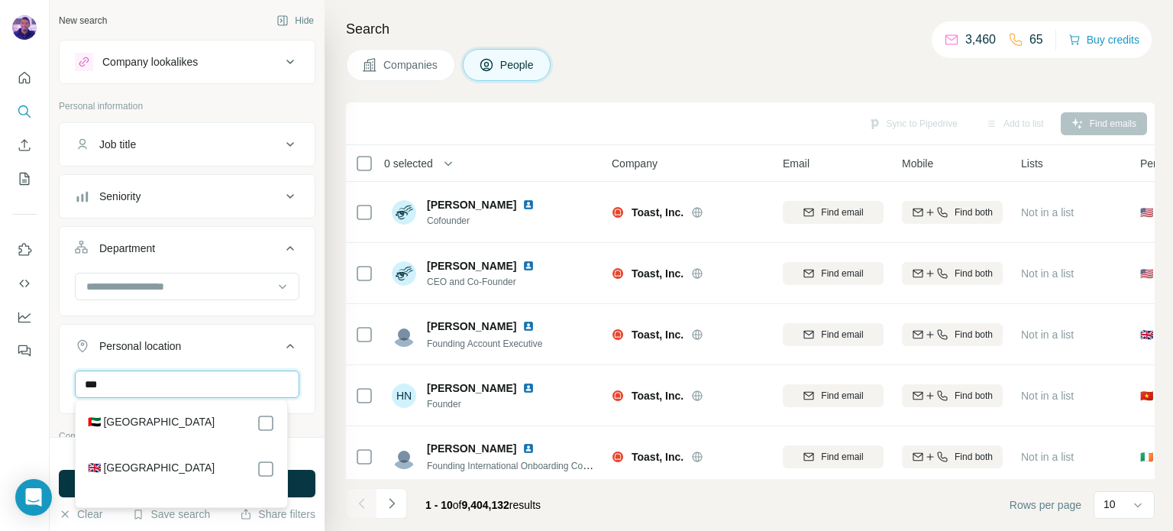
type input "***"
click at [224, 473] on div "🇬🇧 [GEOGRAPHIC_DATA]" at bounding box center [181, 469] width 187 height 18
click at [257, 464] on div at bounding box center [266, 469] width 18 height 18
click at [296, 486] on button "Run search" at bounding box center [187, 483] width 257 height 27
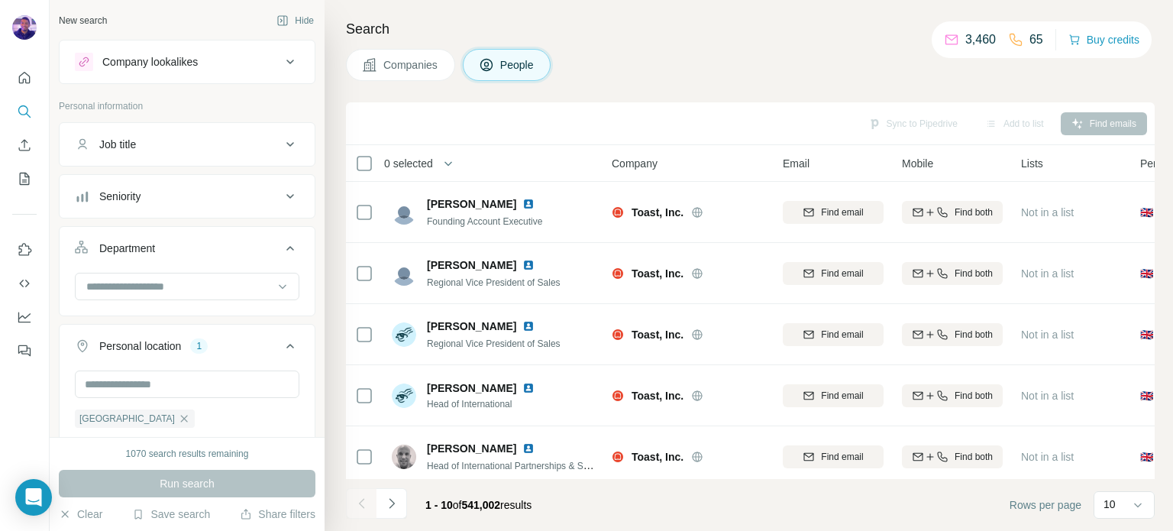
click at [197, 204] on button "Seniority" at bounding box center [187, 196] width 255 height 37
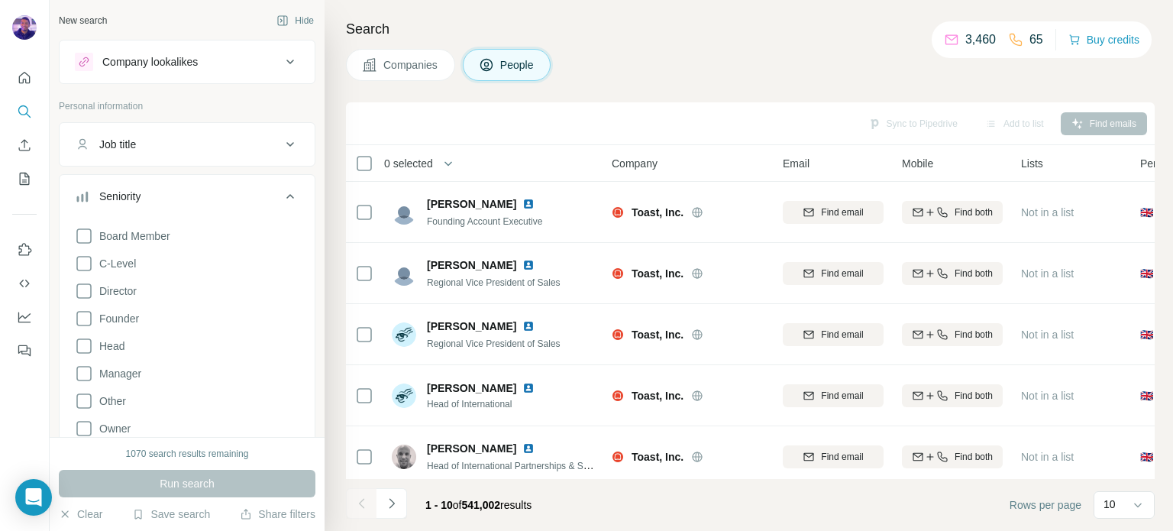
click at [207, 156] on button "Job title" at bounding box center [187, 144] width 255 height 37
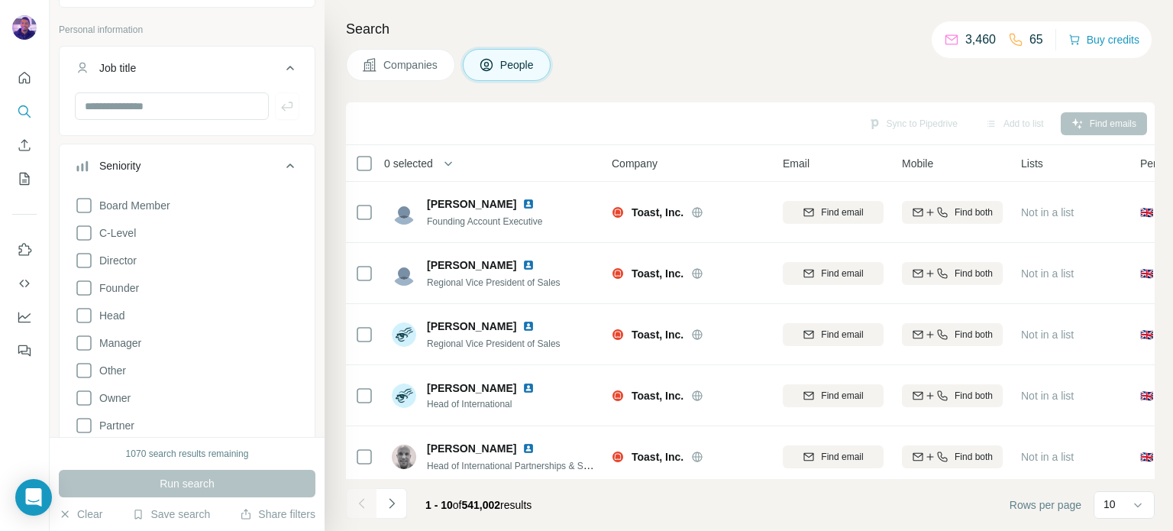
scroll to position [153, 0]
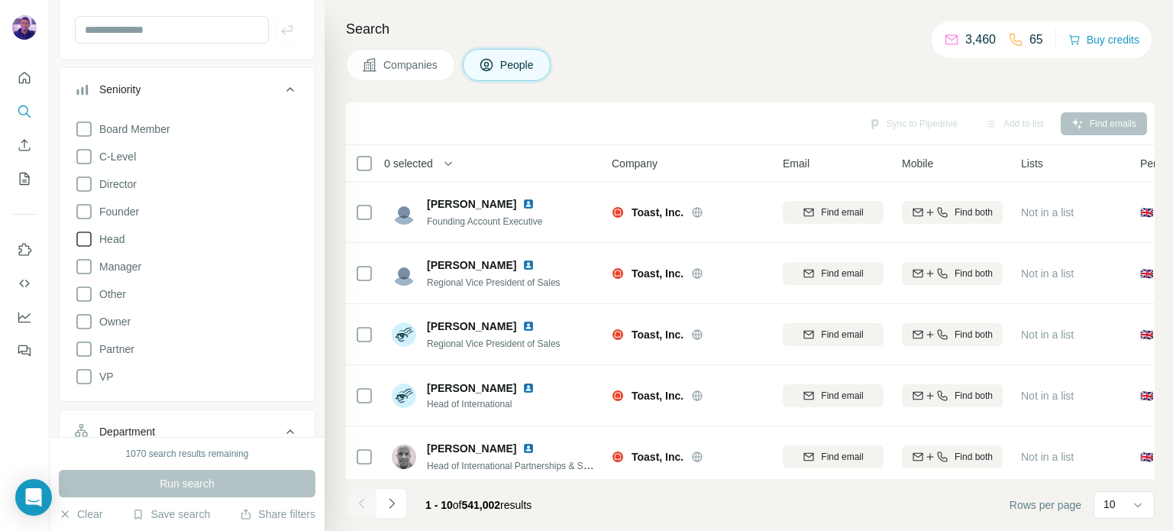
click at [91, 243] on icon at bounding box center [83, 238] width 15 height 15
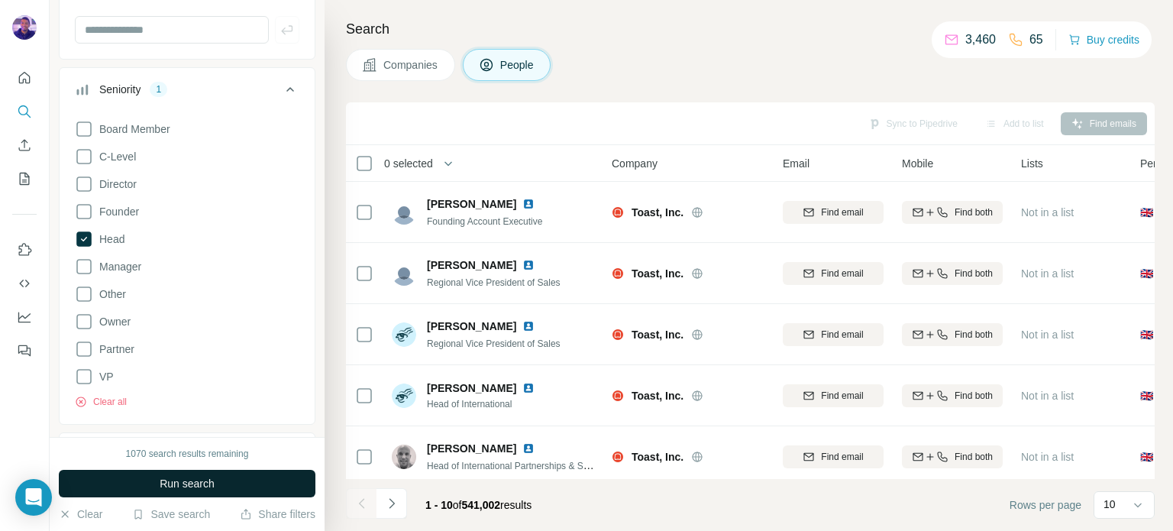
click at [221, 484] on button "Run search" at bounding box center [187, 483] width 257 height 27
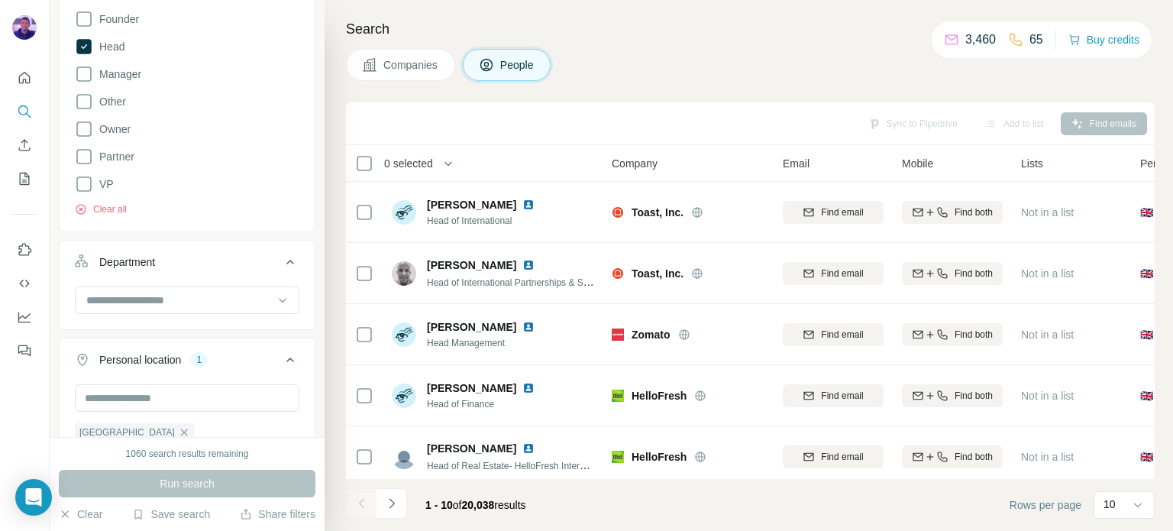
scroll to position [382, 0]
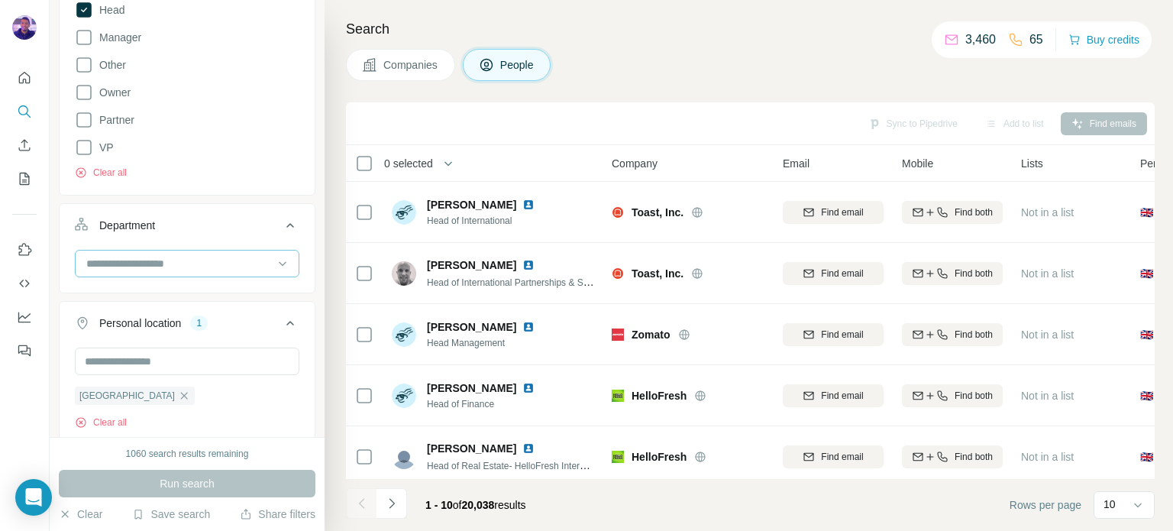
click at [176, 271] on div at bounding box center [179, 263] width 189 height 26
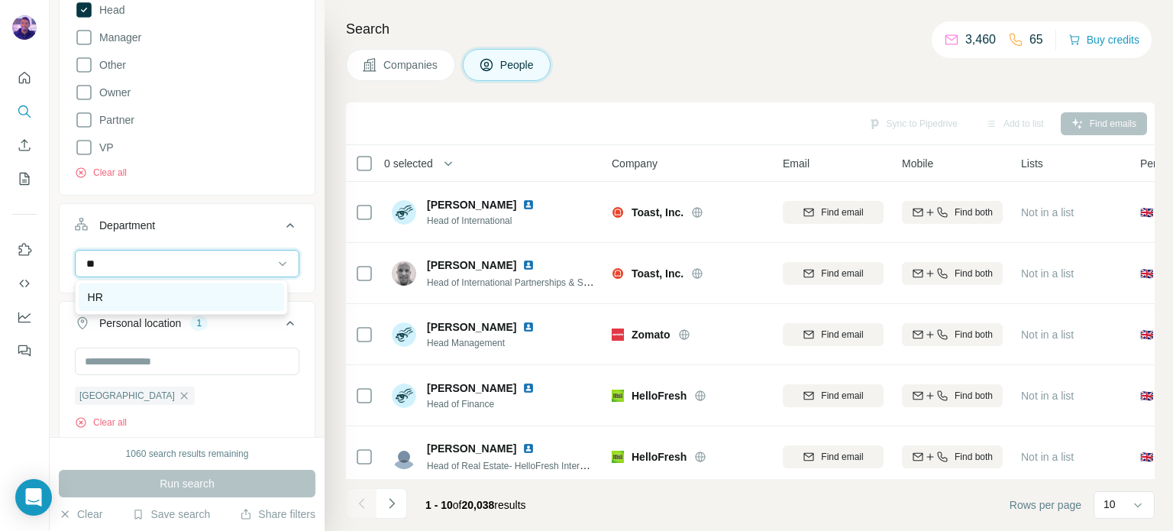
type input "**"
click at [206, 292] on div "HR" at bounding box center [181, 296] width 187 height 15
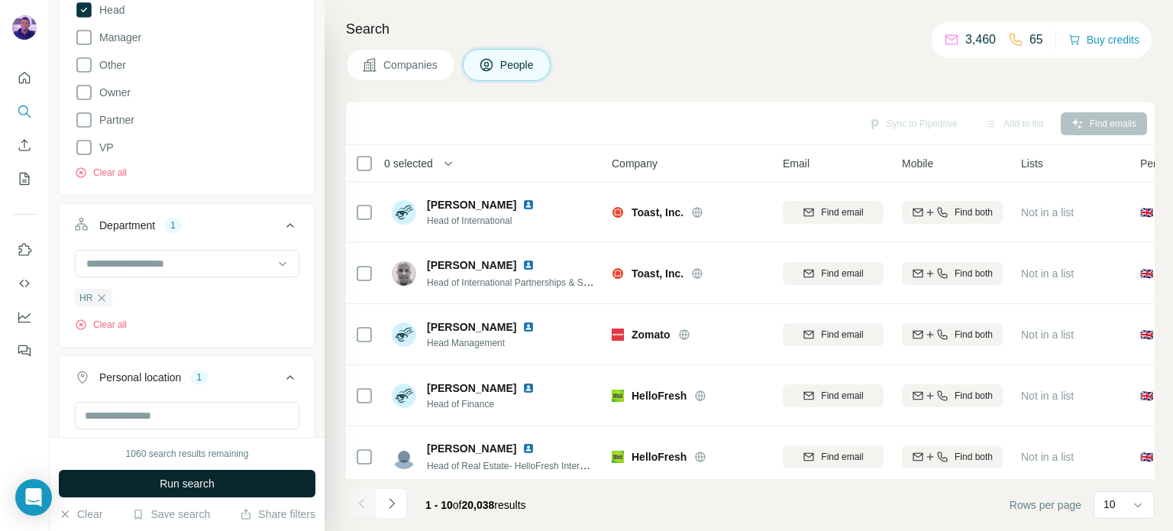
click at [270, 485] on button "Run search" at bounding box center [187, 483] width 257 height 27
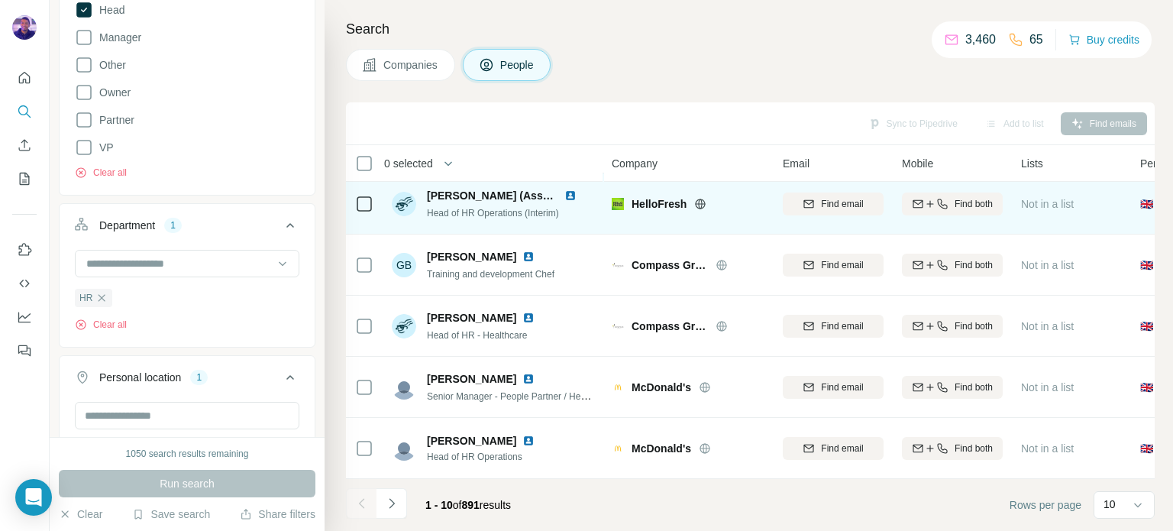
scroll to position [321, 0]
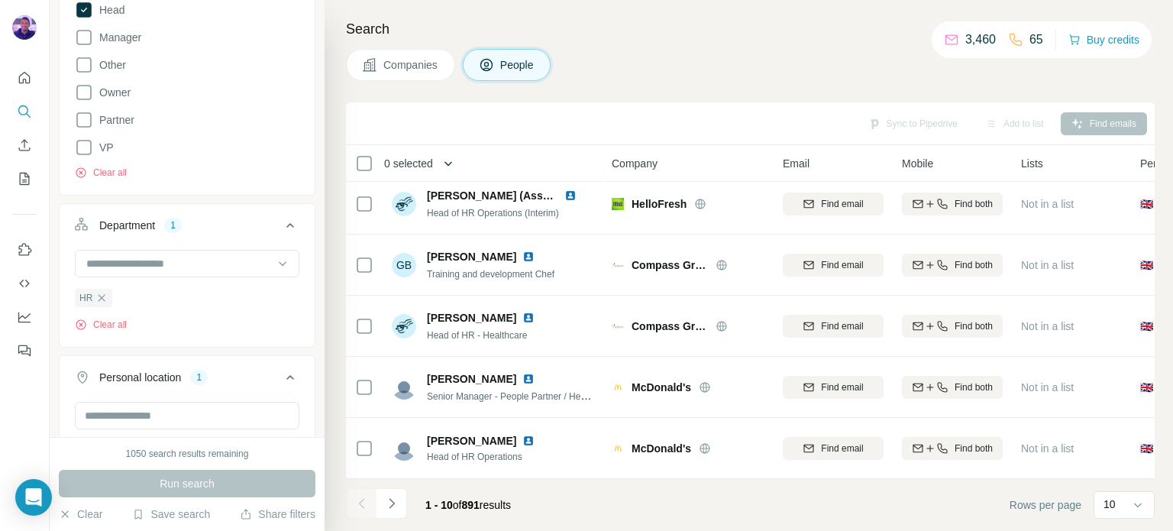
click at [446, 165] on icon "button" at bounding box center [448, 163] width 15 height 15
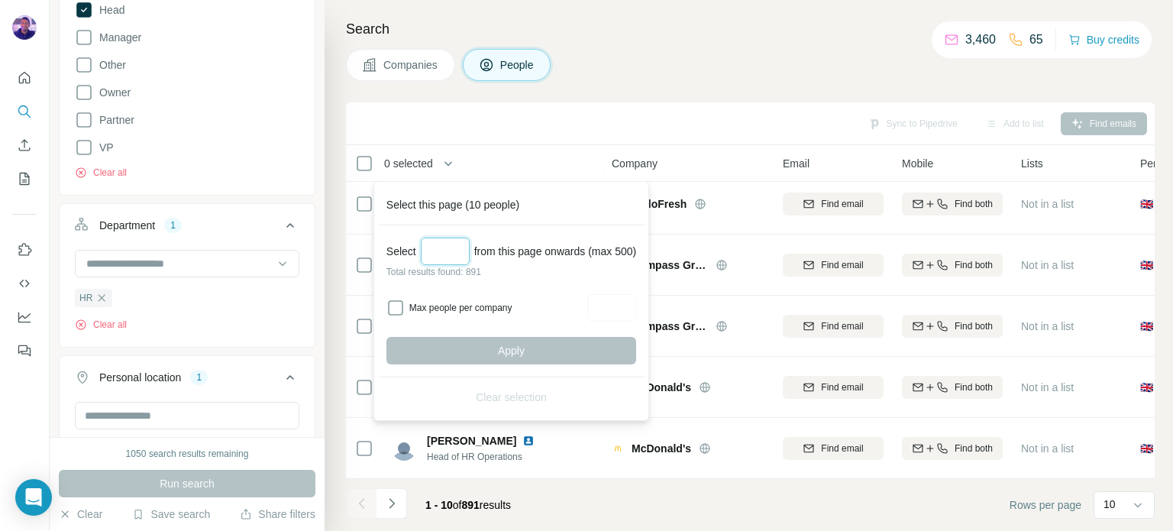
click at [462, 245] on input "Select a number (up to 500)" at bounding box center [445, 251] width 49 height 27
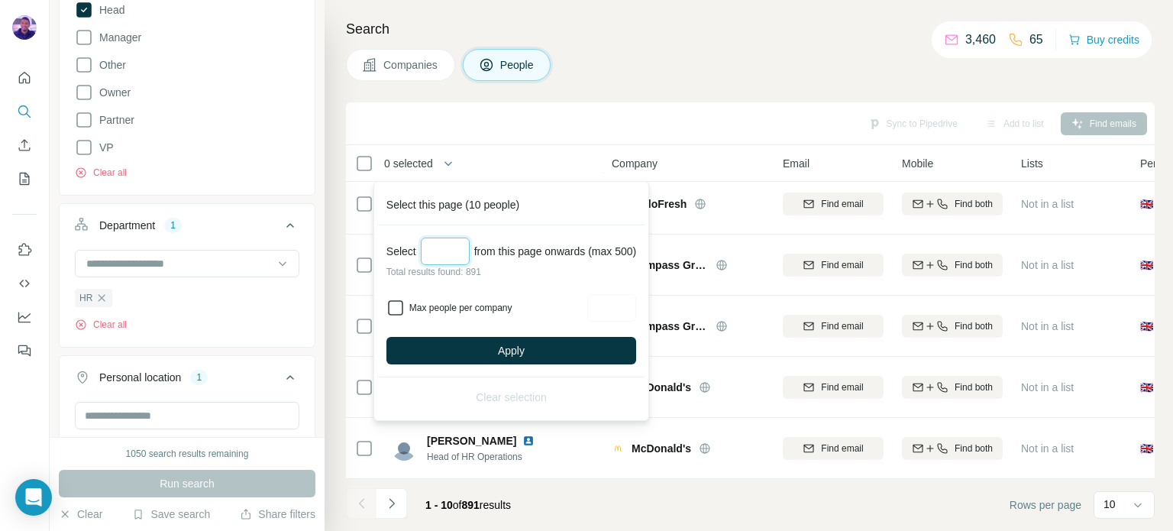
type input "*"
click at [622, 312] on input "Max people per company" at bounding box center [611, 307] width 49 height 27
type input "*"
click at [458, 250] on input "*" at bounding box center [445, 251] width 49 height 27
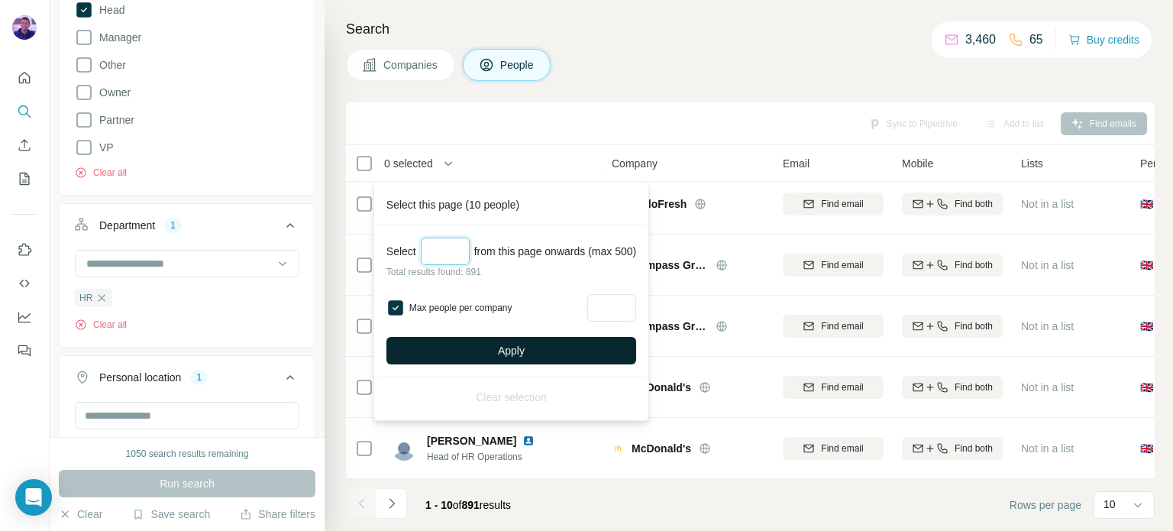
type input "***"
click at [512, 344] on span "Apply" at bounding box center [511, 350] width 27 height 15
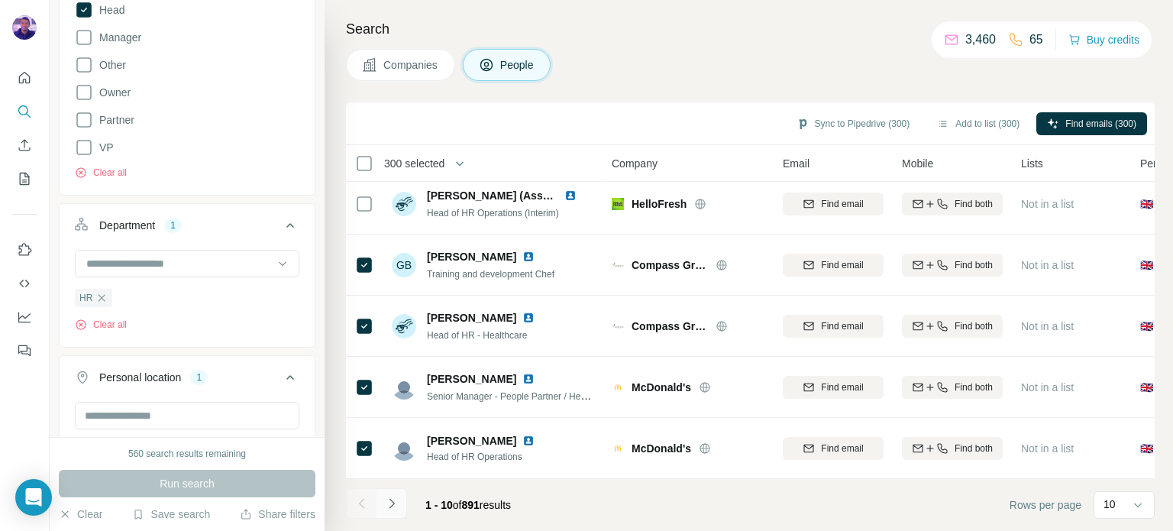
click at [393, 509] on icon "Navigate to next page" at bounding box center [391, 503] width 15 height 15
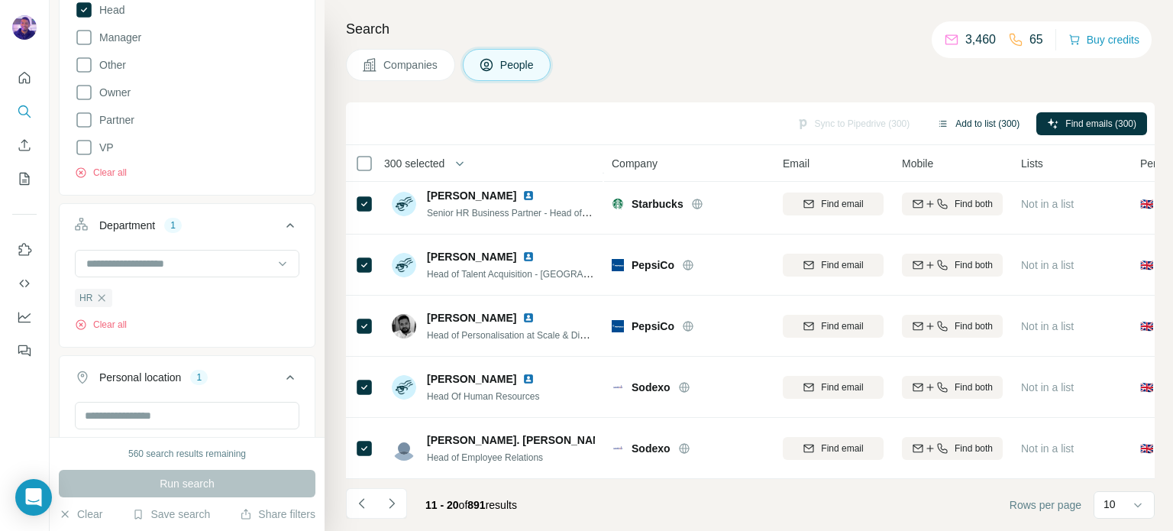
click at [989, 123] on button "Add to list (300)" at bounding box center [978, 123] width 104 height 23
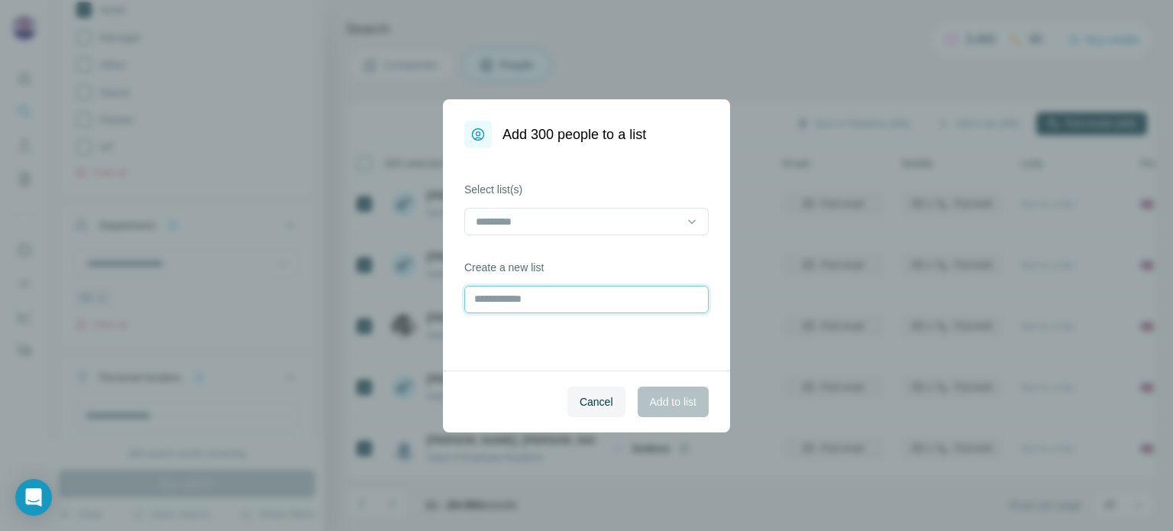
click at [599, 306] on input "text" at bounding box center [586, 299] width 244 height 27
type input "**********"
click at [690, 399] on span "Add to list" at bounding box center [673, 401] width 47 height 15
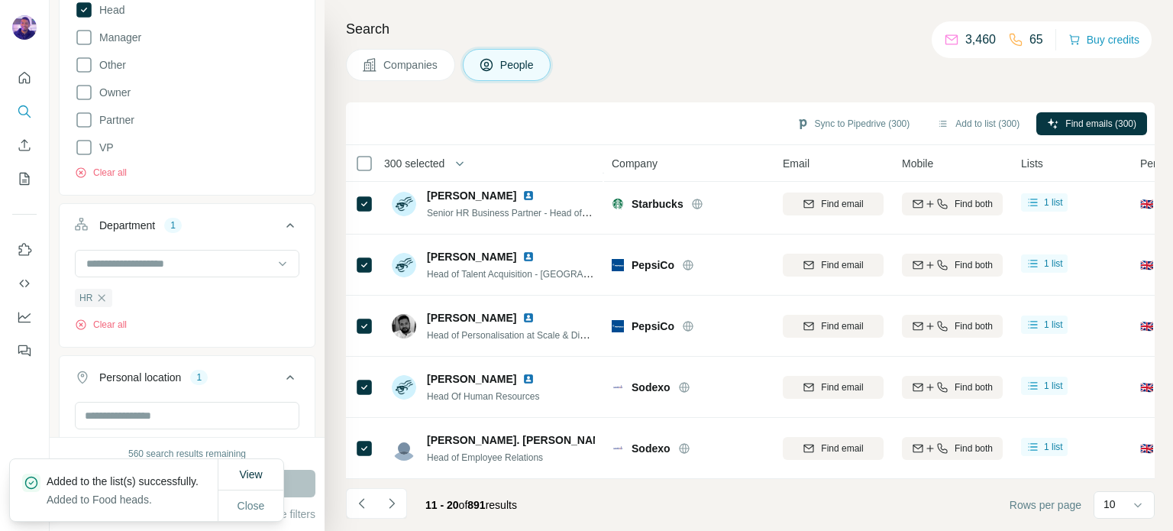
click at [877, 90] on div "Search Companies People Sync to Pipedrive (300) Add to list (300) Find emails (…" at bounding box center [749, 265] width 848 height 531
click at [257, 500] on span "Close" at bounding box center [251, 505] width 27 height 15
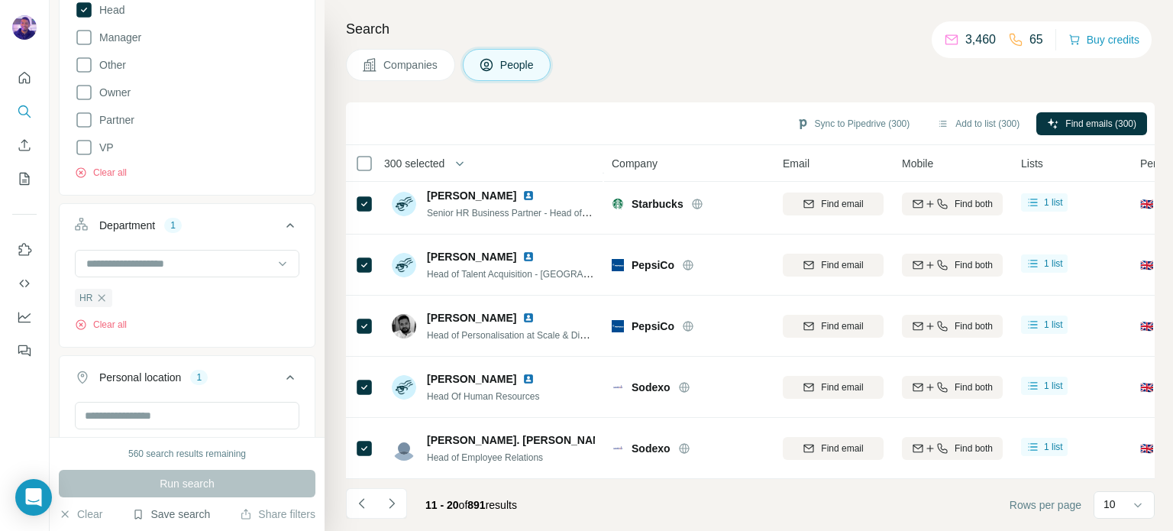
click at [202, 515] on button "Save search" at bounding box center [171, 513] width 78 height 15
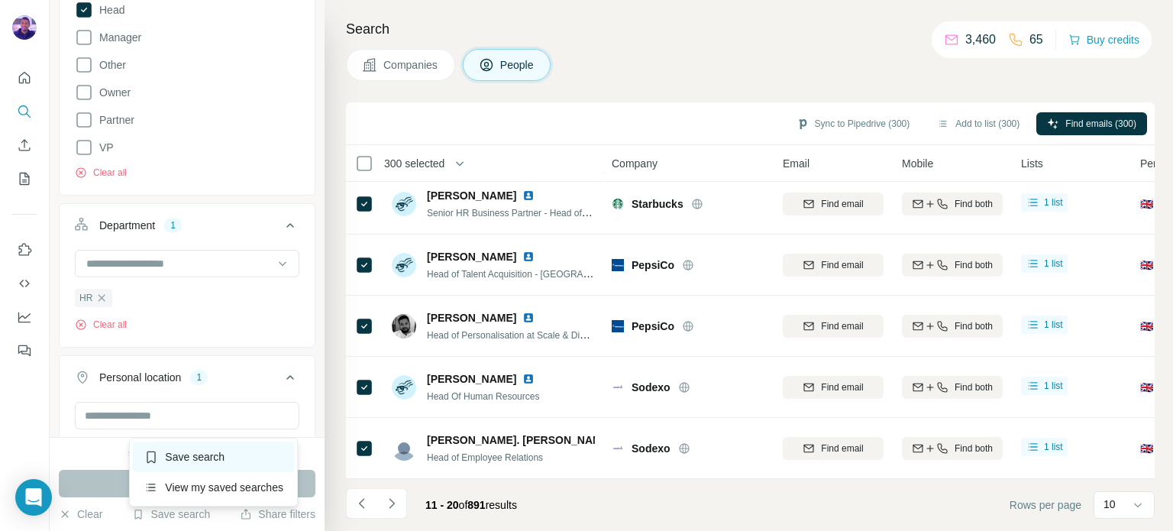
click at [215, 457] on div "Save search" at bounding box center [213, 456] width 161 height 31
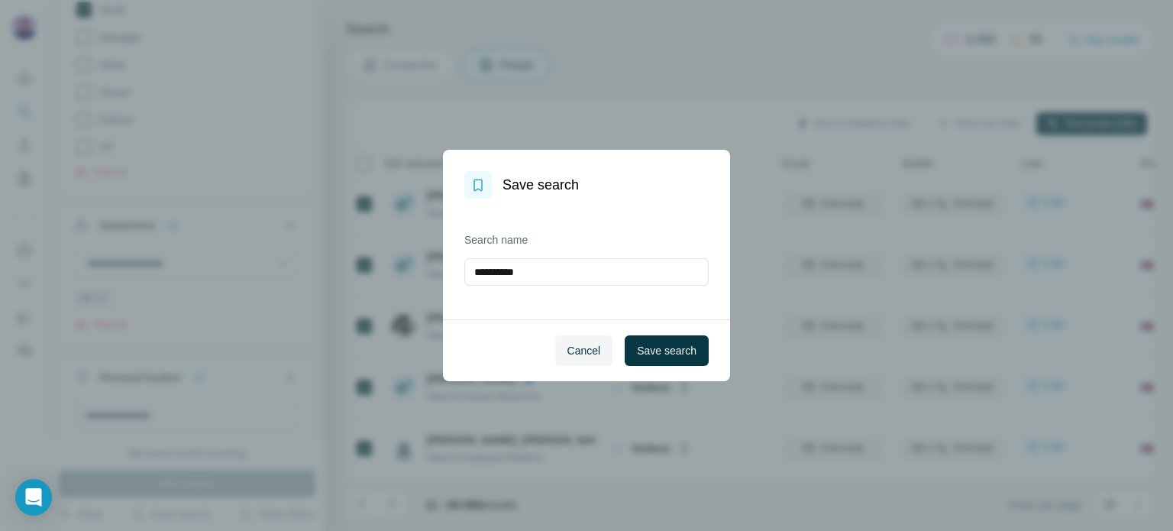
drag, startPoint x: 621, startPoint y: 276, endPoint x: 382, endPoint y: 270, distance: 239.1
click at [382, 270] on div "**********" at bounding box center [586, 265] width 1173 height 531
type input "*********"
click at [678, 348] on span "Save search" at bounding box center [667, 350] width 60 height 15
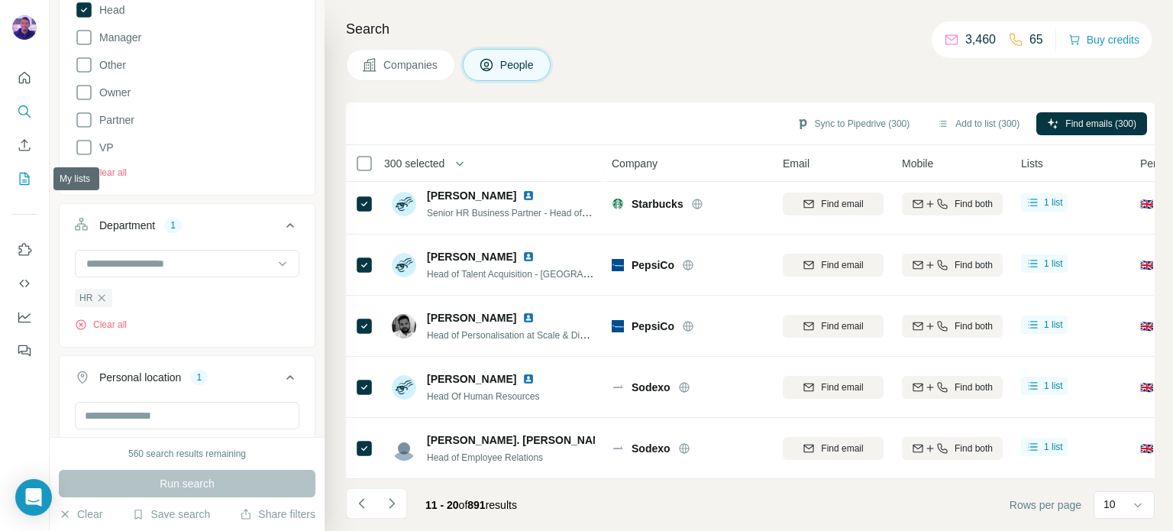
click at [26, 173] on icon "My lists" at bounding box center [25, 179] width 10 height 12
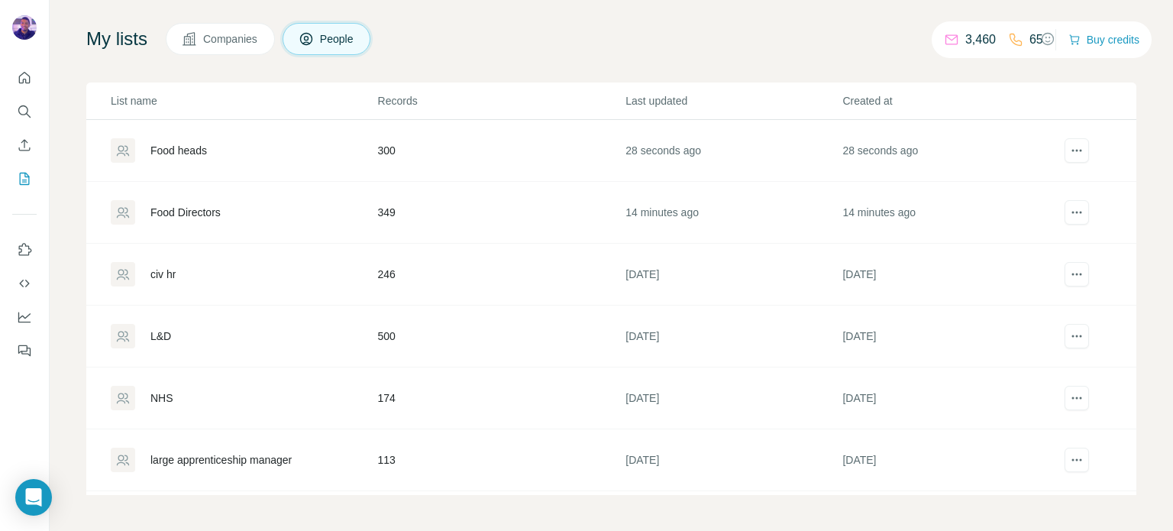
click at [174, 157] on div "Food heads" at bounding box center [244, 150] width 266 height 24
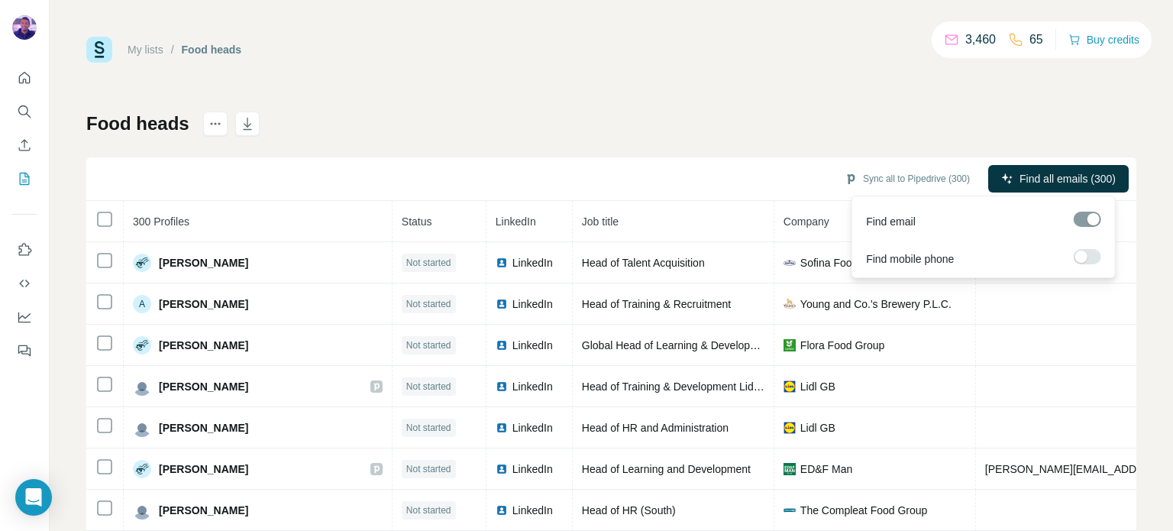
click at [1063, 183] on span "Find all emails (300)" at bounding box center [1068, 178] width 96 height 15
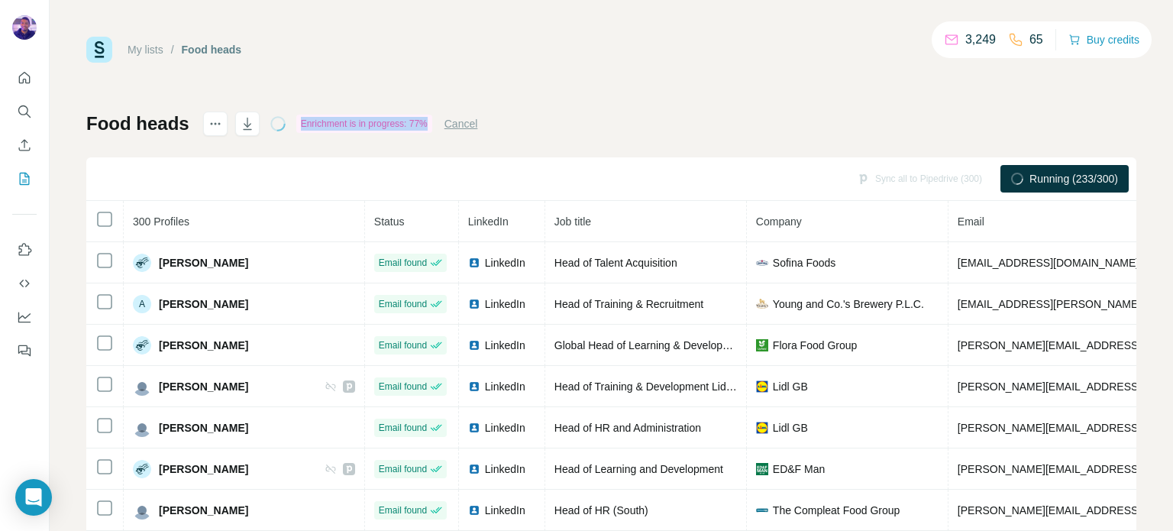
drag, startPoint x: 431, startPoint y: 121, endPoint x: 296, endPoint y: 122, distance: 135.2
click at [296, 122] on div "Enrichment is in progress: 77%" at bounding box center [364, 124] width 136 height 18
click at [432, 127] on div "Enrichment is in progress: 77%" at bounding box center [364, 124] width 136 height 18
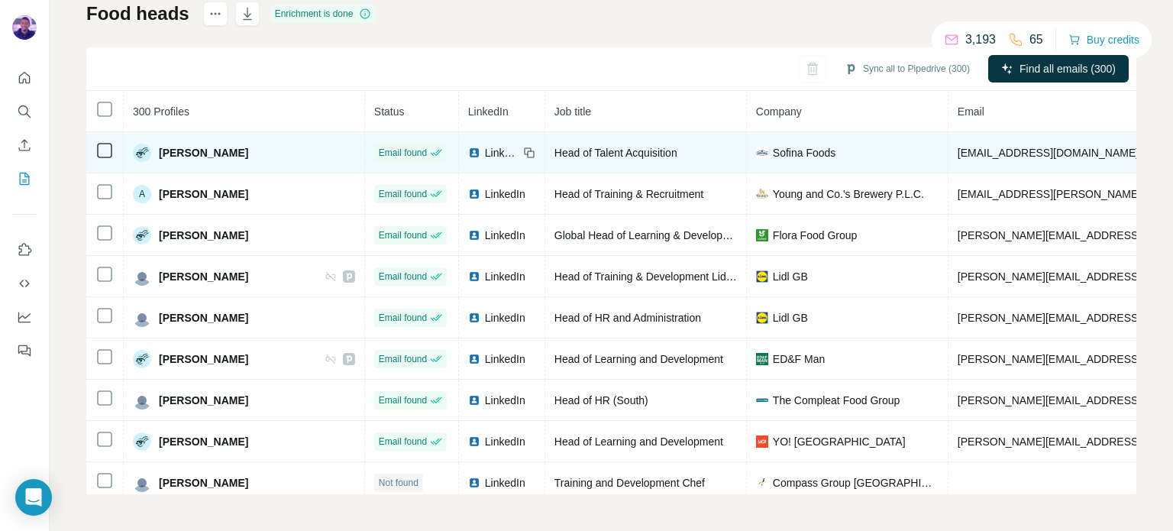
scroll to position [34, 0]
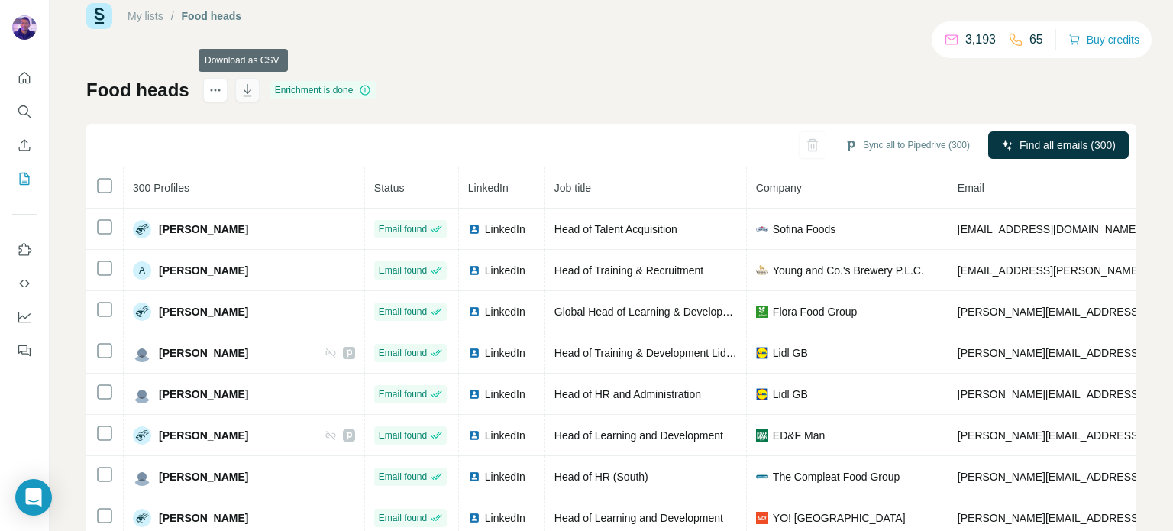
click at [241, 91] on icon "button" at bounding box center [247, 89] width 15 height 15
